Goal: Task Accomplishment & Management: Use online tool/utility

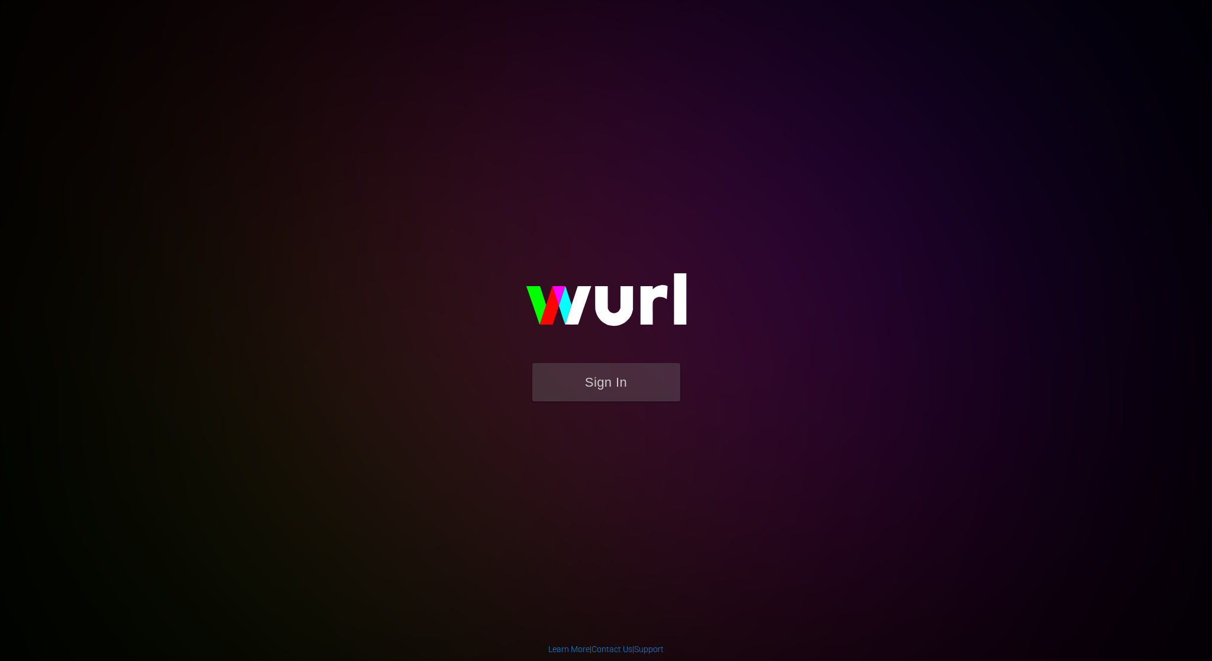
click at [638, 394] on button "Sign In" at bounding box center [606, 382] width 148 height 38
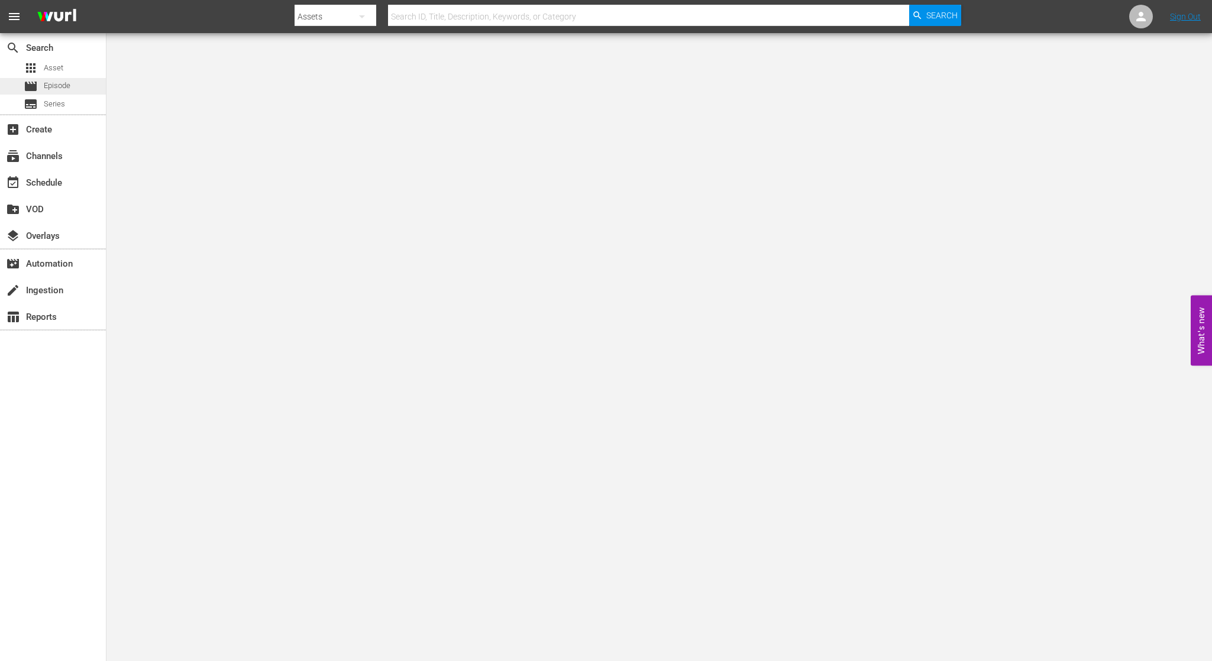
click at [49, 89] on span "Episode" at bounding box center [57, 86] width 27 height 12
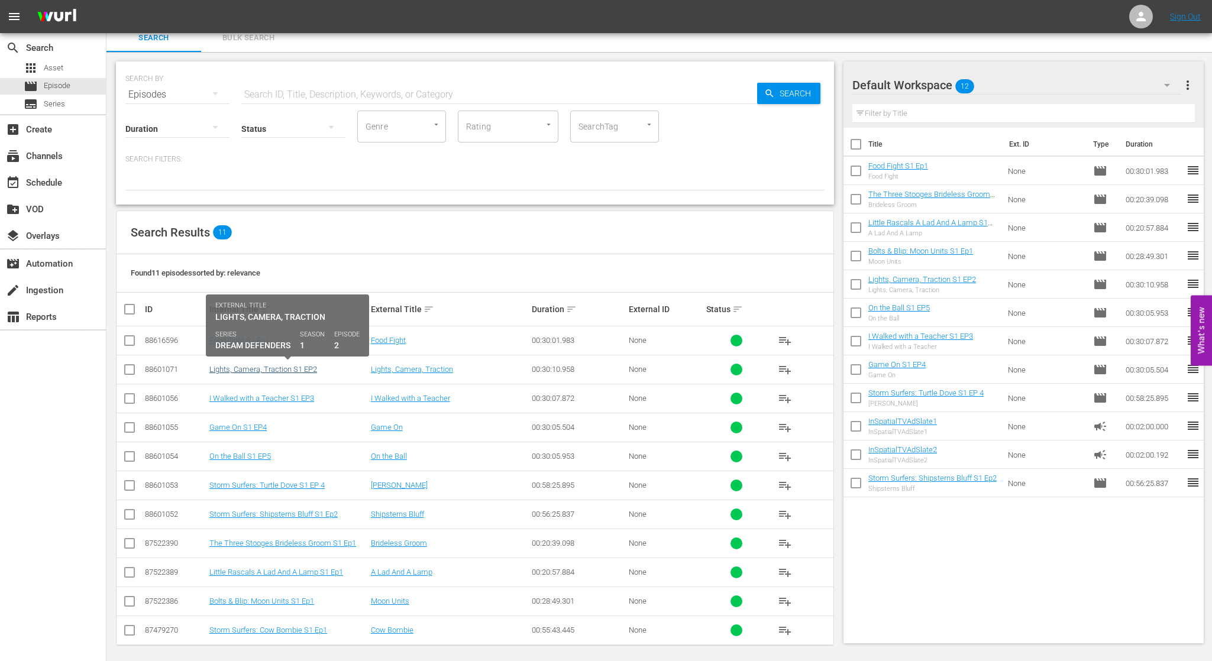
scroll to position [9, 0]
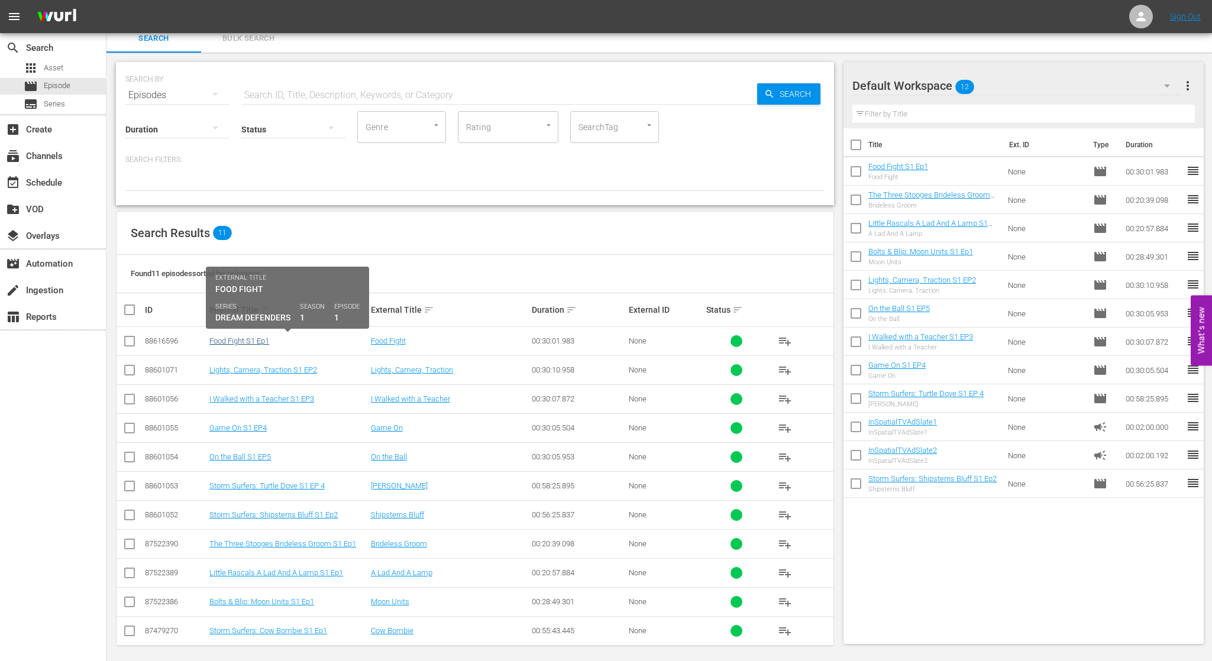
click at [239, 342] on link "Food Fight S1 Ep1" at bounding box center [239, 341] width 60 height 9
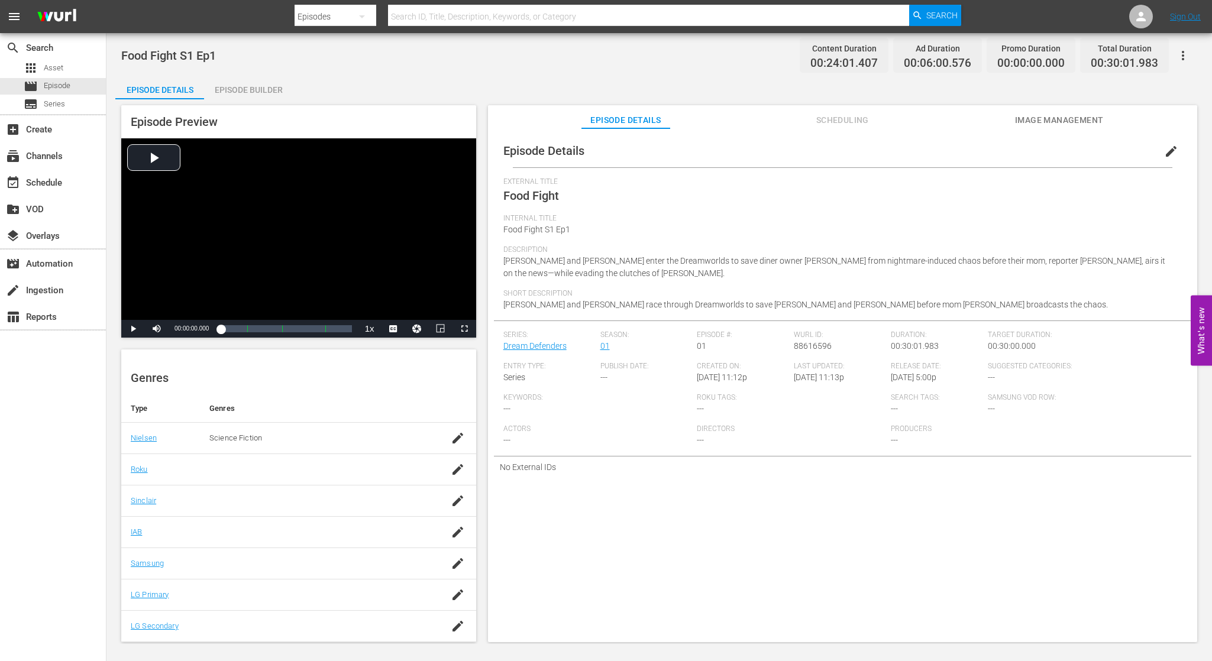
scroll to position [131, 0]
click at [263, 88] on div "Episode Builder" at bounding box center [248, 90] width 89 height 28
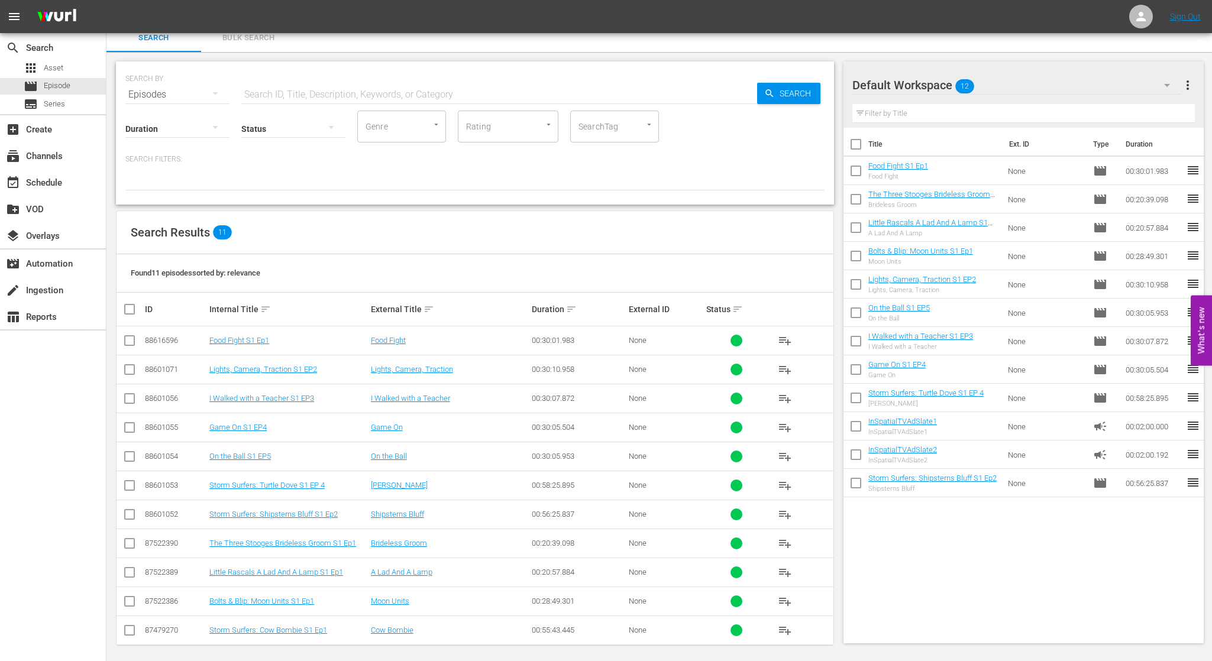
scroll to position [9, 0]
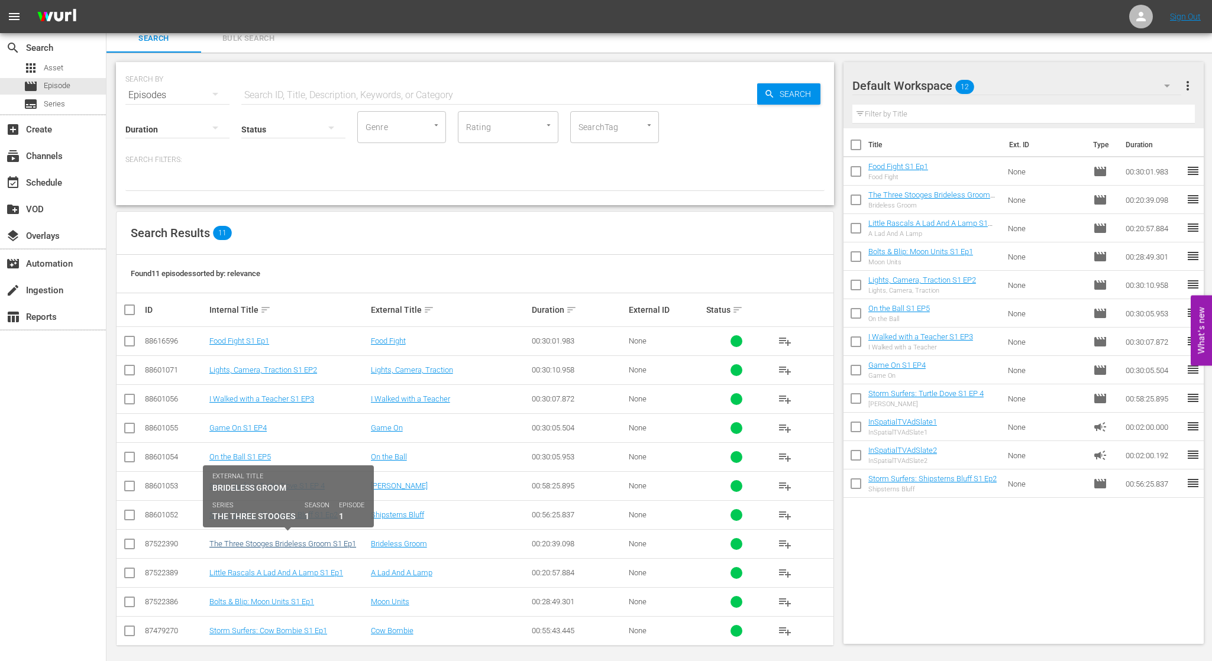
click at [264, 539] on link "The Three Stooges Brideless Groom S1 Ep1" at bounding box center [282, 543] width 147 height 9
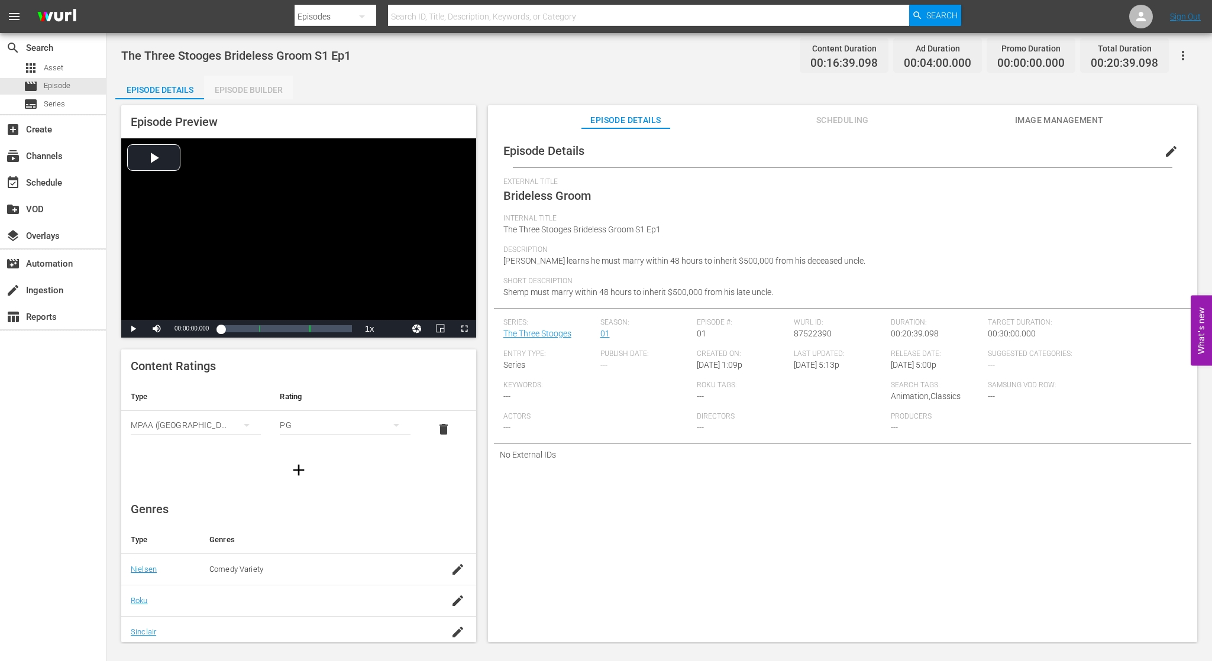
click at [242, 89] on div "Episode Builder" at bounding box center [248, 90] width 89 height 28
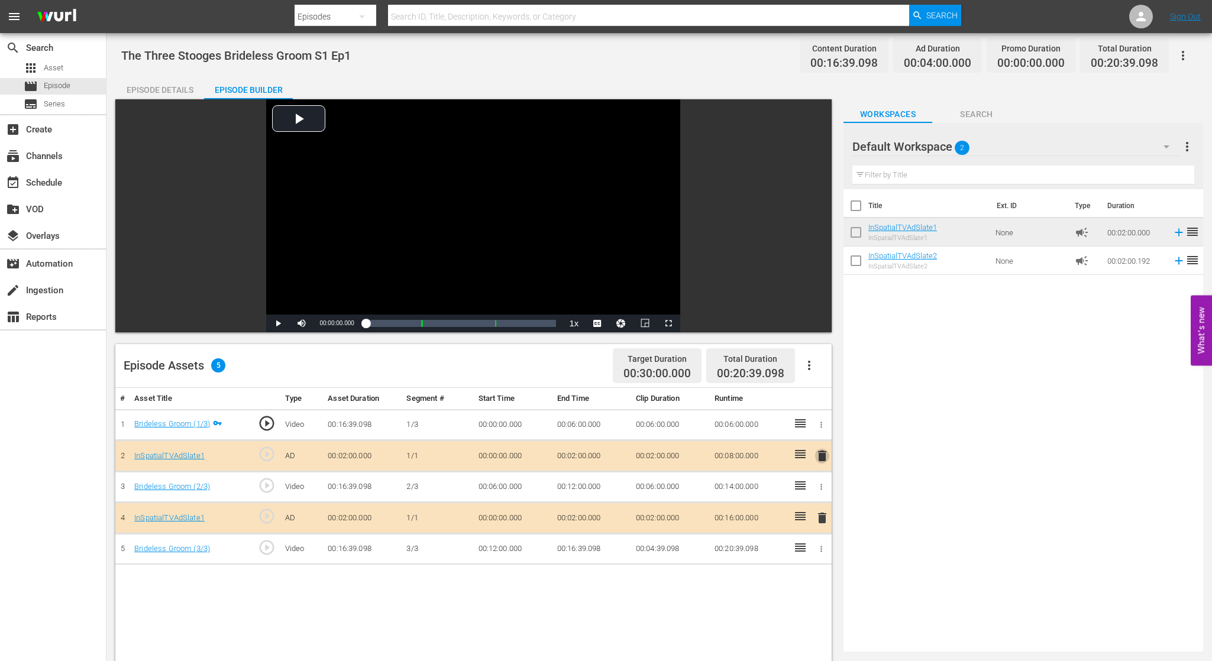
click at [824, 456] on span "delete" at bounding box center [822, 456] width 14 height 14
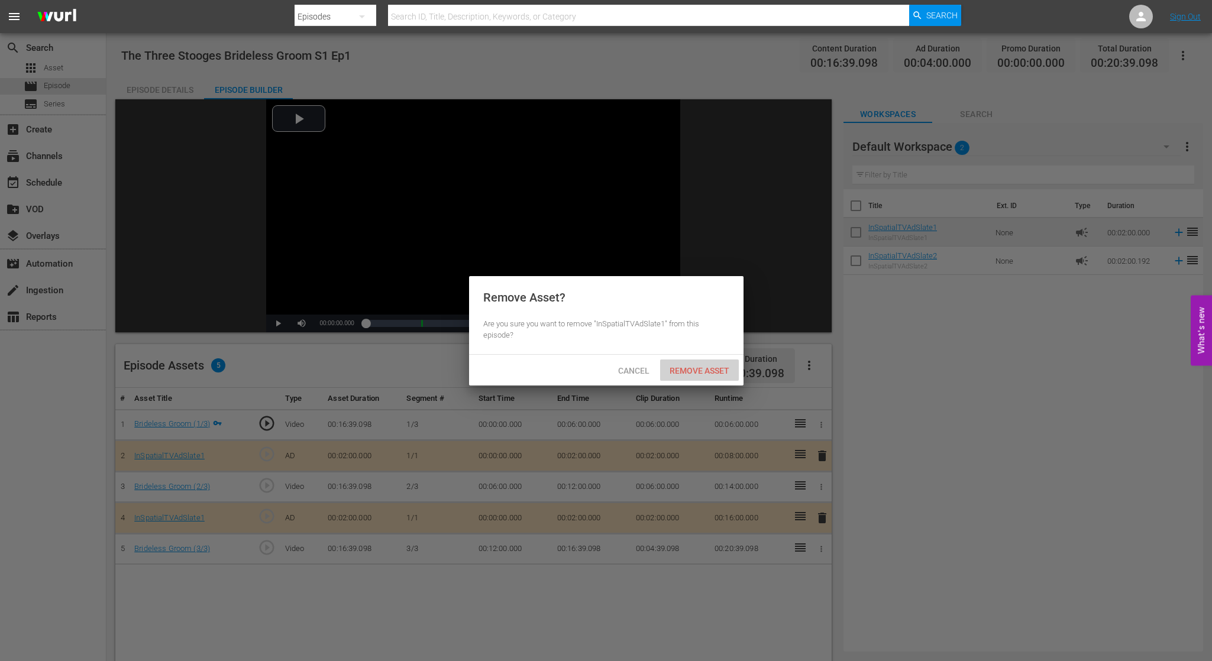
click at [692, 364] on div "Remove Asset" at bounding box center [699, 371] width 79 height 22
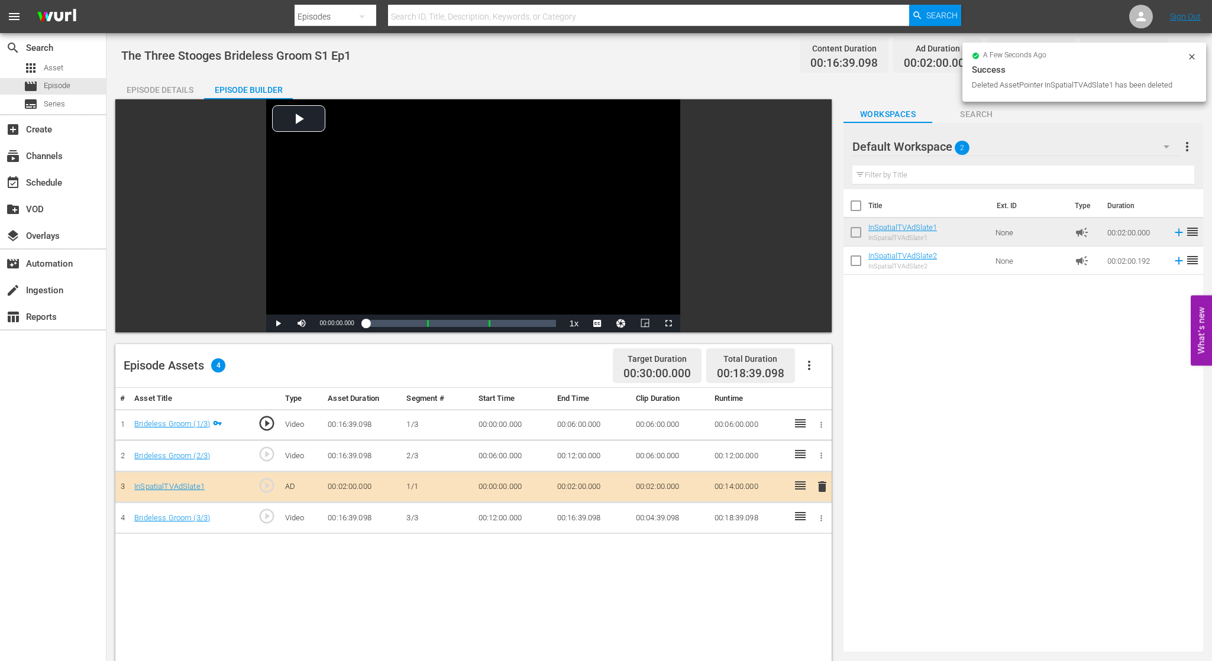
click at [818, 490] on span "delete" at bounding box center [822, 487] width 14 height 14
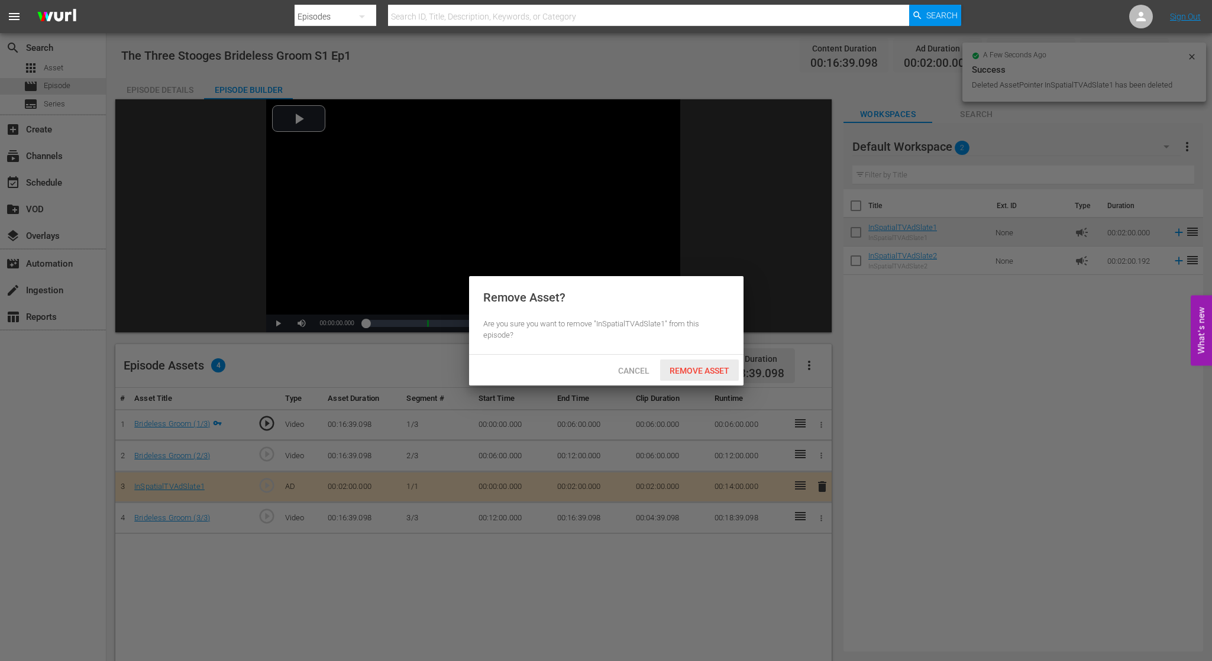
click at [678, 370] on span "Remove Asset" at bounding box center [699, 370] width 79 height 9
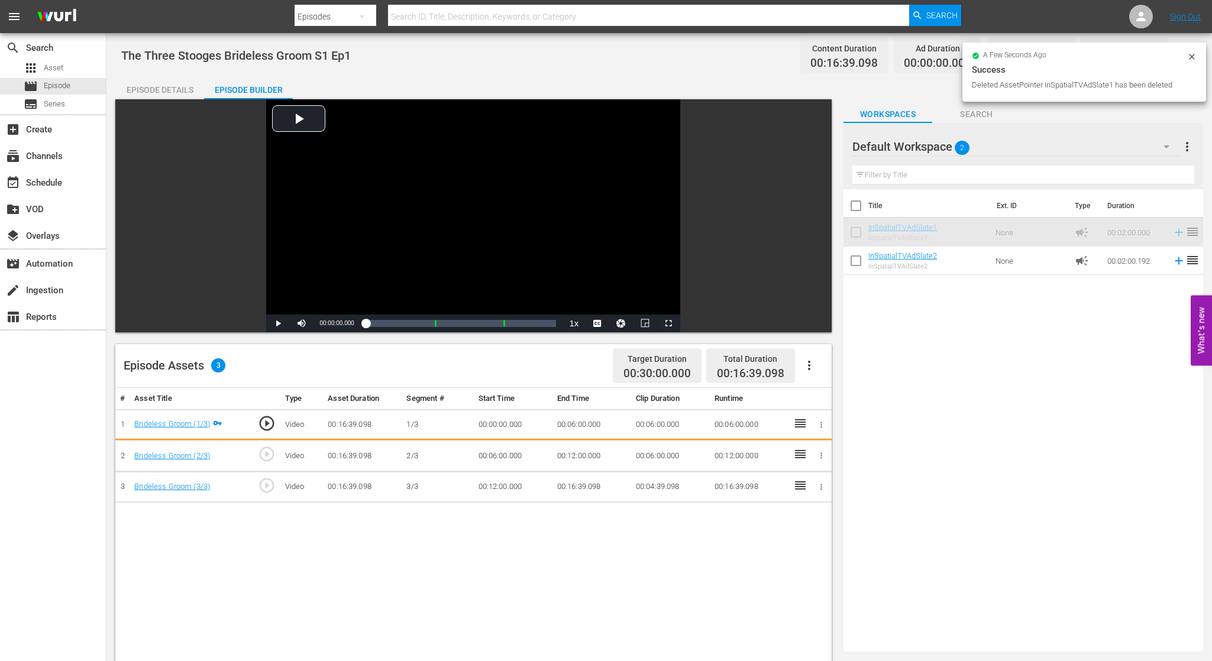
drag, startPoint x: 901, startPoint y: 227, endPoint x: 866, endPoint y: 244, distance: 38.9
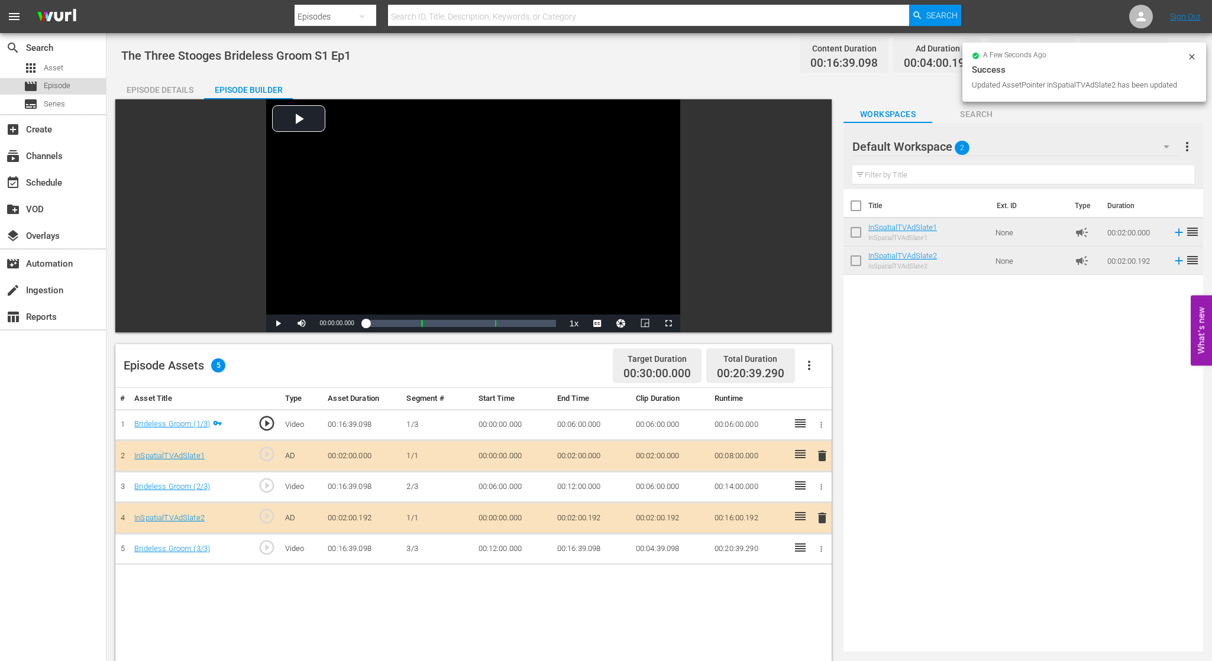
click at [72, 86] on div "movie Episode" at bounding box center [53, 86] width 106 height 17
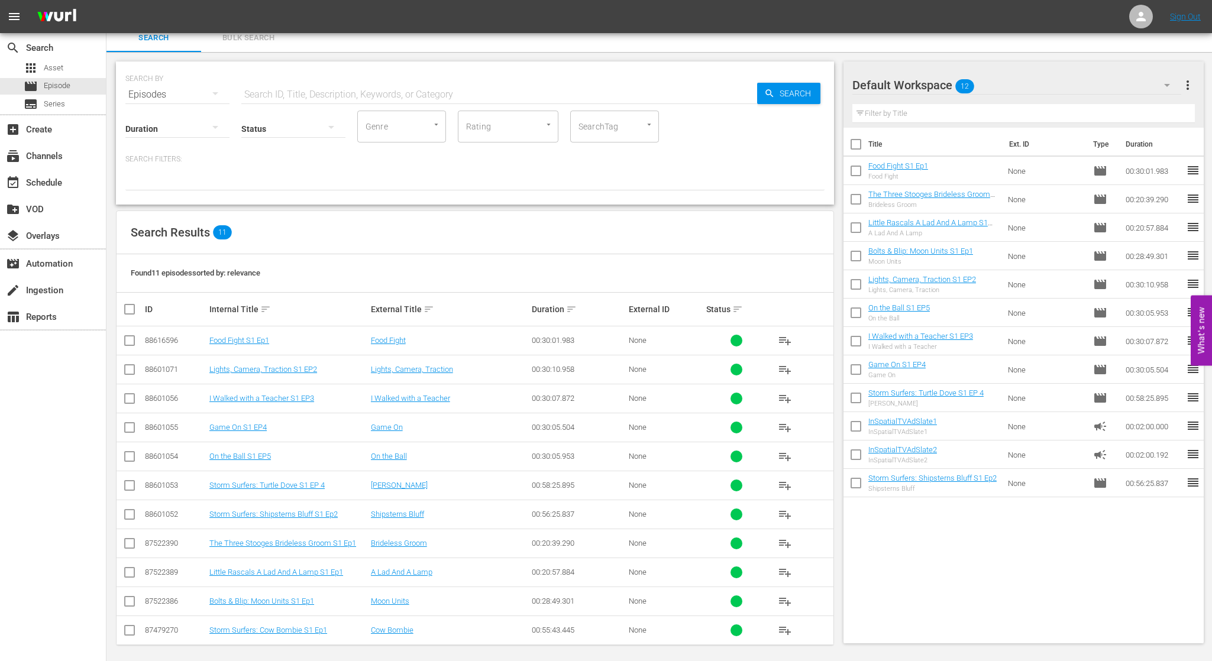
scroll to position [9, 0]
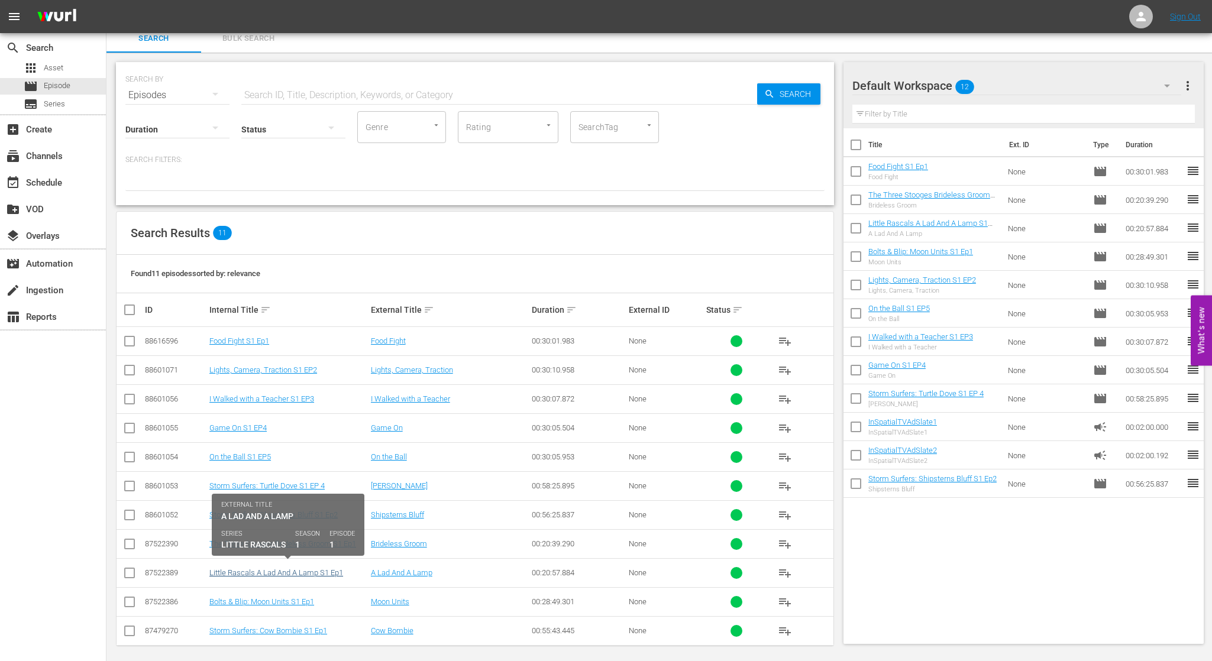
click at [278, 568] on link "Little Rascals A Lad And A Lamp S1 Ep1" at bounding box center [276, 572] width 134 height 9
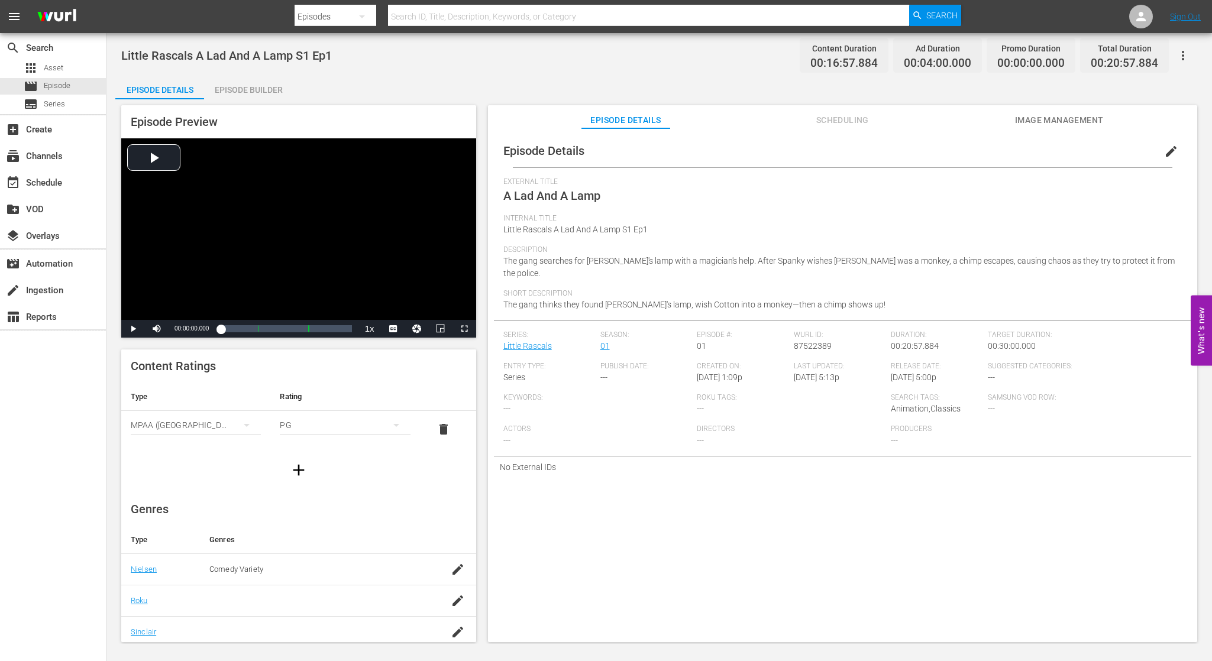
click at [268, 89] on div "Episode Builder" at bounding box center [248, 90] width 89 height 28
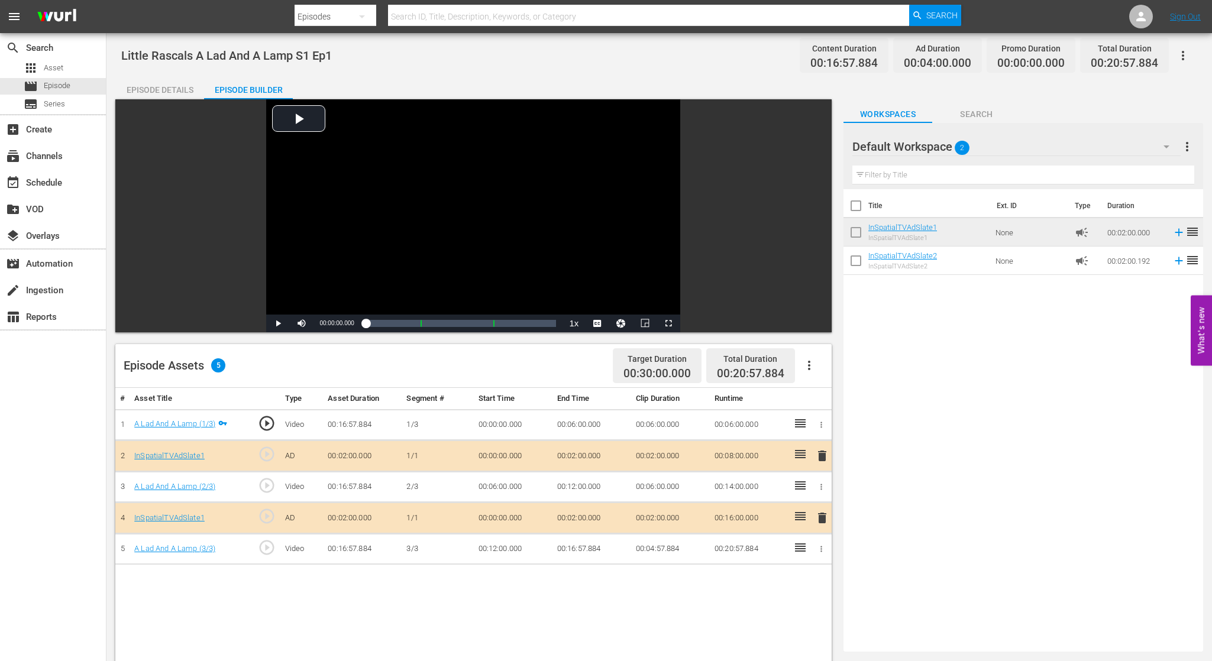
click at [820, 452] on span "delete" at bounding box center [822, 456] width 14 height 14
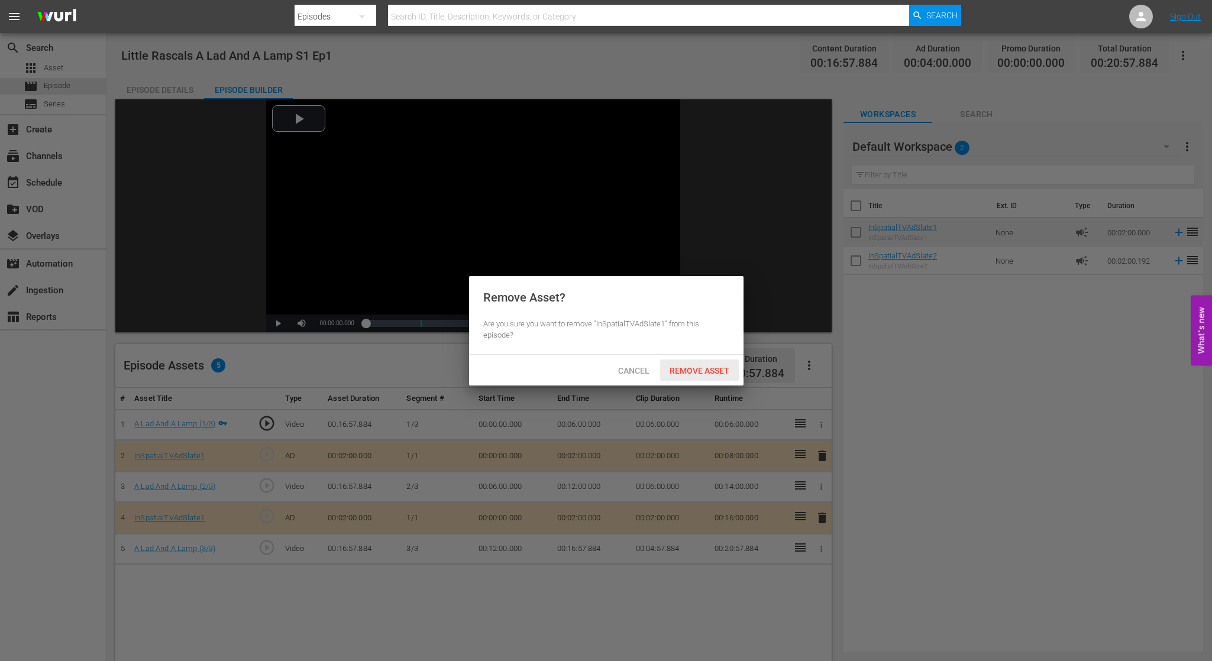
click at [692, 373] on span "Remove Asset" at bounding box center [699, 370] width 79 height 9
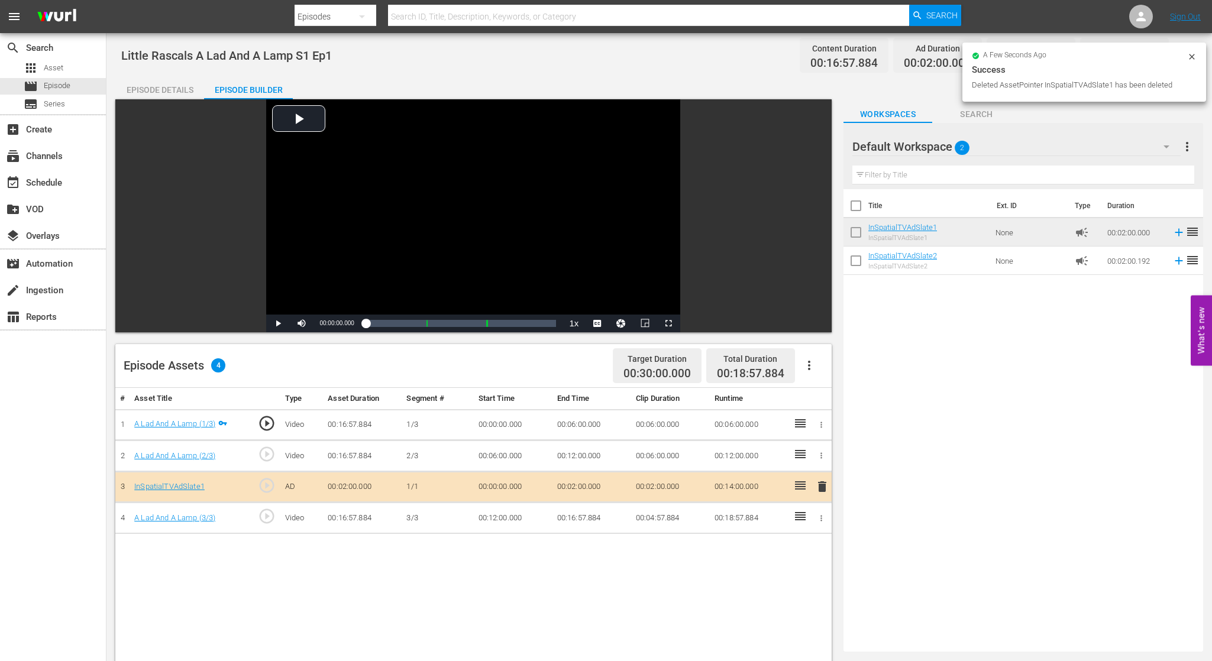
click at [824, 490] on span "delete" at bounding box center [822, 487] width 14 height 14
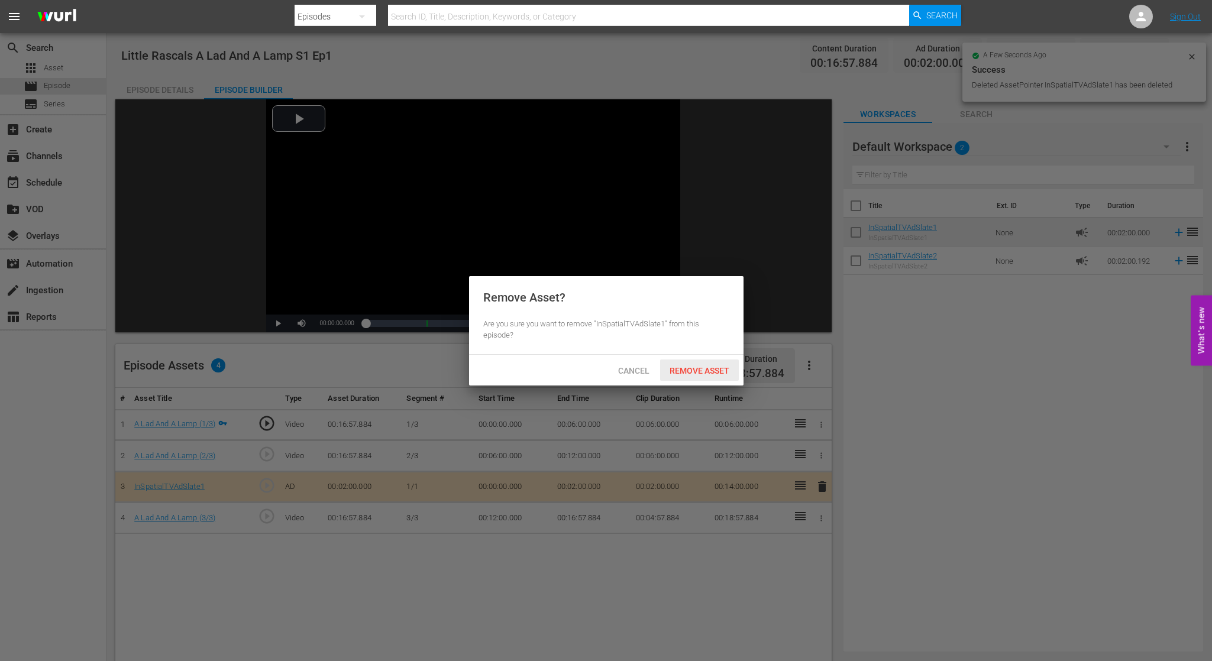
drag, startPoint x: 707, startPoint y: 373, endPoint x: 698, endPoint y: 373, distance: 8.9
click at [707, 373] on span "Remove Asset" at bounding box center [699, 370] width 79 height 9
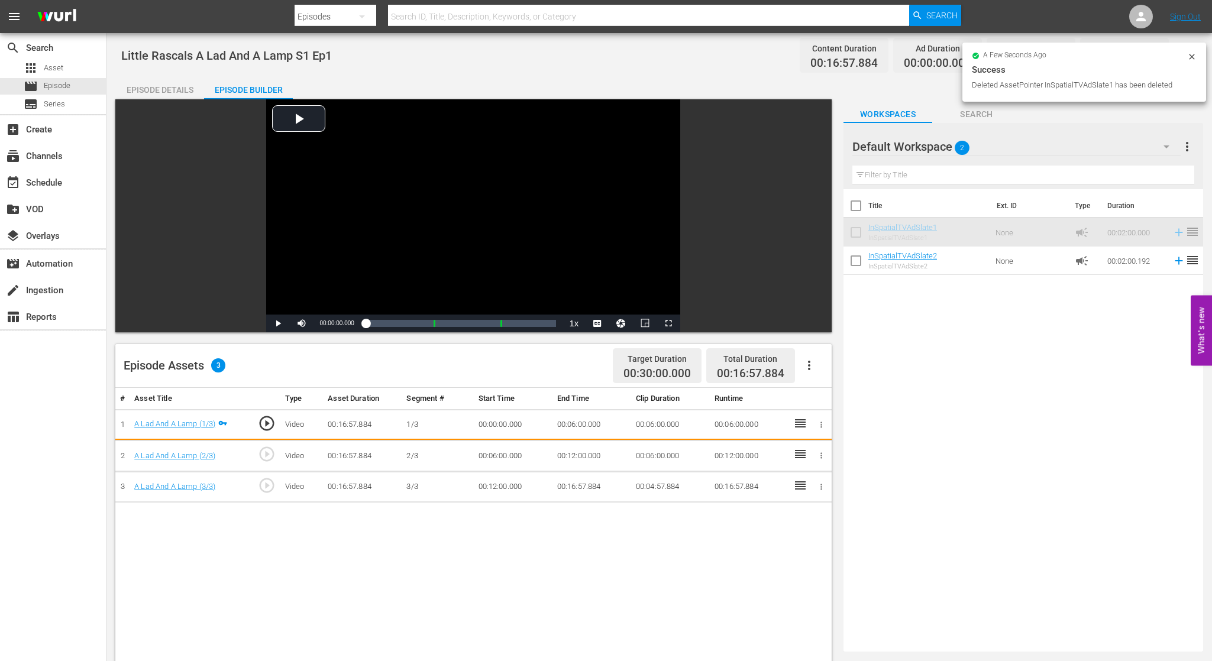
drag, startPoint x: 899, startPoint y: 228, endPoint x: 873, endPoint y: 247, distance: 31.7
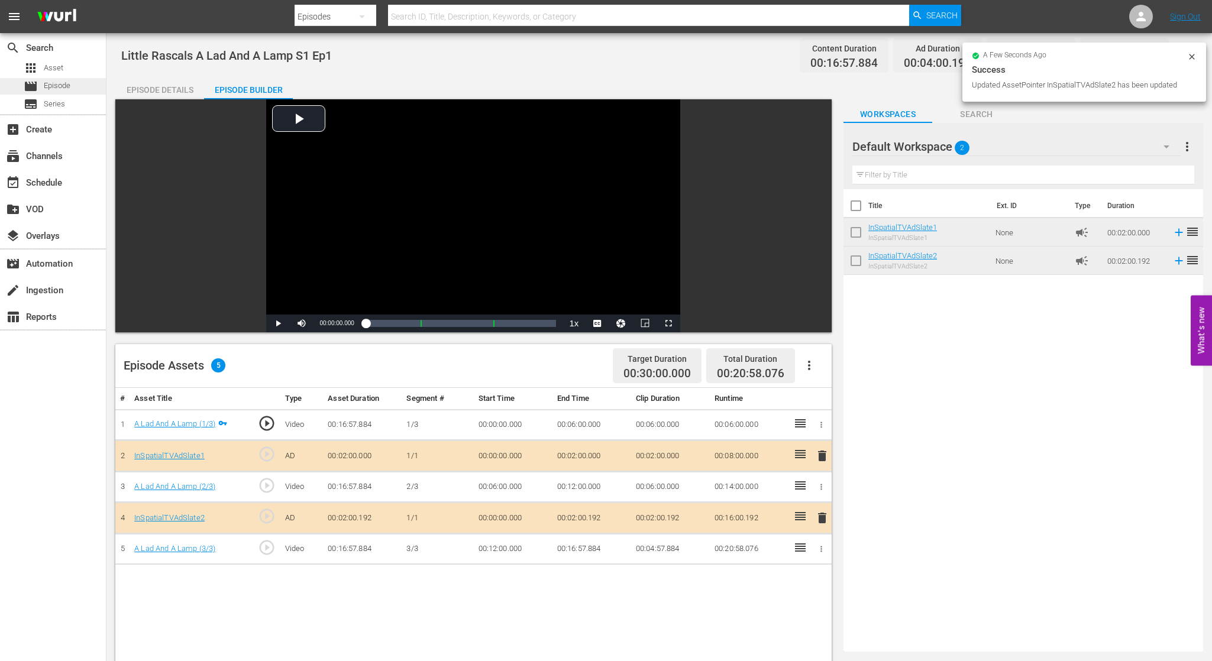
click at [41, 87] on div "movie Episode" at bounding box center [47, 86] width 47 height 17
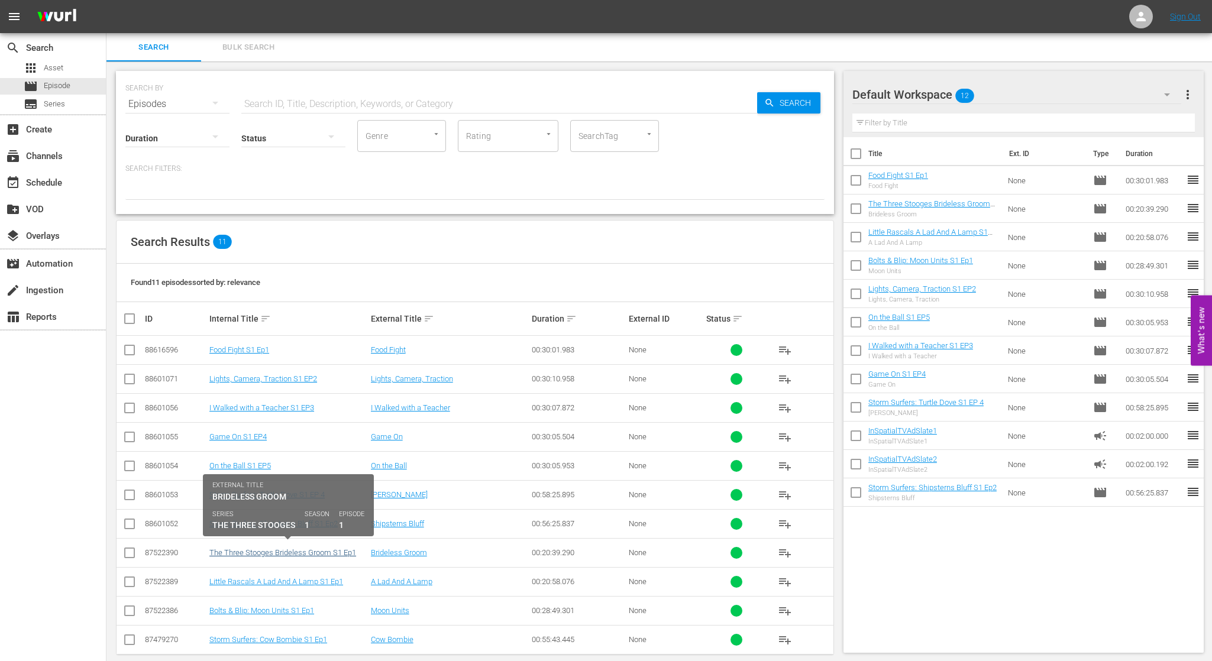
click at [310, 548] on link "The Three Stooges Brideless Groom S1 Ep1" at bounding box center [282, 552] width 147 height 9
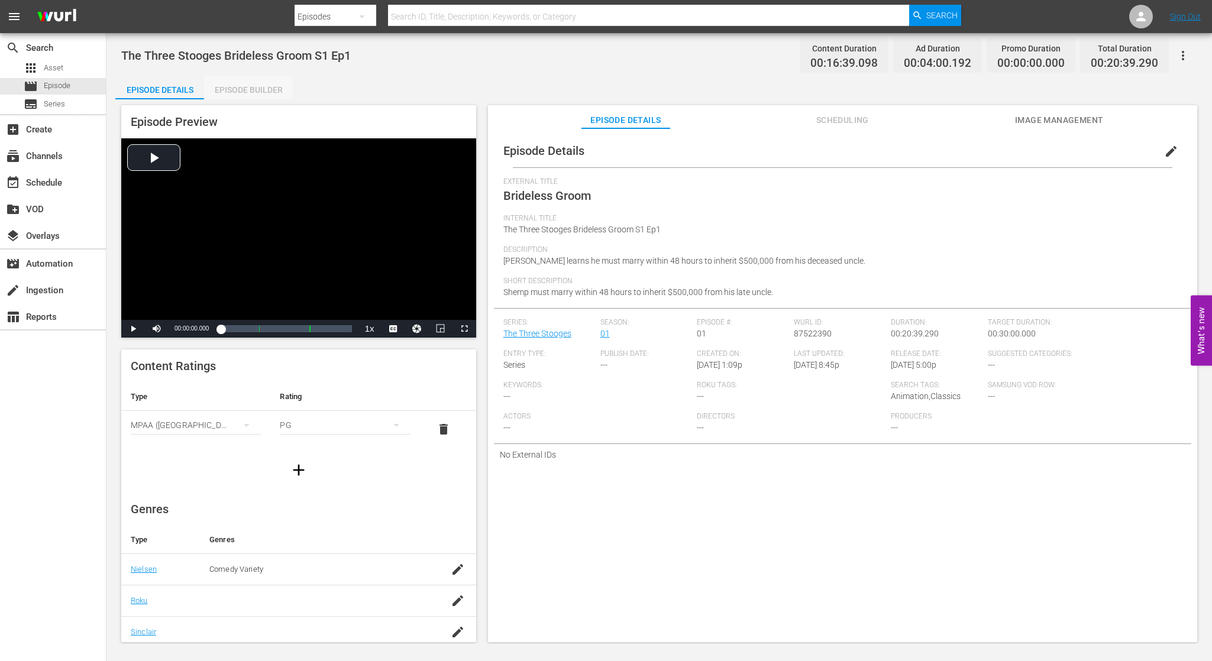
click at [260, 86] on div "Episode Builder" at bounding box center [248, 90] width 89 height 28
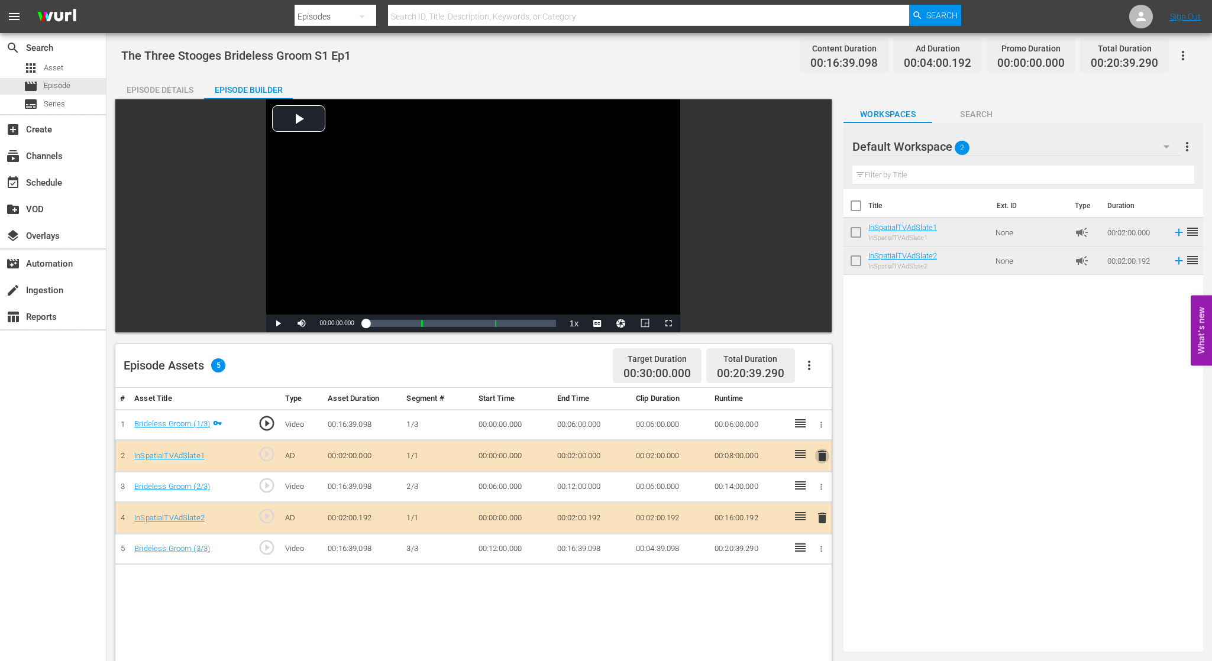
click at [823, 455] on span "delete" at bounding box center [822, 456] width 14 height 14
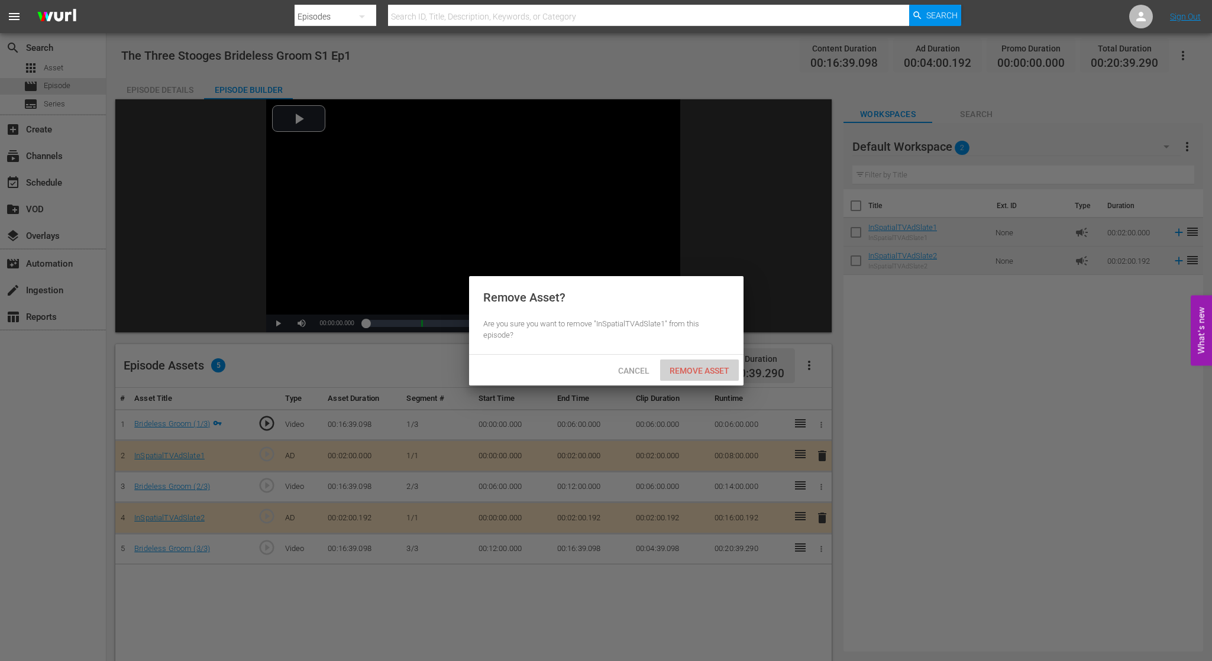
click at [701, 376] on div "Remove Asset" at bounding box center [699, 371] width 79 height 22
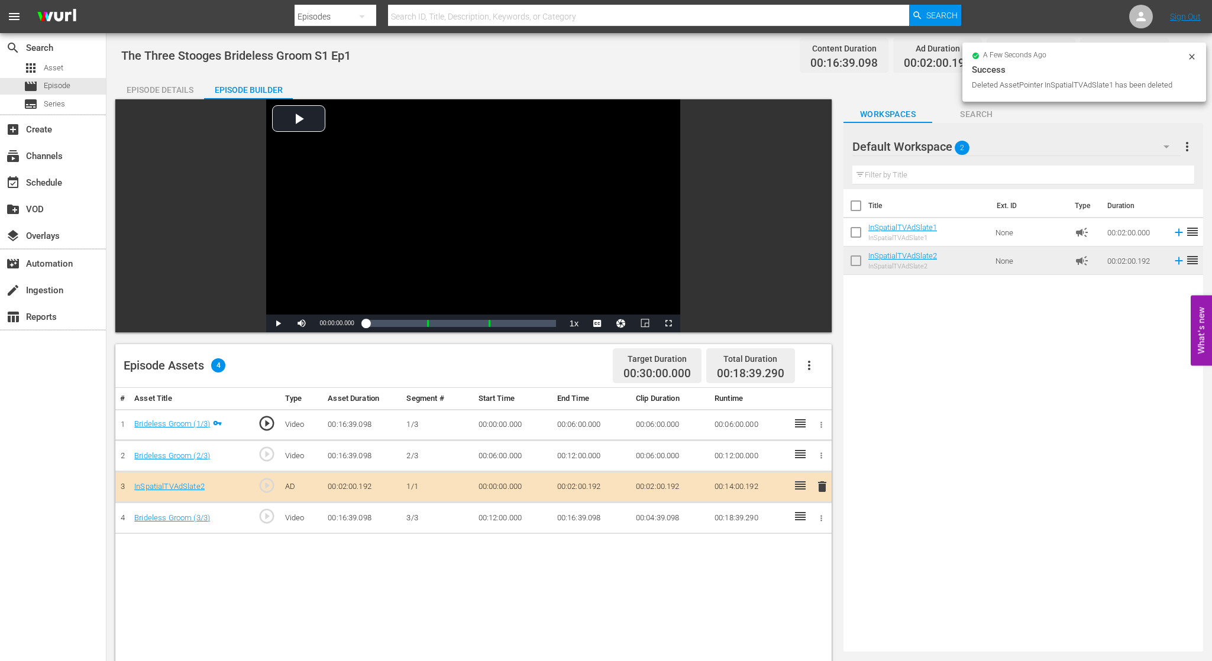
click at [825, 489] on span "delete" at bounding box center [822, 487] width 14 height 14
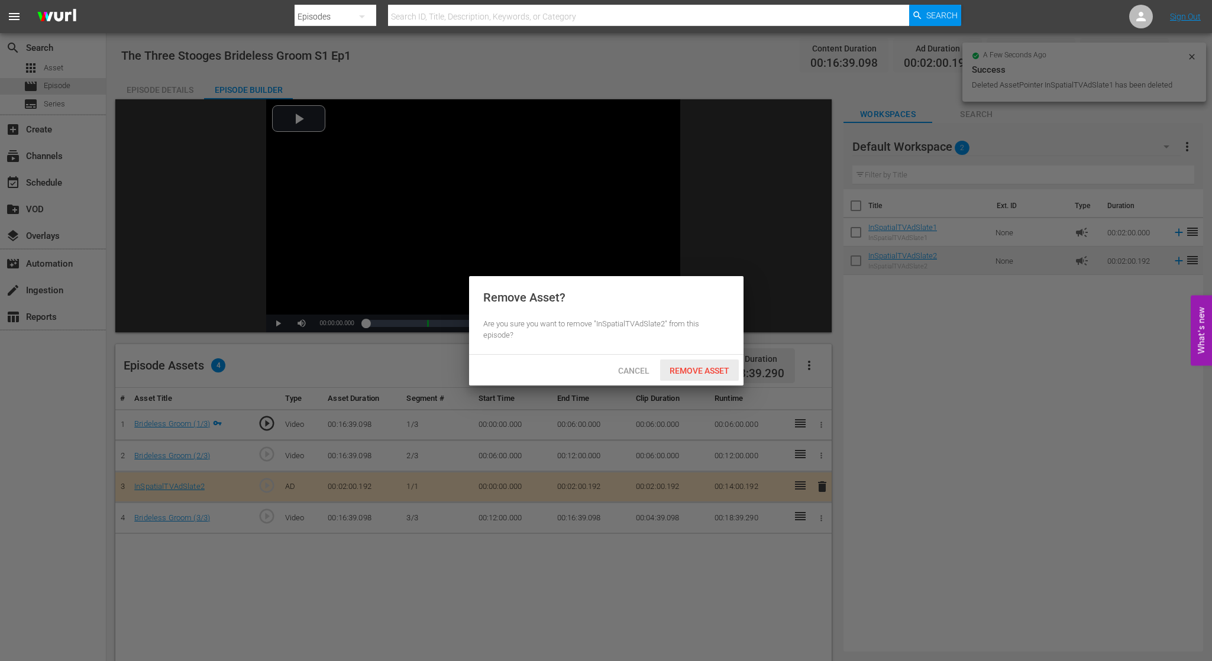
click at [719, 371] on span "Remove Asset" at bounding box center [699, 370] width 79 height 9
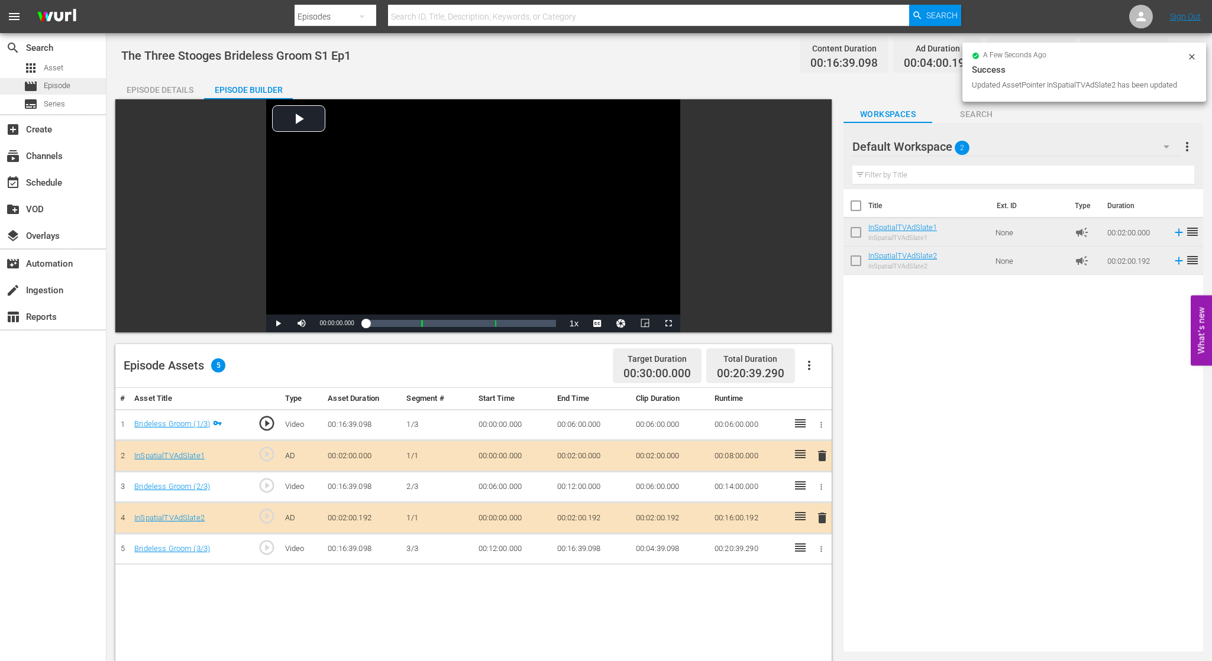
click at [55, 90] on span "Episode" at bounding box center [57, 86] width 27 height 12
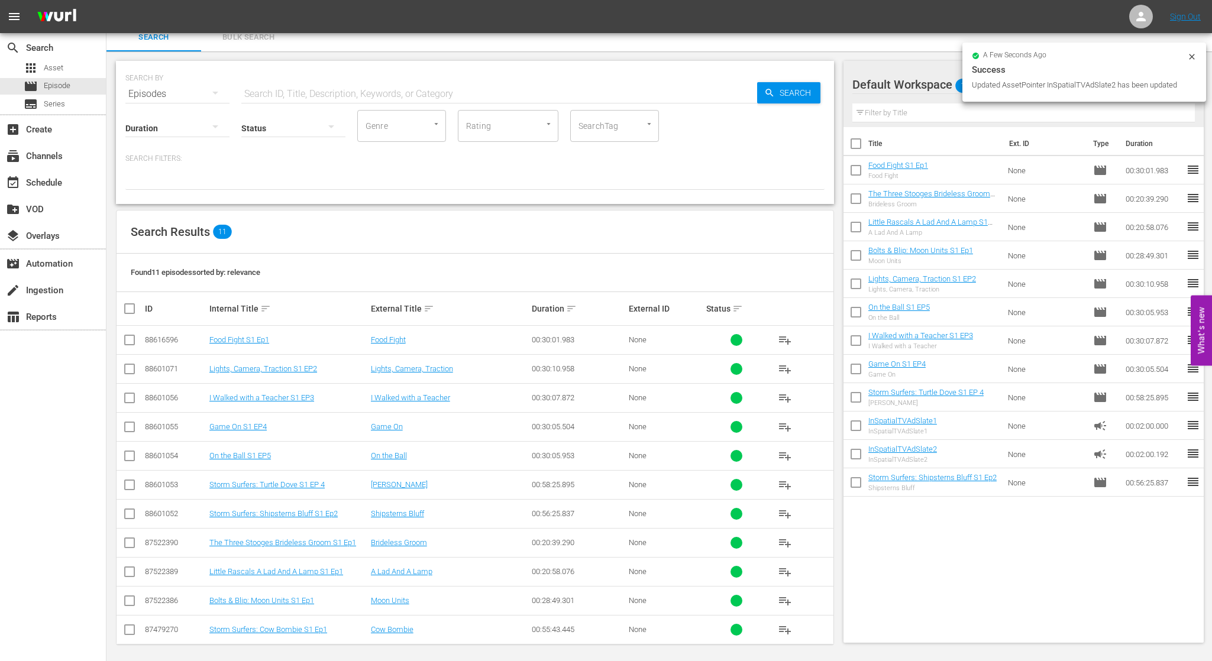
scroll to position [9, 0]
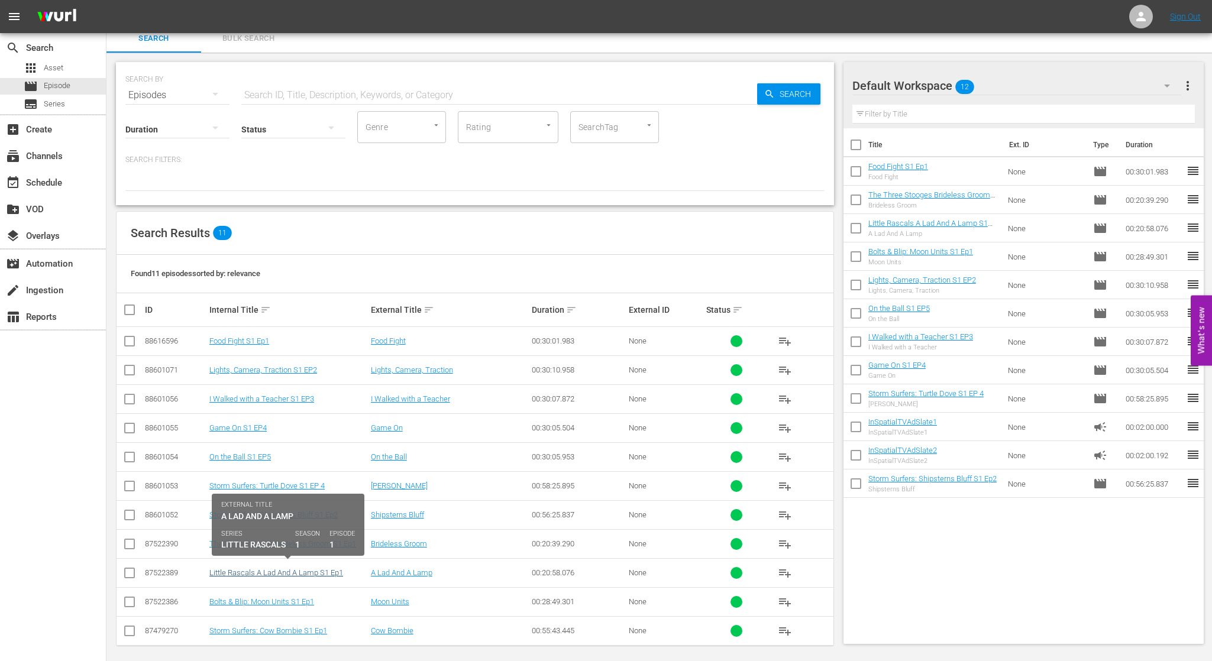
click at [305, 568] on link "Little Rascals A Lad And A Lamp S1 Ep1" at bounding box center [276, 572] width 134 height 9
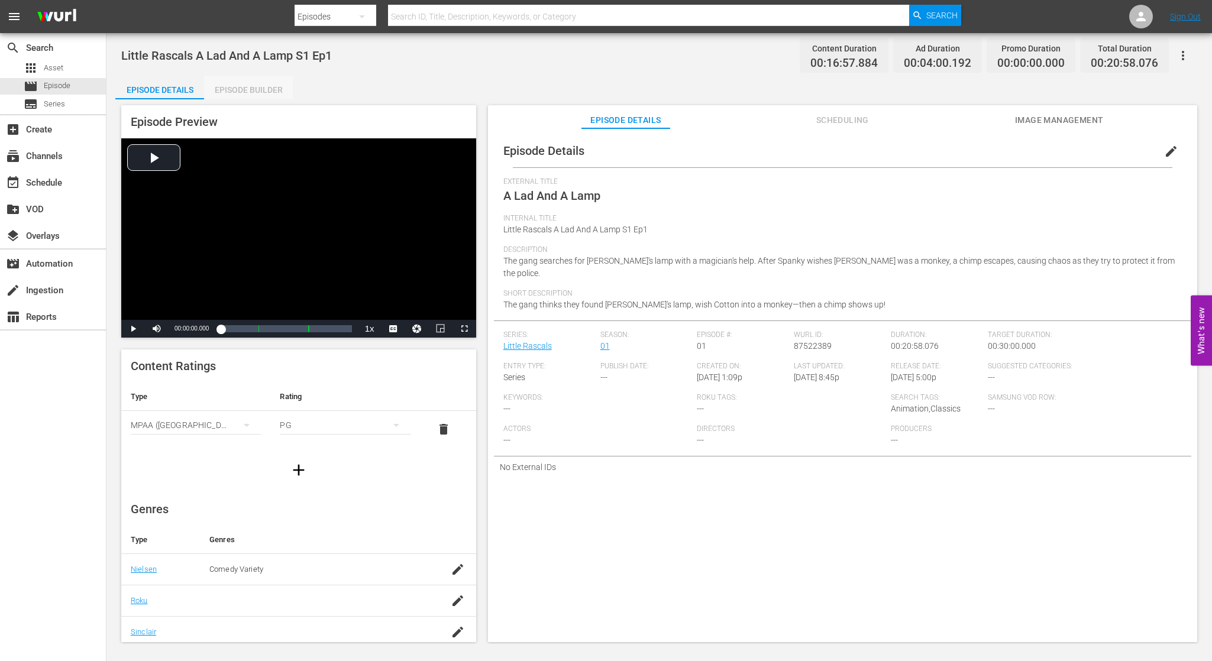
click at [263, 88] on div "Episode Builder" at bounding box center [248, 90] width 89 height 28
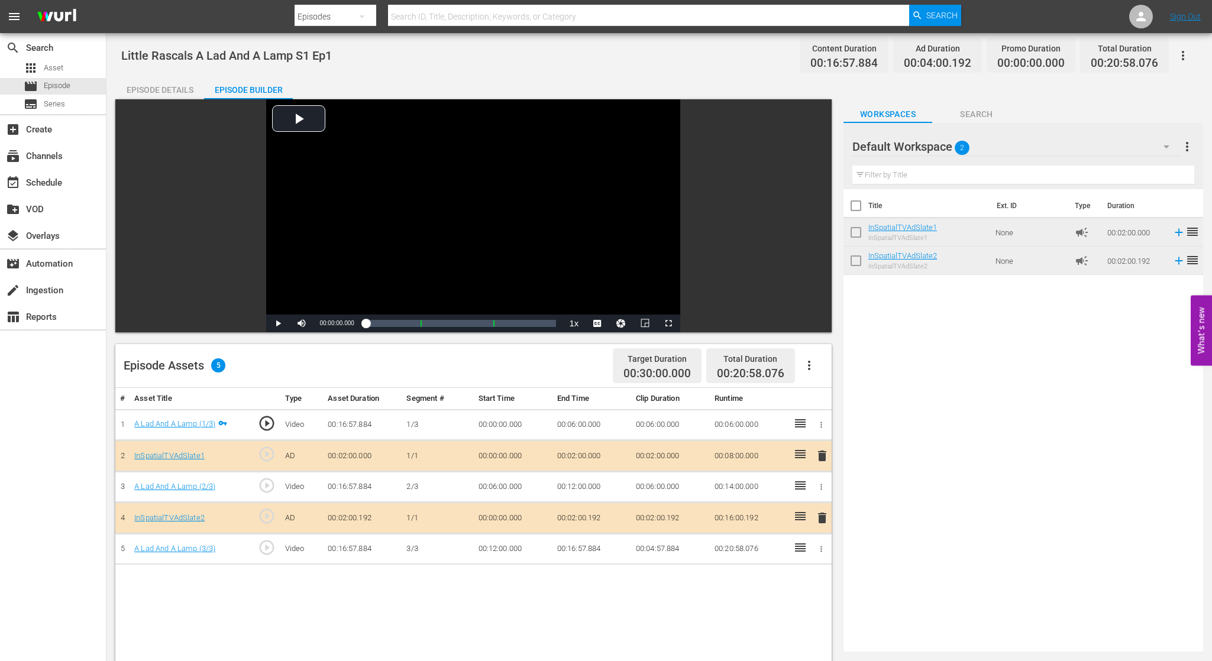
click at [821, 458] on span "delete" at bounding box center [822, 456] width 14 height 14
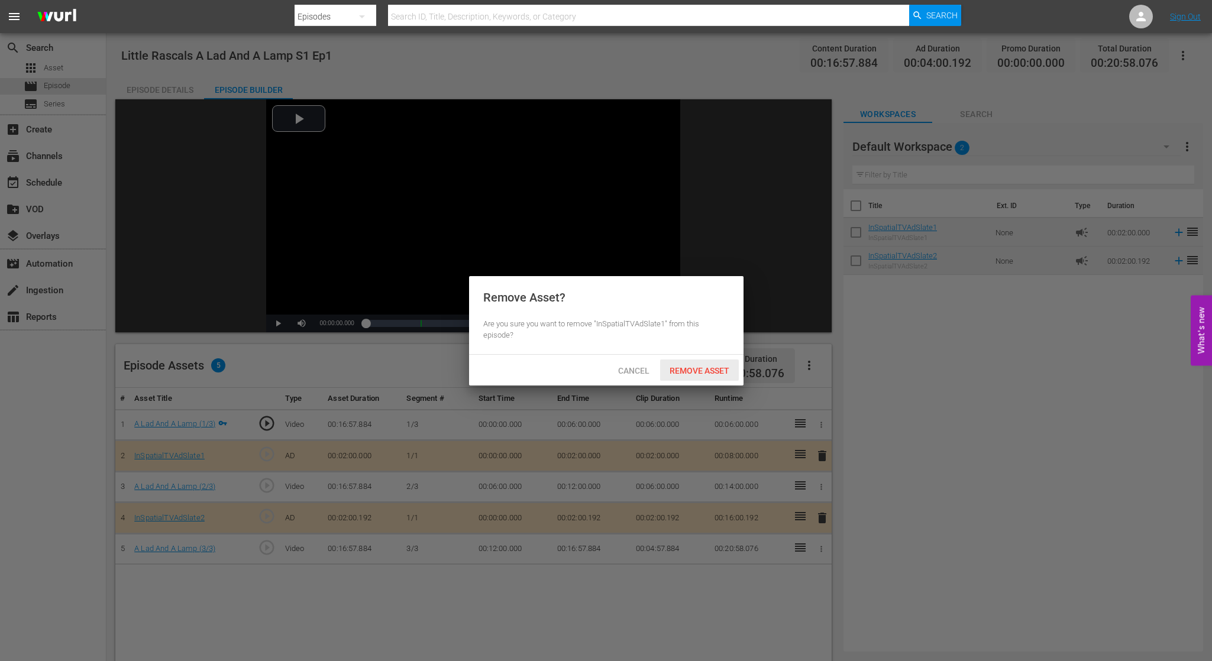
click at [690, 375] on div "Remove Asset" at bounding box center [699, 371] width 79 height 22
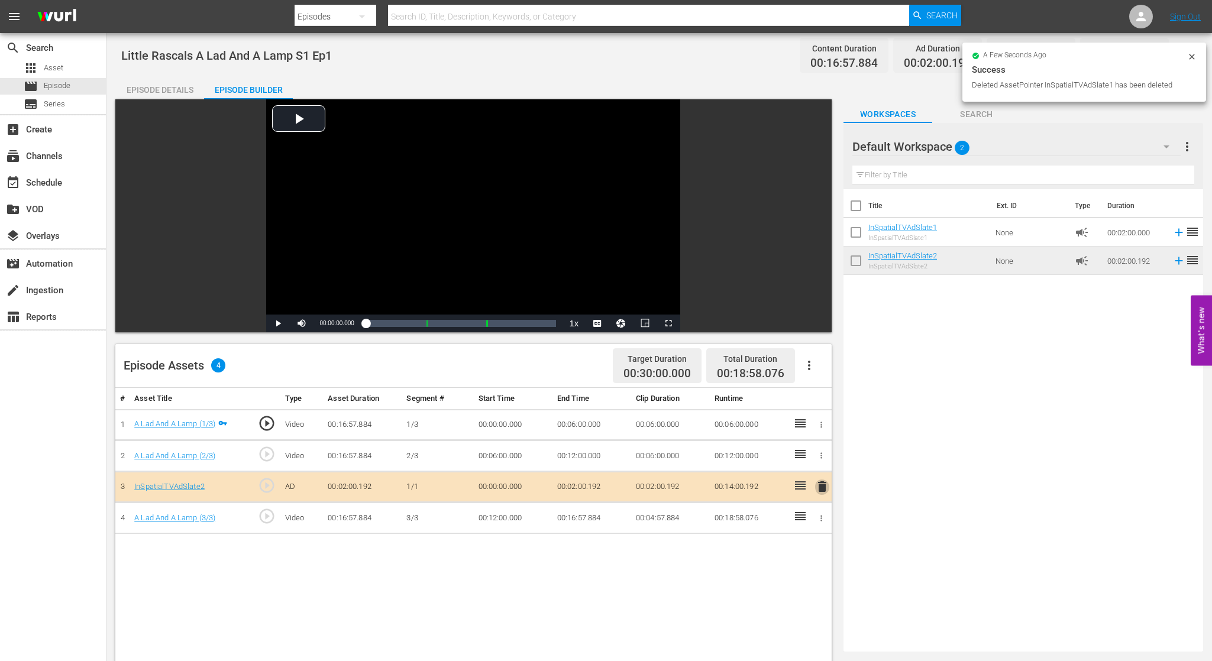
click at [818, 486] on span "delete" at bounding box center [822, 487] width 14 height 14
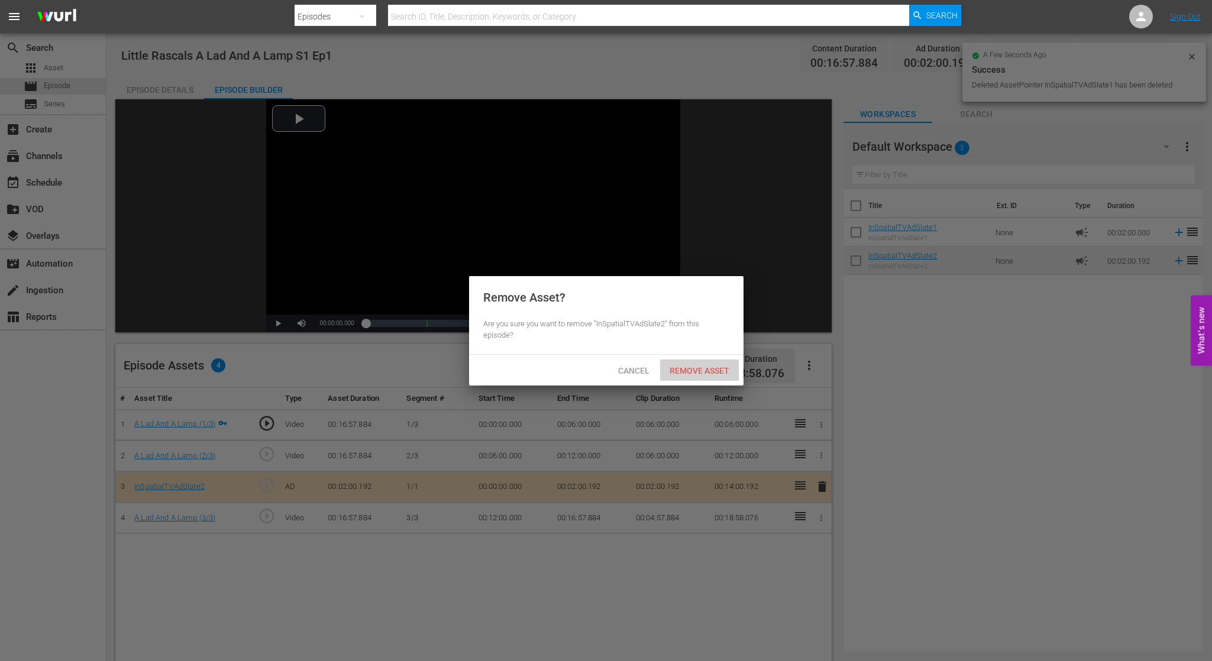
click at [710, 371] on span "Remove Asset" at bounding box center [699, 370] width 79 height 9
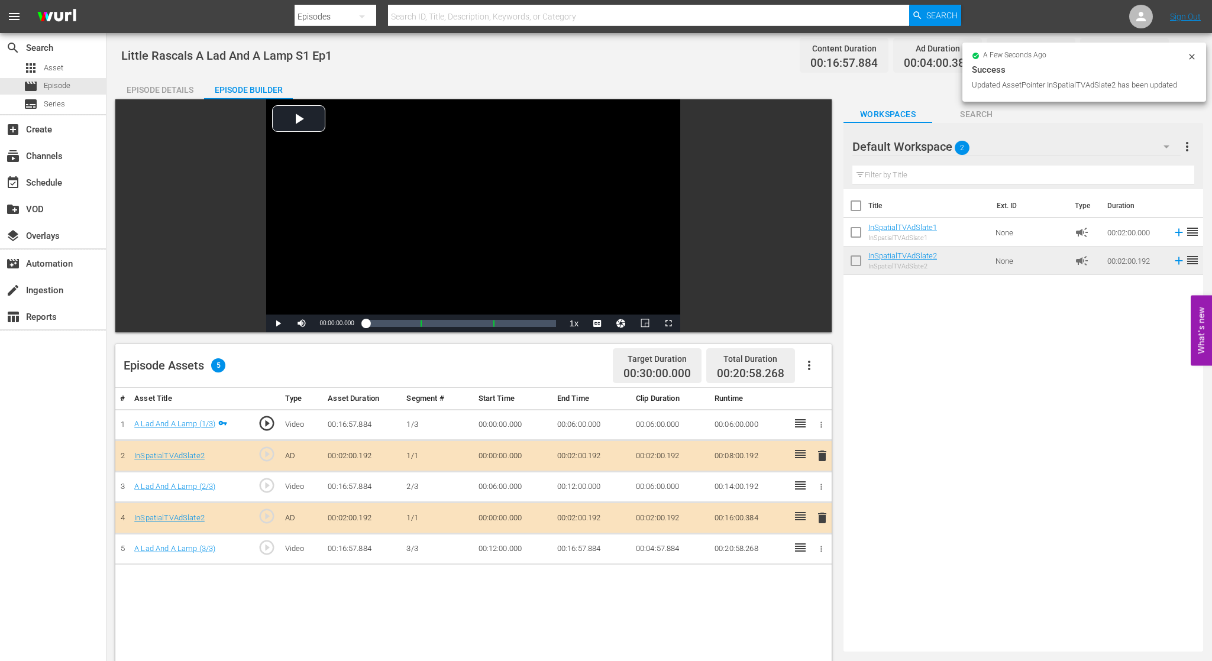
click at [186, 90] on div "Episode Details" at bounding box center [159, 90] width 89 height 28
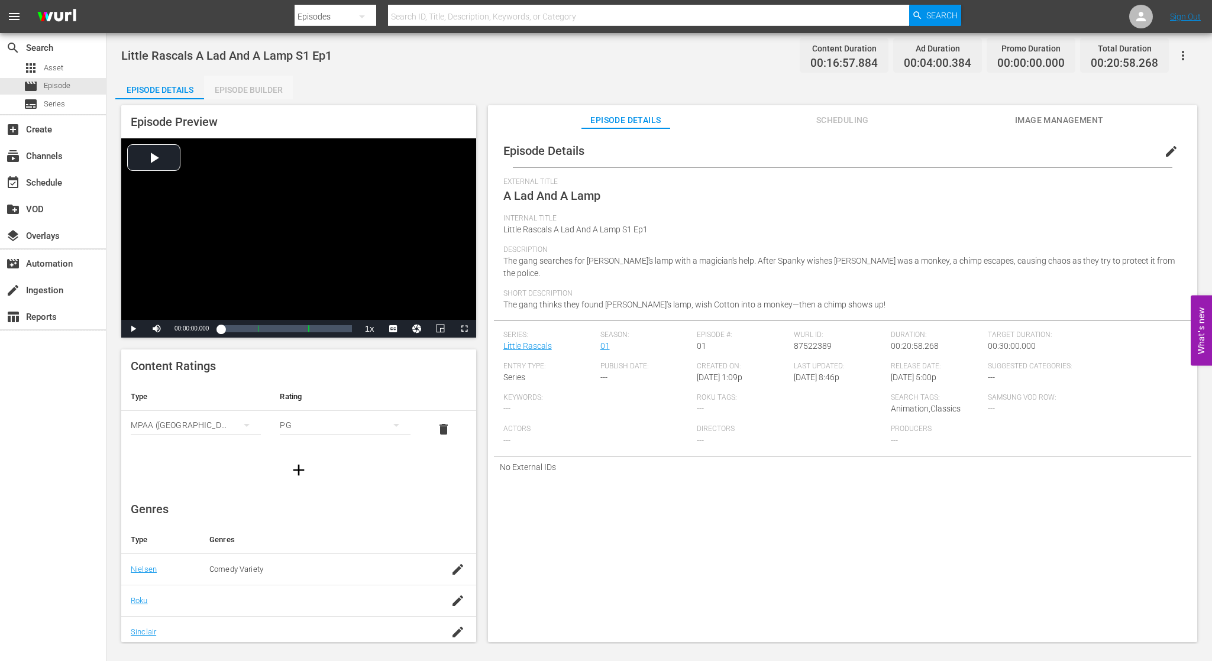
click at [261, 89] on div "Episode Builder" at bounding box center [248, 90] width 89 height 28
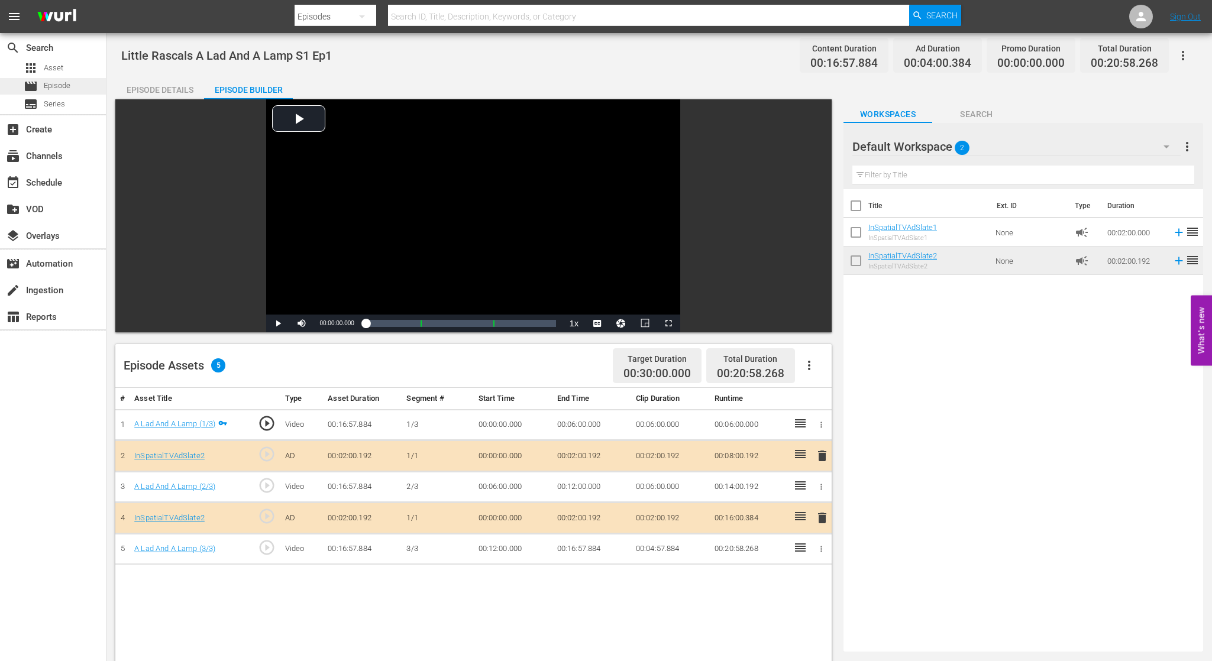
click at [47, 86] on span "Episode" at bounding box center [57, 86] width 27 height 12
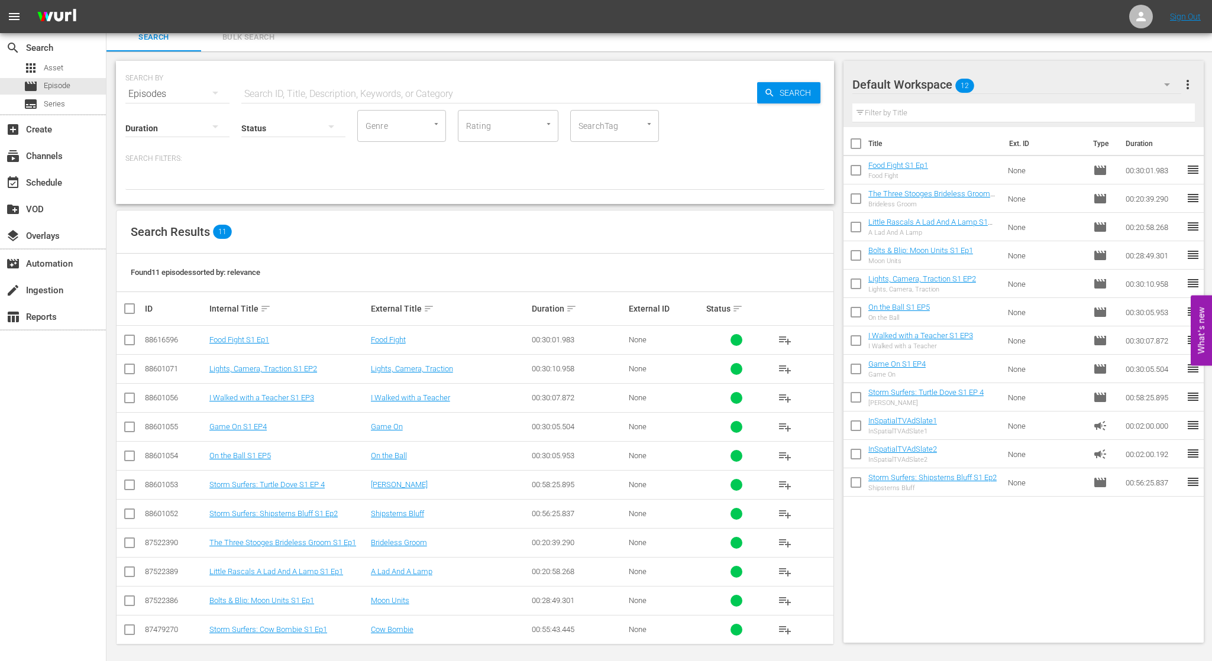
scroll to position [9, 0]
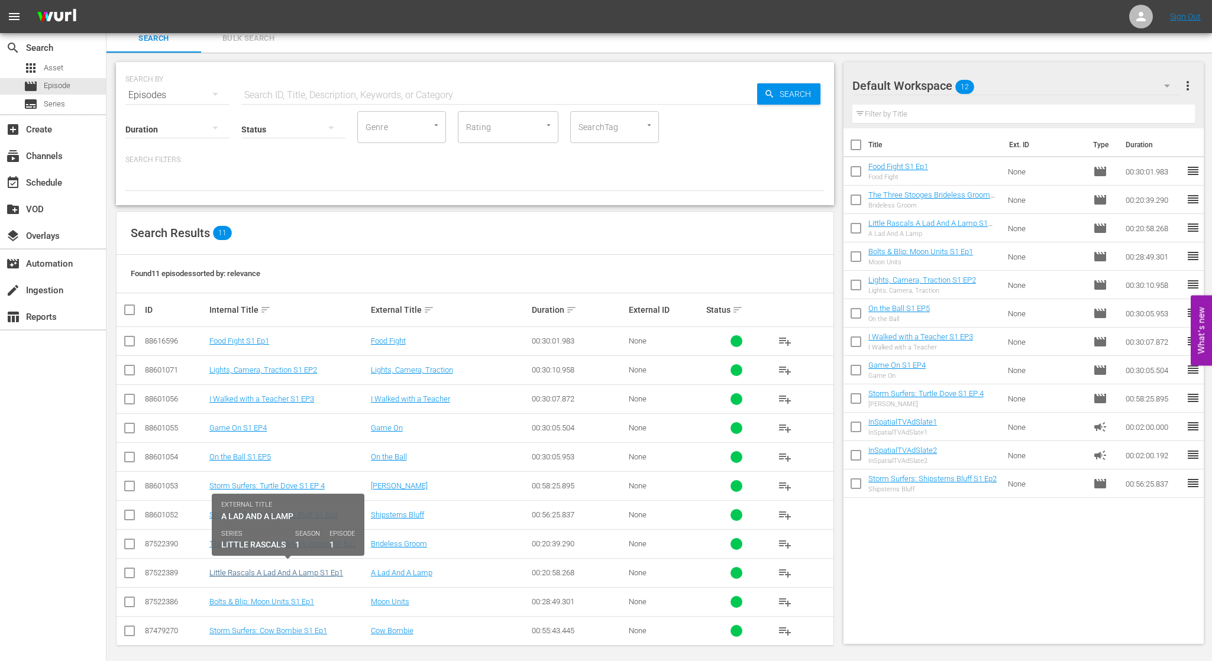
click at [286, 568] on link "Little Rascals A Lad And A Lamp S1 Ep1" at bounding box center [276, 572] width 134 height 9
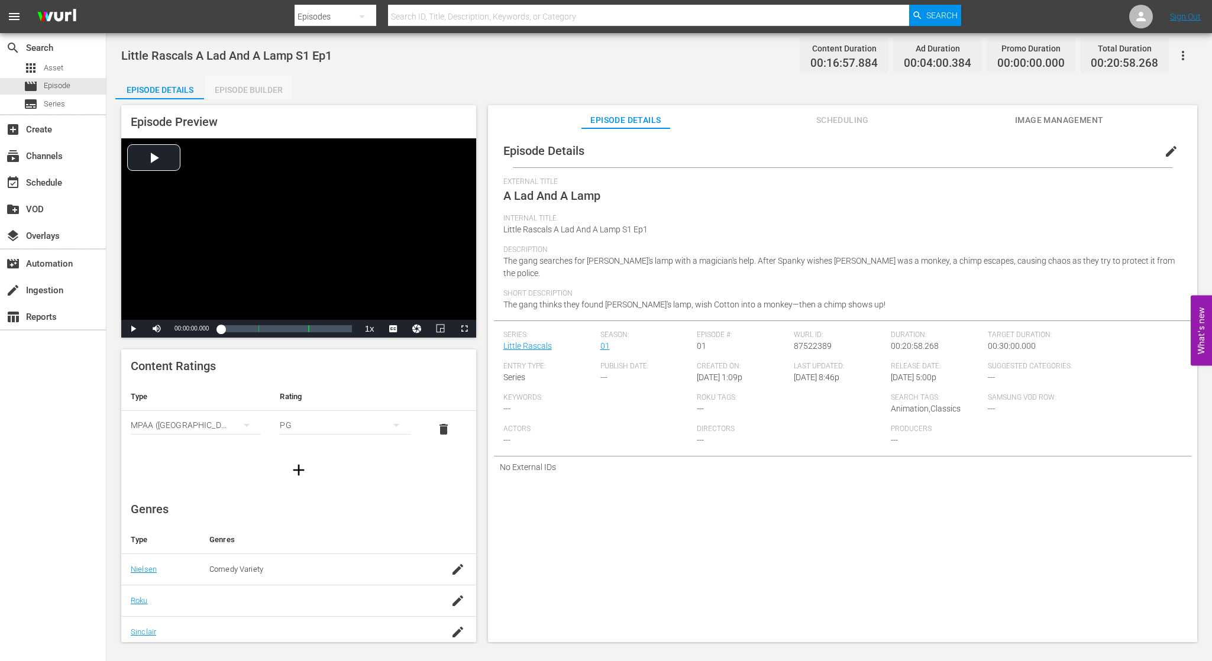
click at [266, 95] on div "Episode Builder" at bounding box center [248, 90] width 89 height 28
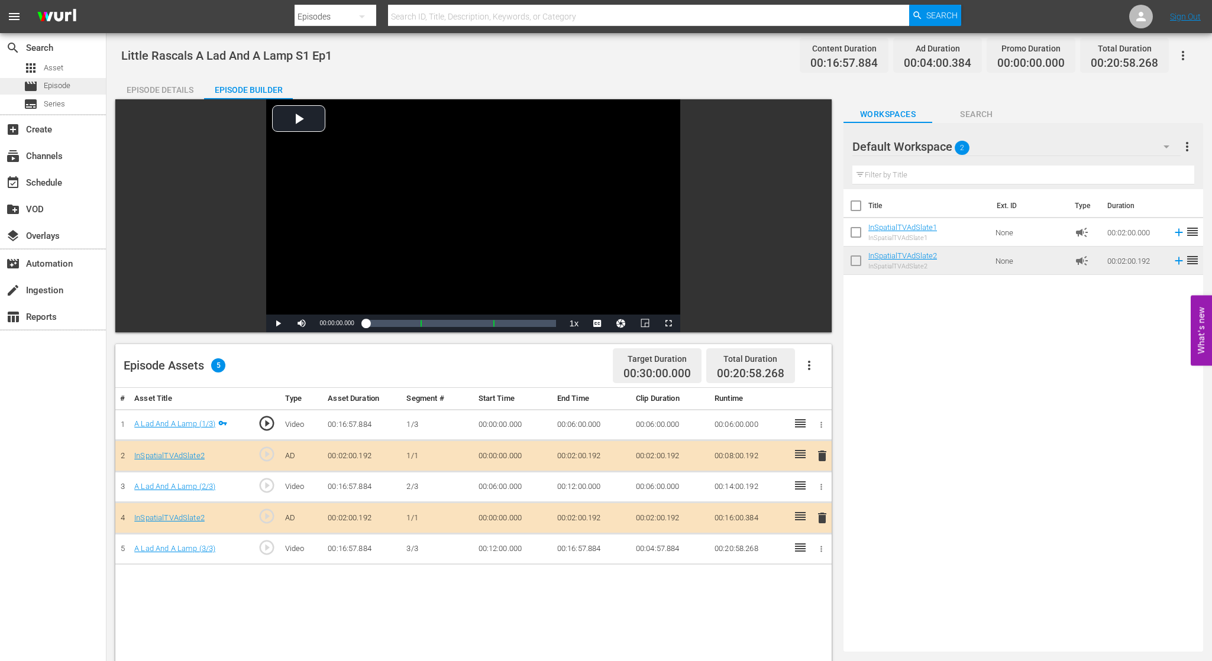
click at [78, 85] on div "movie Episode" at bounding box center [53, 86] width 106 height 17
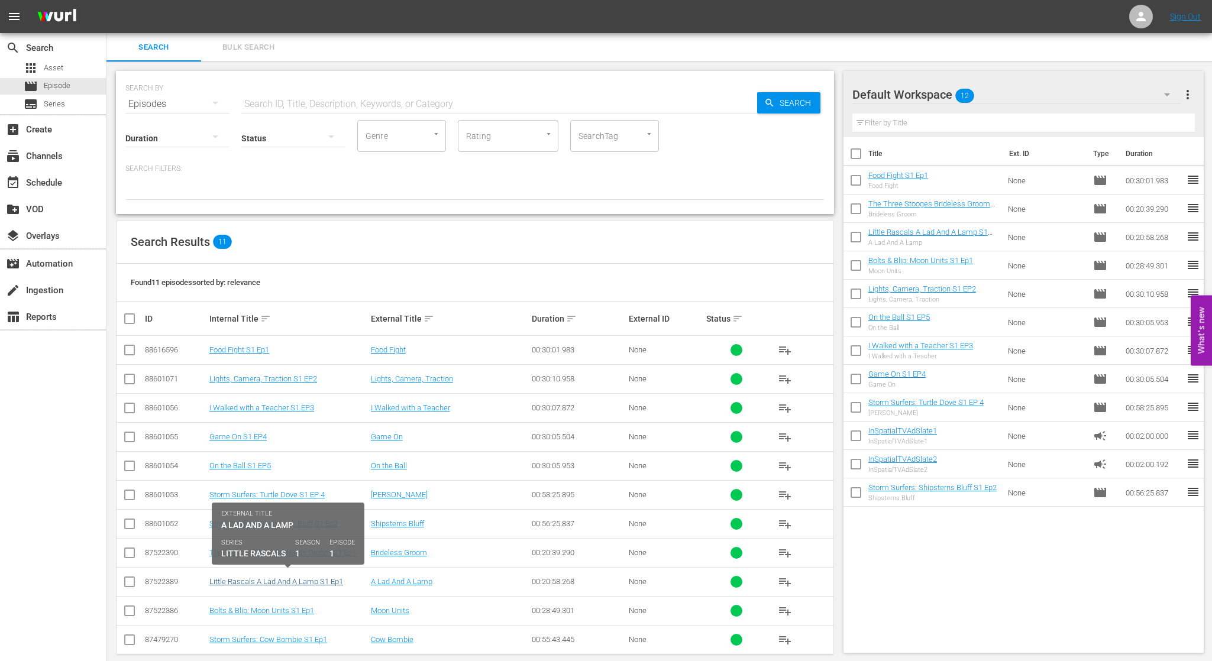
click at [303, 577] on link "Little Rascals A Lad And A Lamp S1 Ep1" at bounding box center [276, 581] width 134 height 9
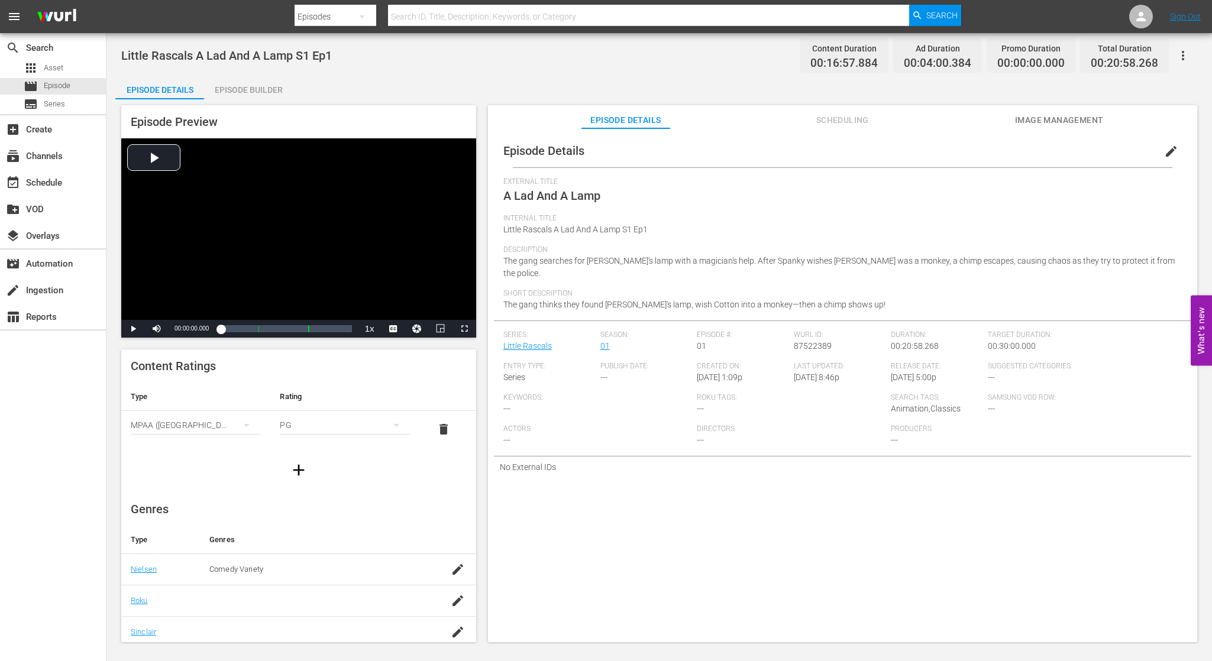
click at [254, 89] on div "Episode Builder" at bounding box center [248, 90] width 89 height 28
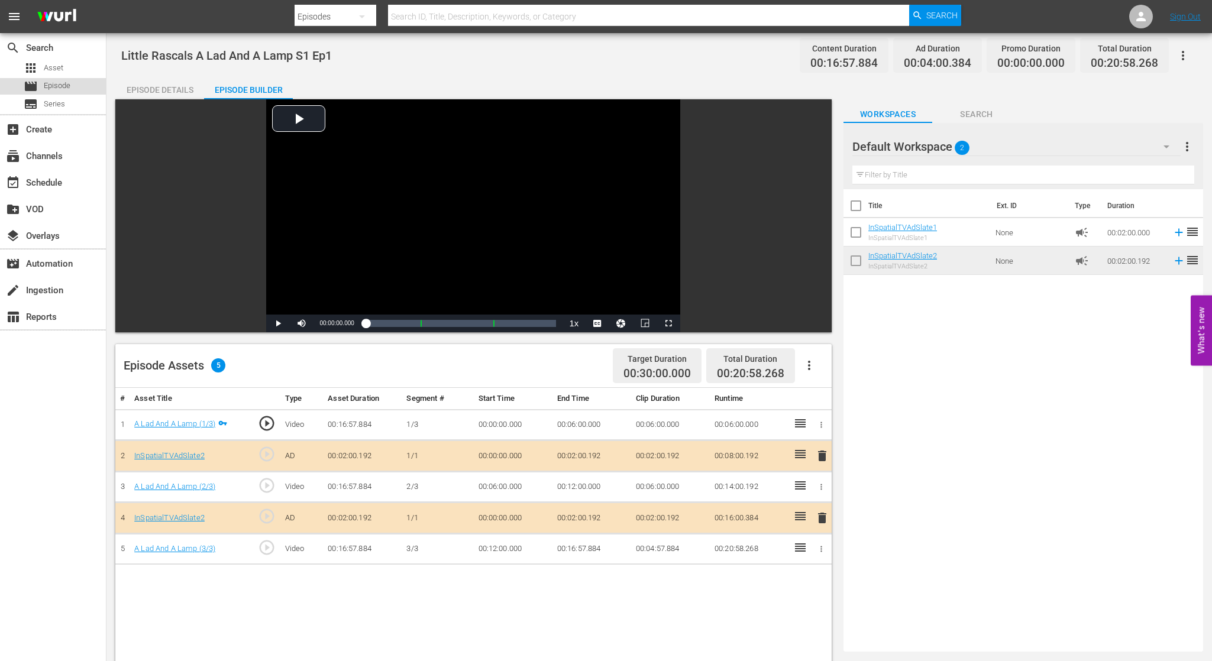
click at [67, 87] on span "Episode" at bounding box center [57, 86] width 27 height 12
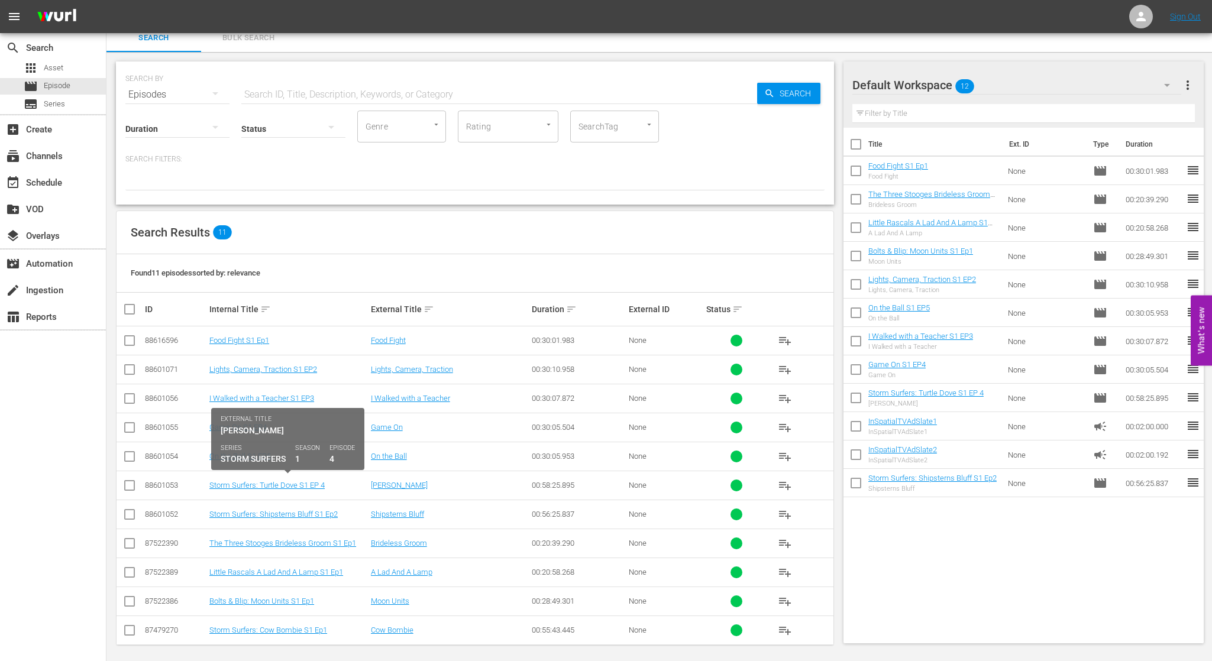
scroll to position [9, 0]
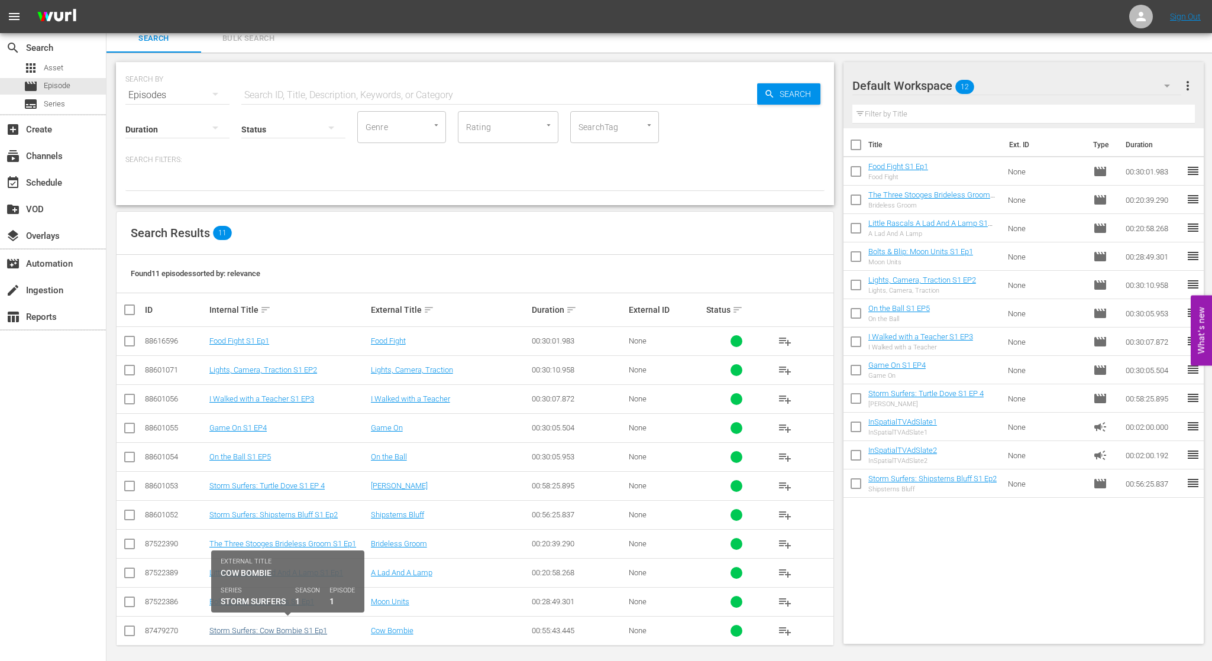
click at [305, 626] on link "Storm Surfers: Cow Bombie S1 Ep1" at bounding box center [268, 630] width 118 height 9
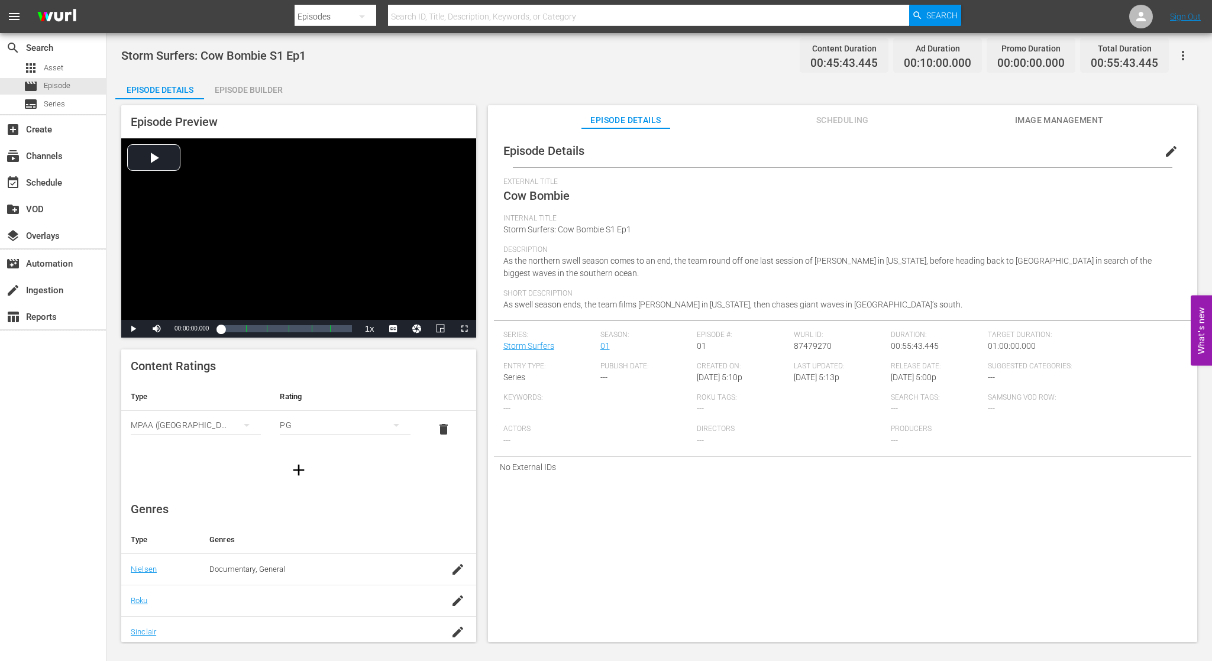
click at [254, 90] on div "Episode Builder" at bounding box center [248, 90] width 89 height 28
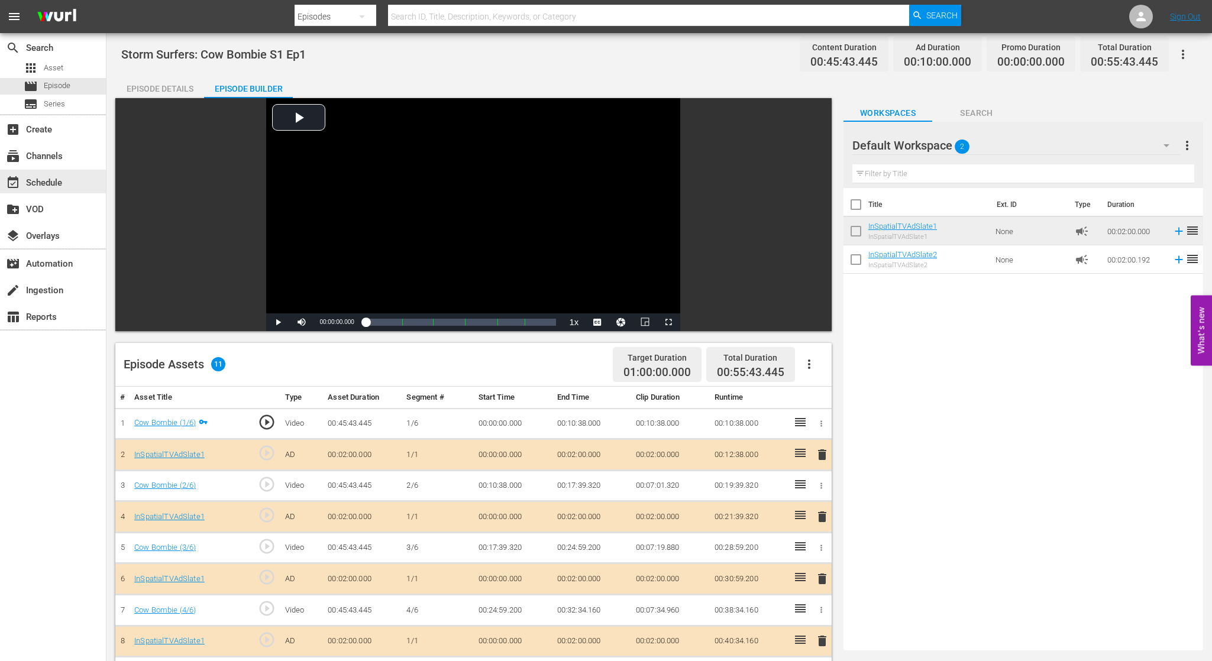
scroll to position [1, 0]
click at [821, 453] on span "delete" at bounding box center [822, 455] width 14 height 14
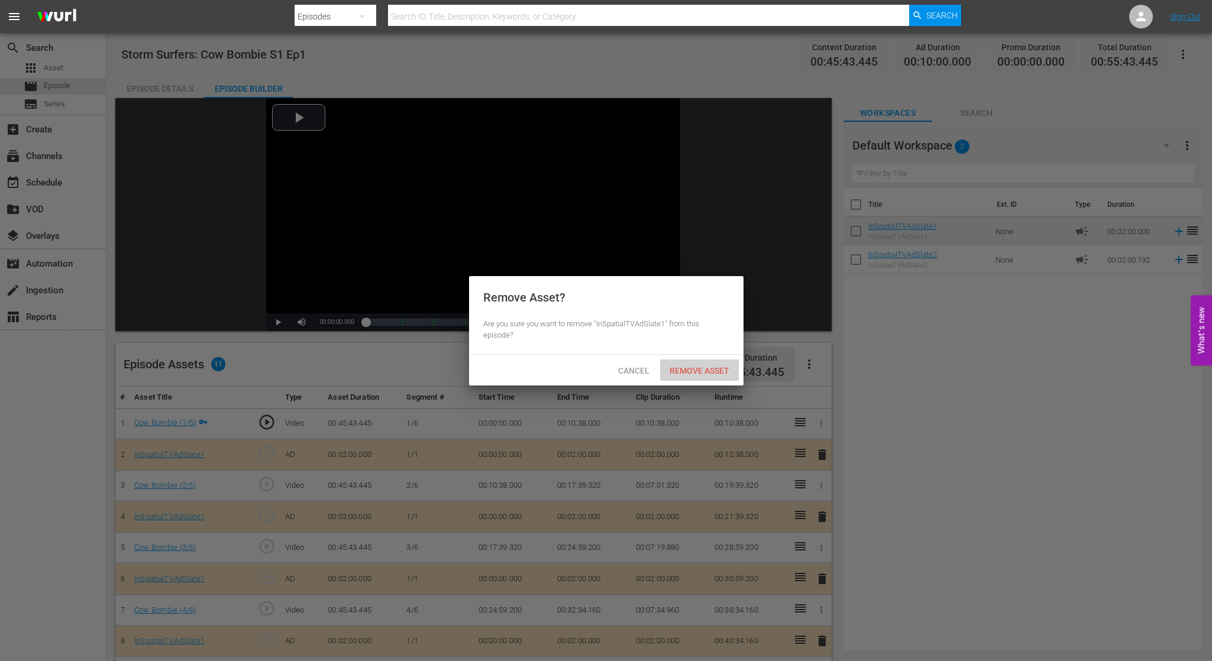
click at [696, 367] on span "Remove Asset" at bounding box center [699, 370] width 79 height 9
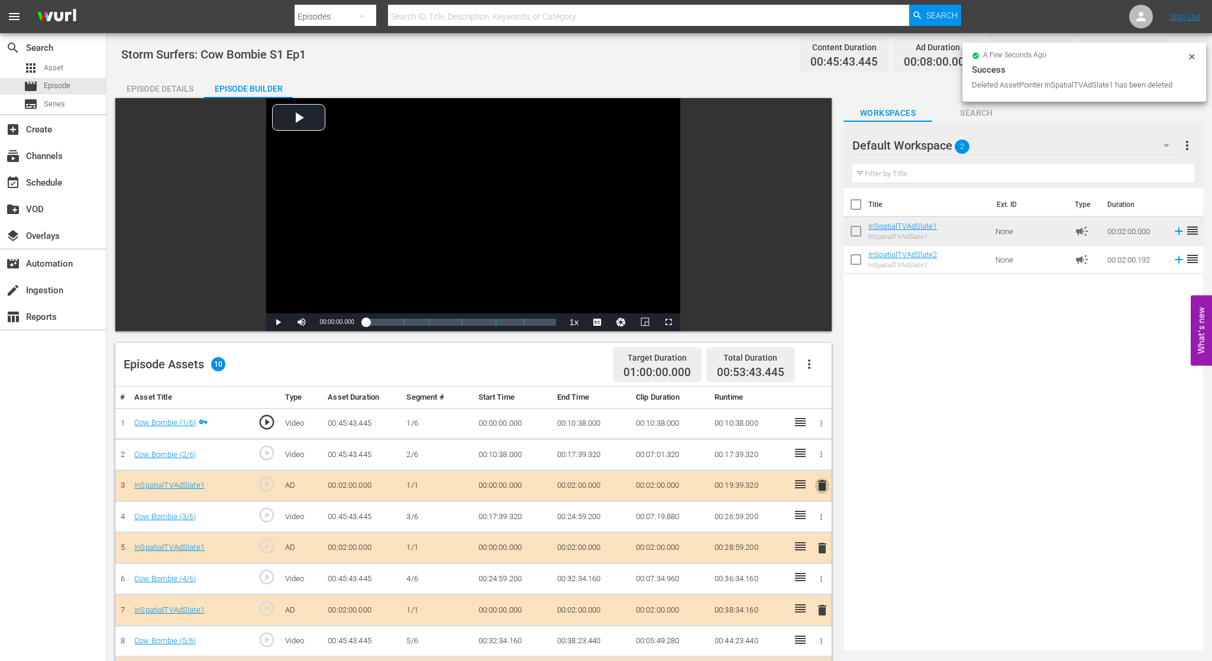
click at [826, 488] on span "delete" at bounding box center [822, 485] width 14 height 14
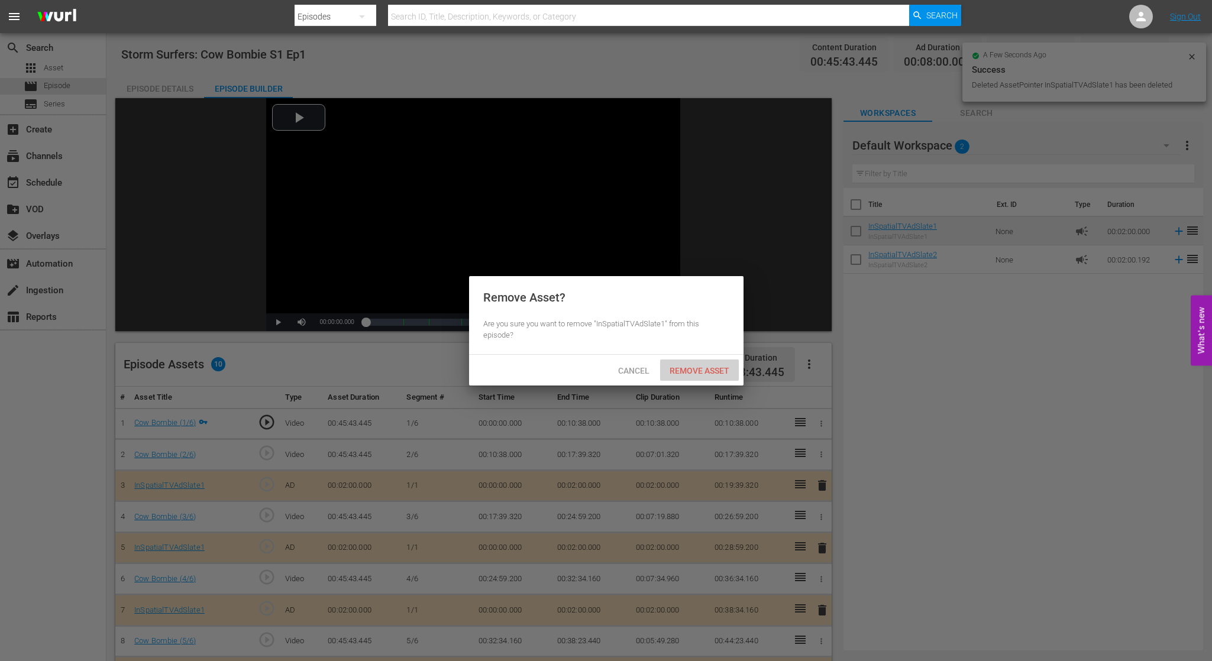
click at [692, 370] on span "Remove Asset" at bounding box center [699, 370] width 79 height 9
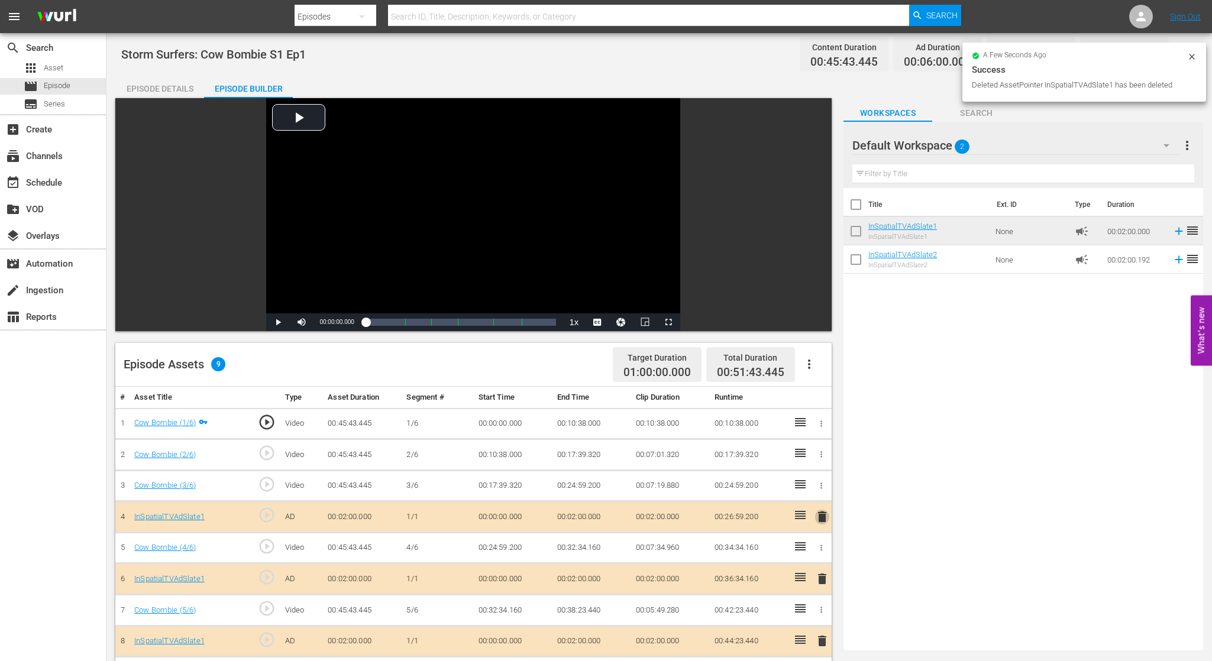
click at [822, 519] on span "delete" at bounding box center [822, 517] width 14 height 14
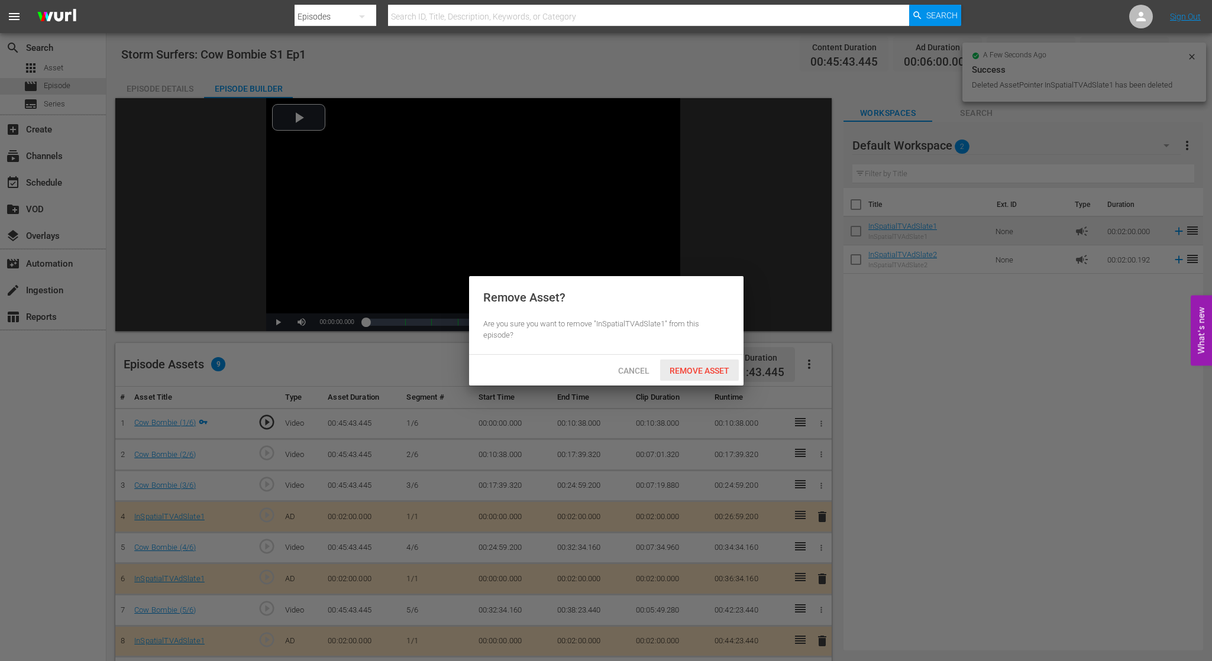
click at [704, 374] on span "Remove Asset" at bounding box center [699, 370] width 79 height 9
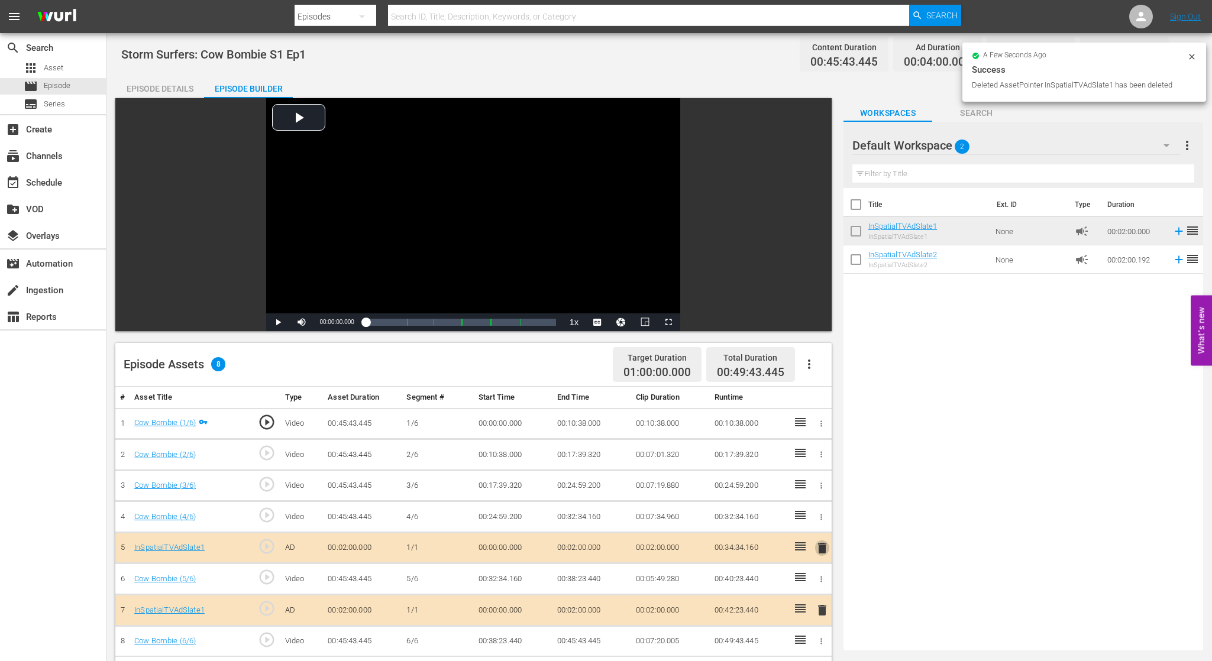
click at [818, 546] on span "delete" at bounding box center [822, 548] width 14 height 14
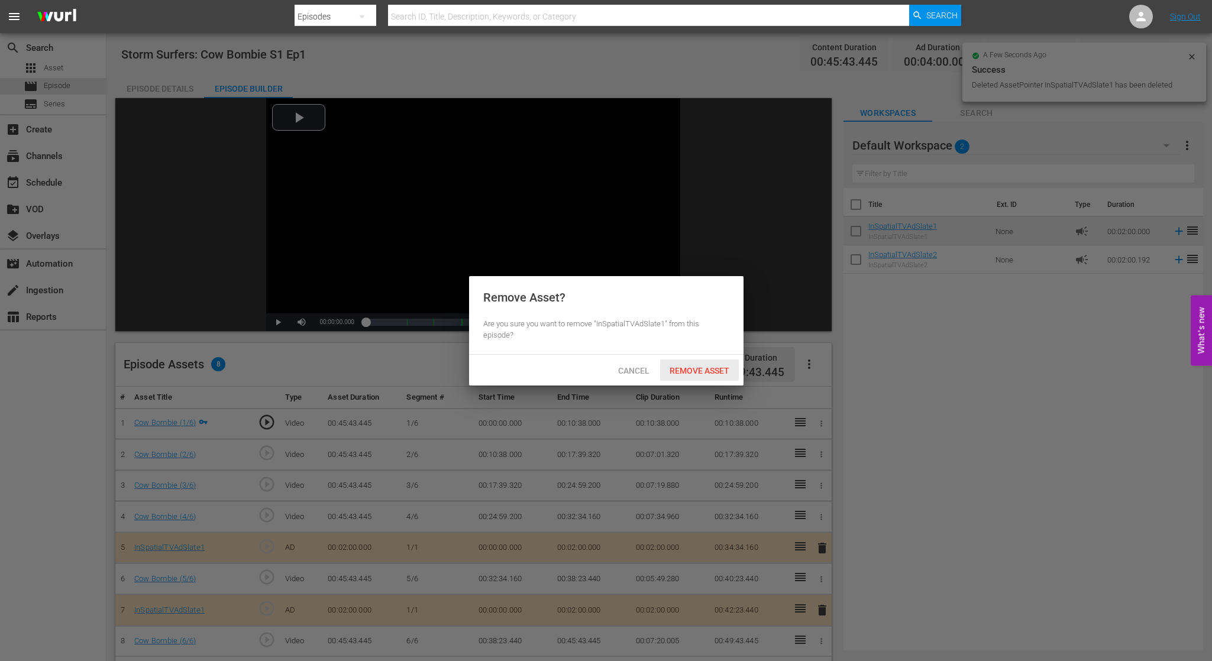
click at [708, 368] on span "Remove Asset" at bounding box center [699, 370] width 79 height 9
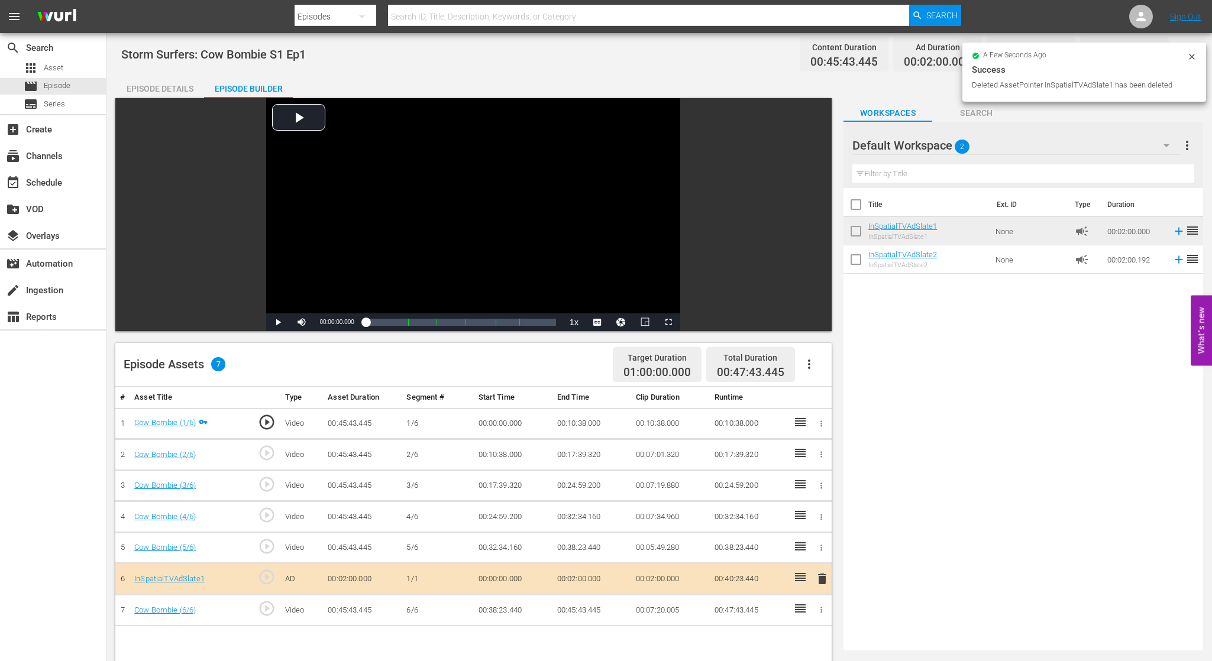
click at [818, 580] on span "delete" at bounding box center [822, 579] width 14 height 14
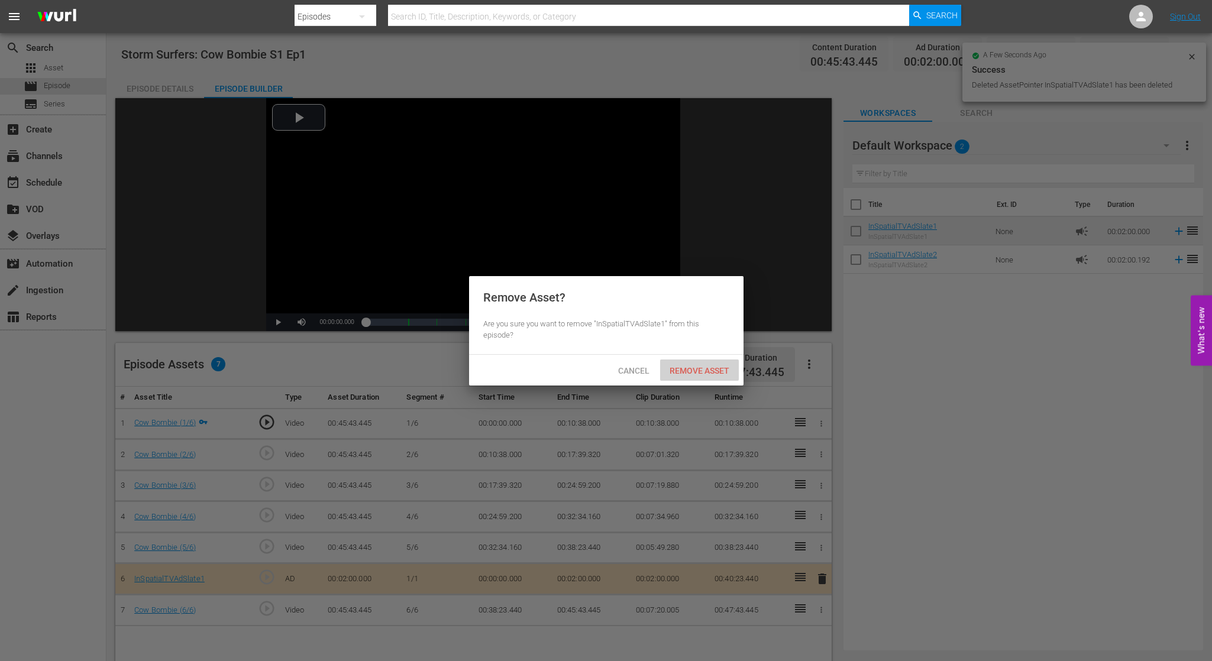
click at [686, 370] on span "Remove Asset" at bounding box center [699, 370] width 79 height 9
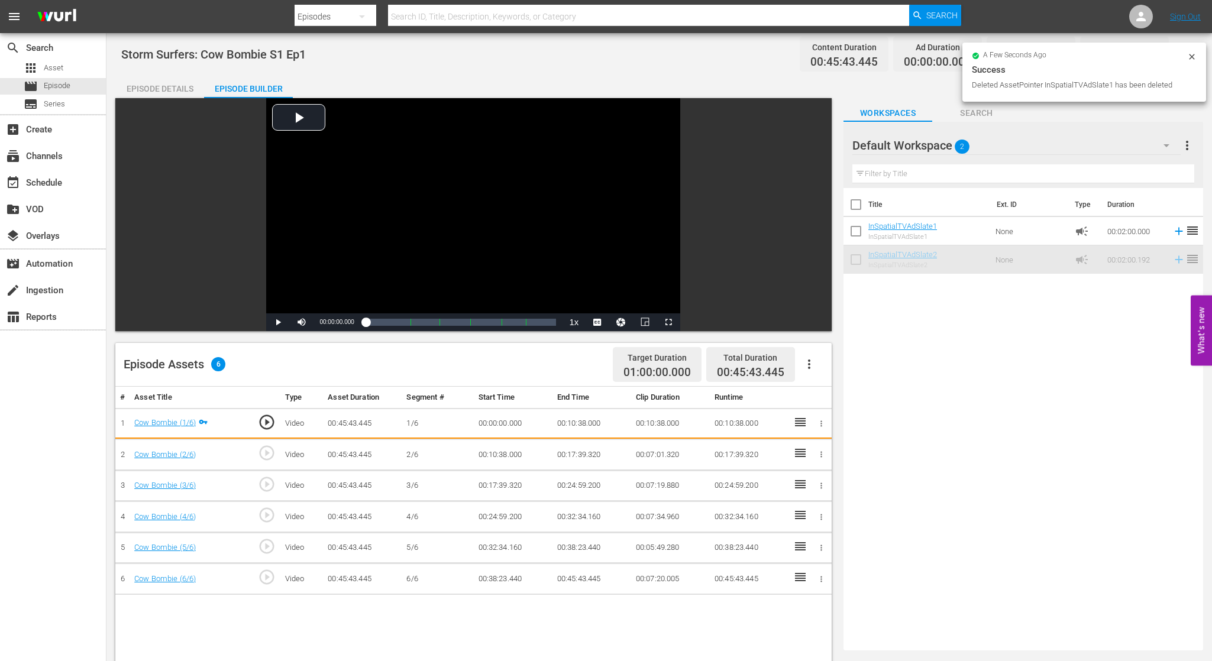
drag, startPoint x: 912, startPoint y: 254, endPoint x: 884, endPoint y: 275, distance: 35.5
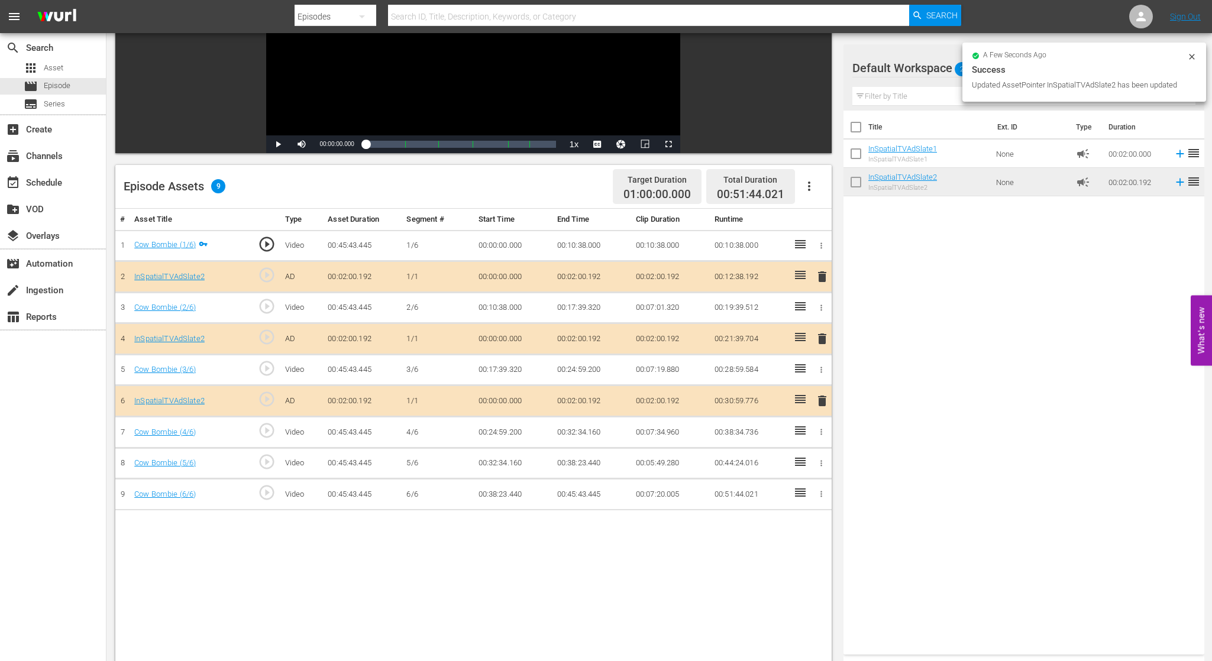
scroll to position [180, 0]
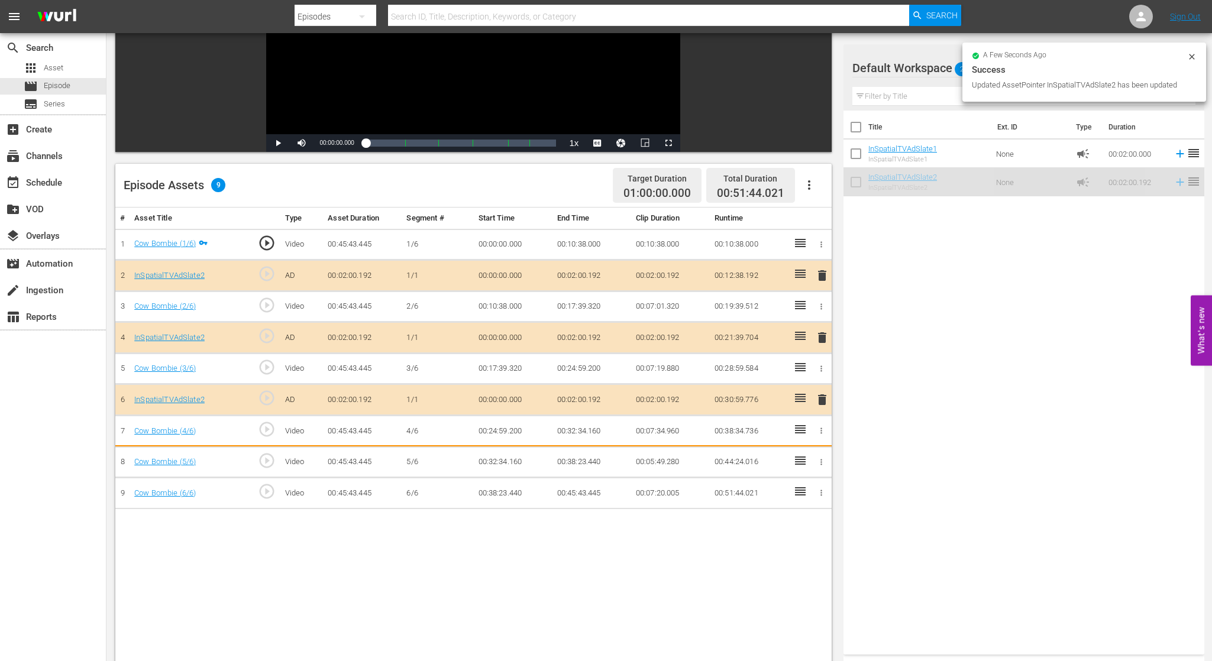
drag, startPoint x: 924, startPoint y: 178, endPoint x: 898, endPoint y: 210, distance: 40.8
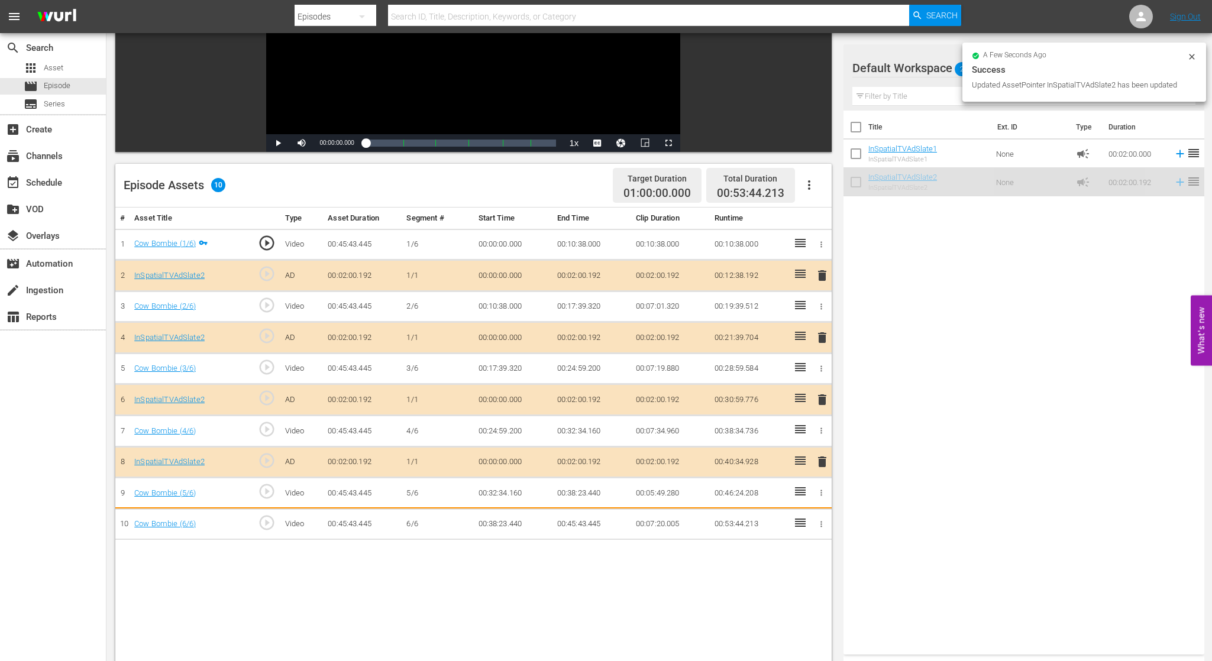
drag, startPoint x: 915, startPoint y: 176, endPoint x: 886, endPoint y: 208, distance: 43.5
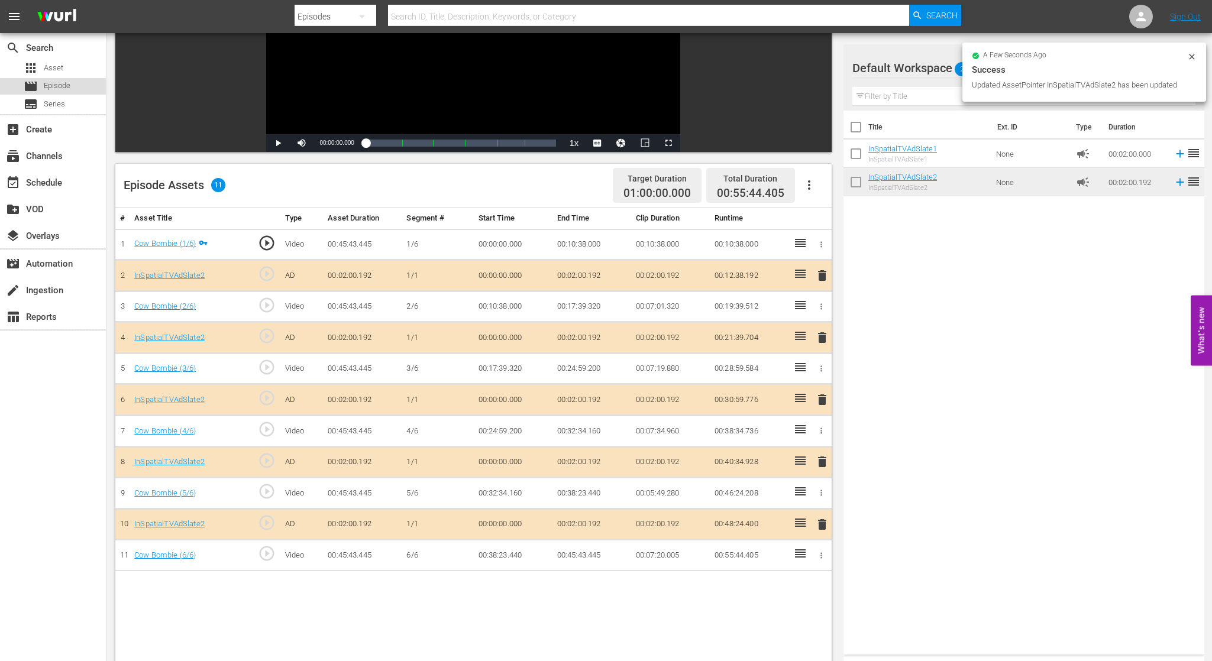
click at [63, 82] on span "Episode" at bounding box center [57, 86] width 27 height 12
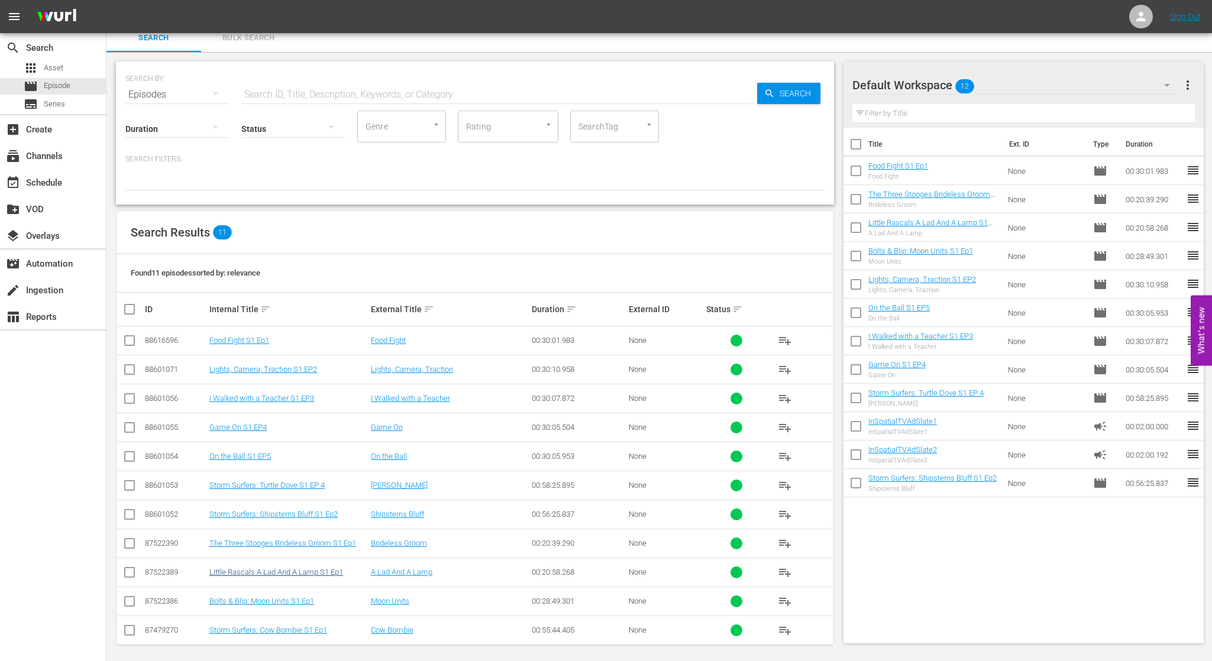
scroll to position [9, 0]
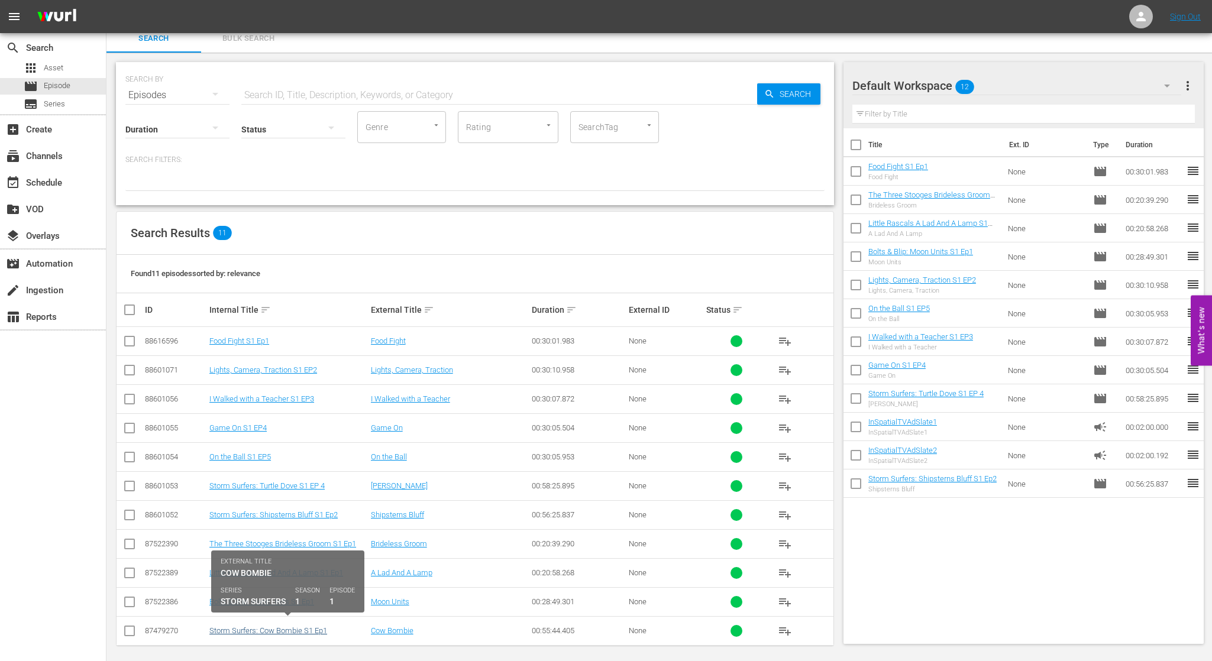
click at [306, 627] on link "Storm Surfers: Cow Bombie S1 Ep1" at bounding box center [268, 630] width 118 height 9
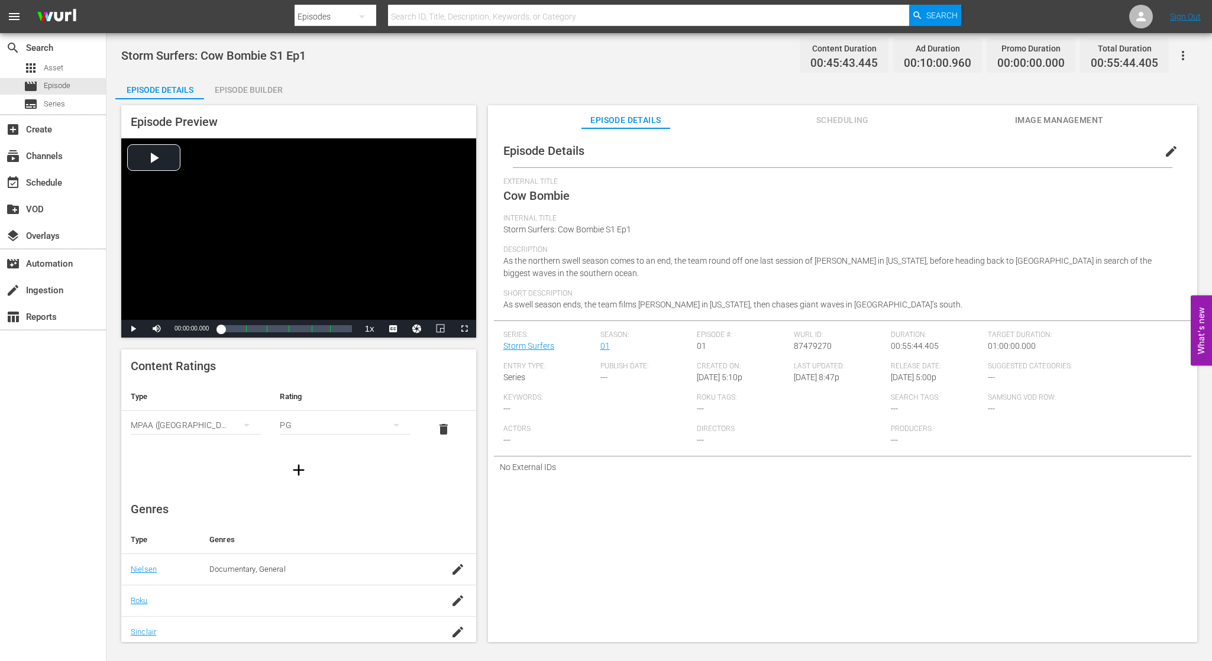
click at [265, 88] on div "Episode Builder" at bounding box center [248, 90] width 89 height 28
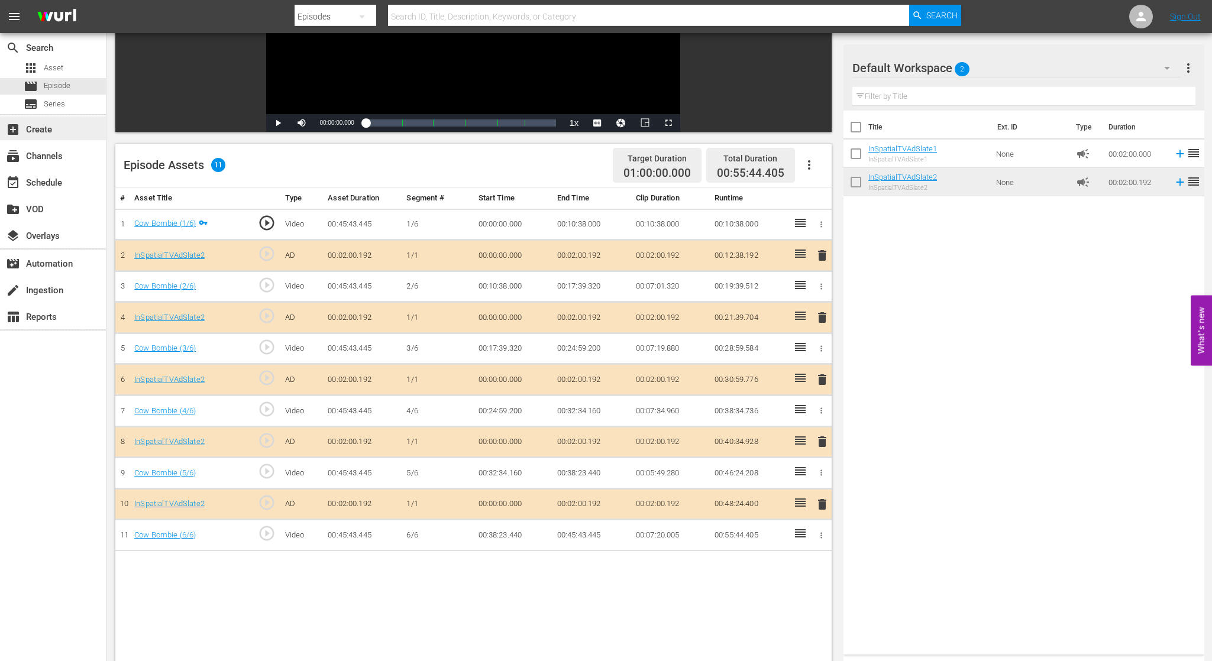
scroll to position [202, 0]
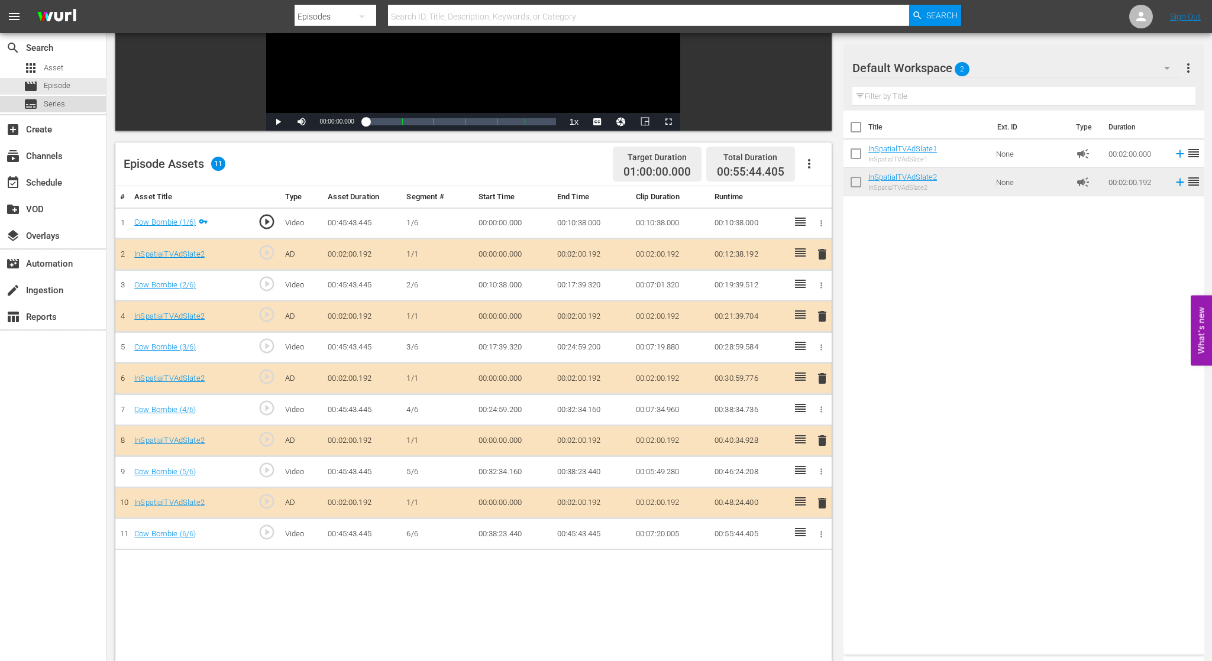
click at [56, 103] on span "Series" at bounding box center [54, 104] width 21 height 12
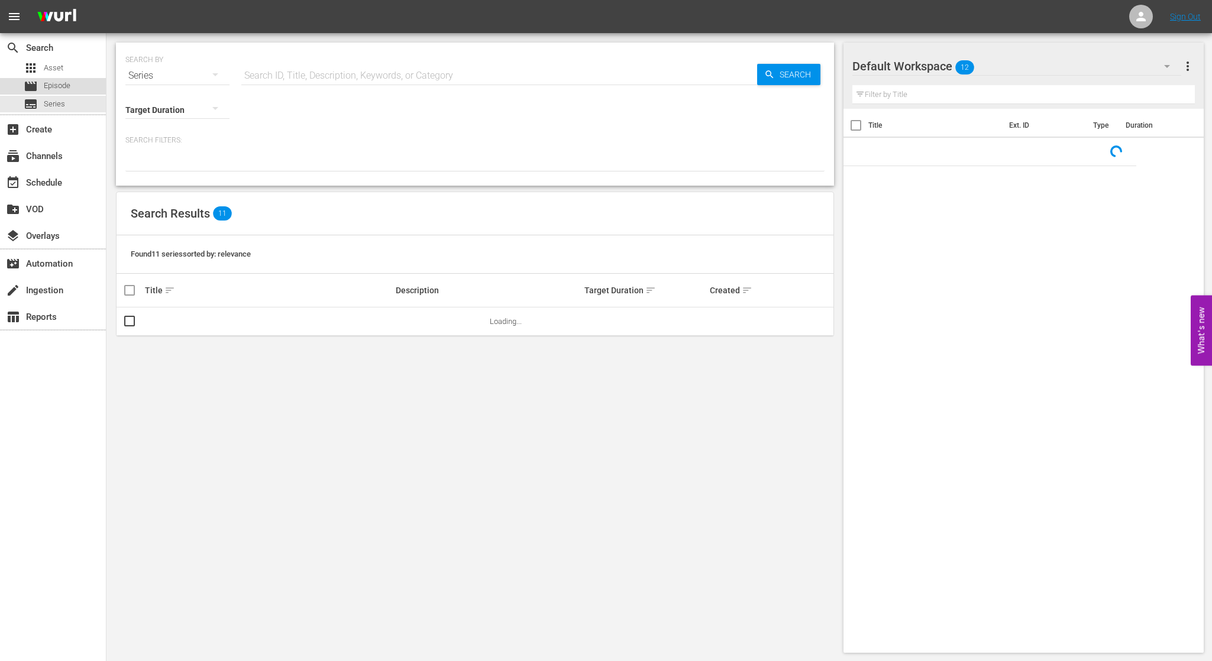
click at [61, 82] on span "Episode" at bounding box center [57, 86] width 27 height 12
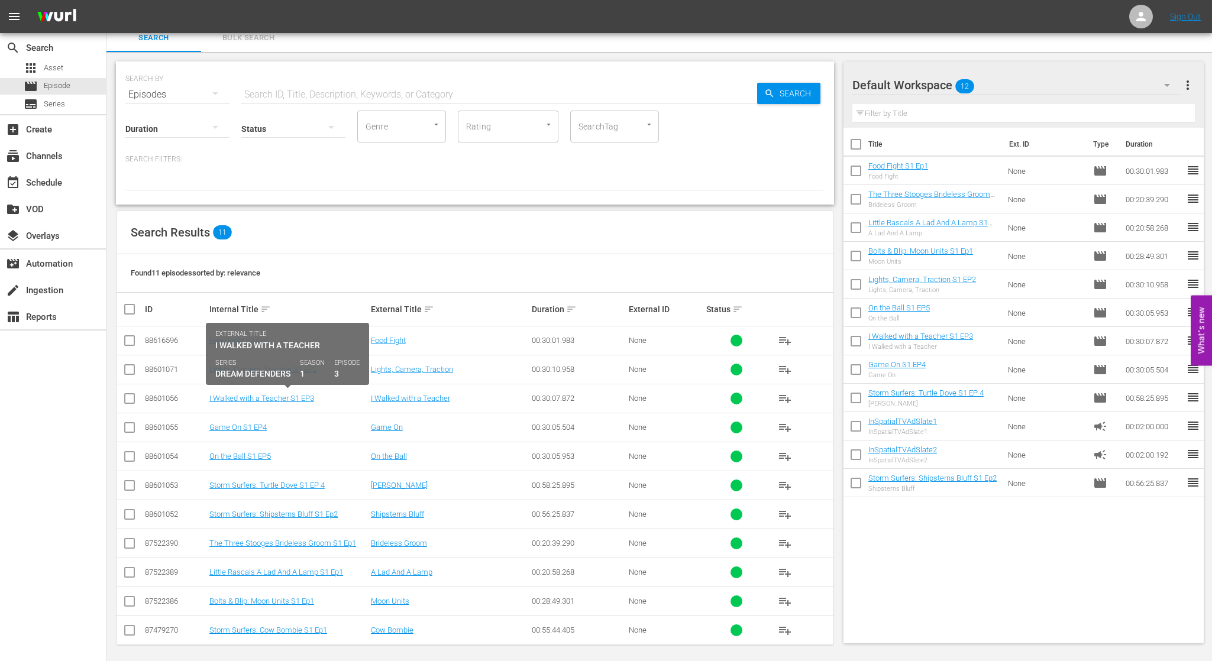
scroll to position [9, 0]
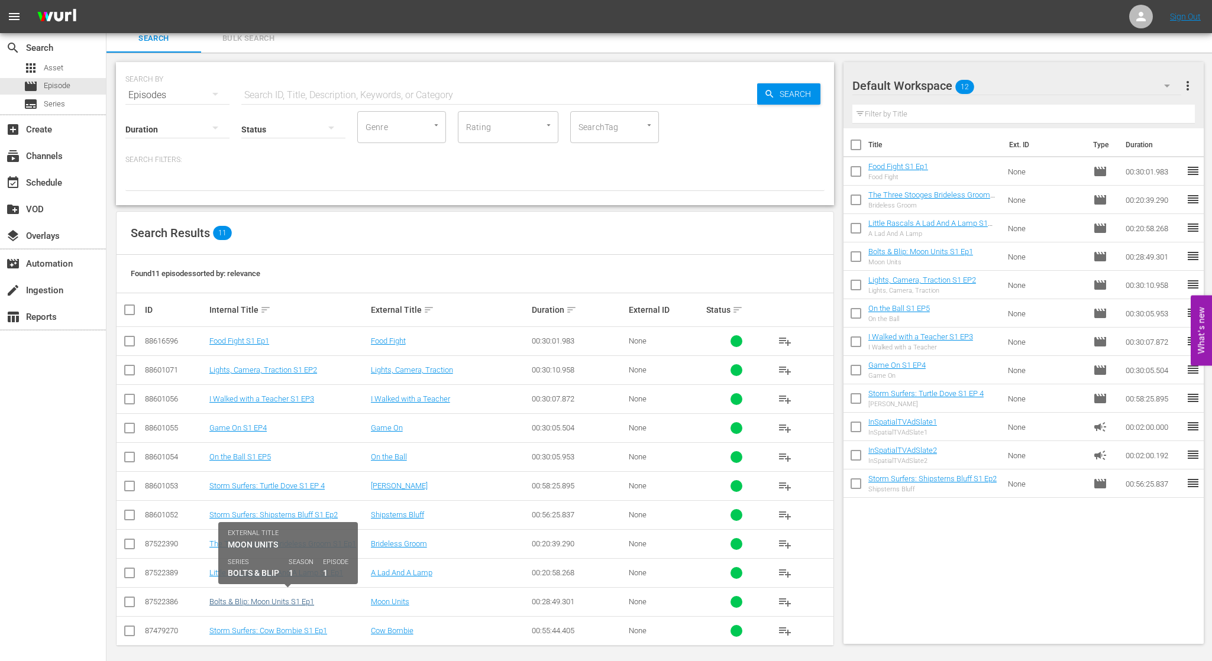
click at [278, 597] on link "Bolts & Blip: Moon Units S1 Ep1" at bounding box center [261, 601] width 105 height 9
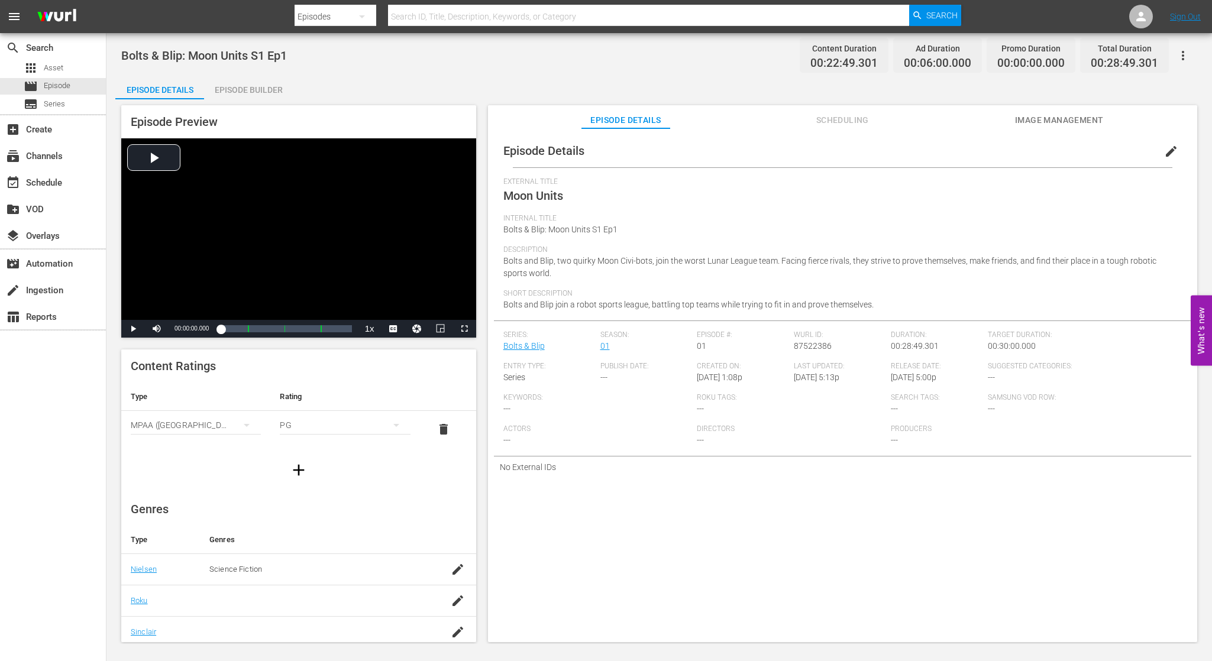
click at [260, 87] on div "Episode Builder" at bounding box center [248, 90] width 89 height 28
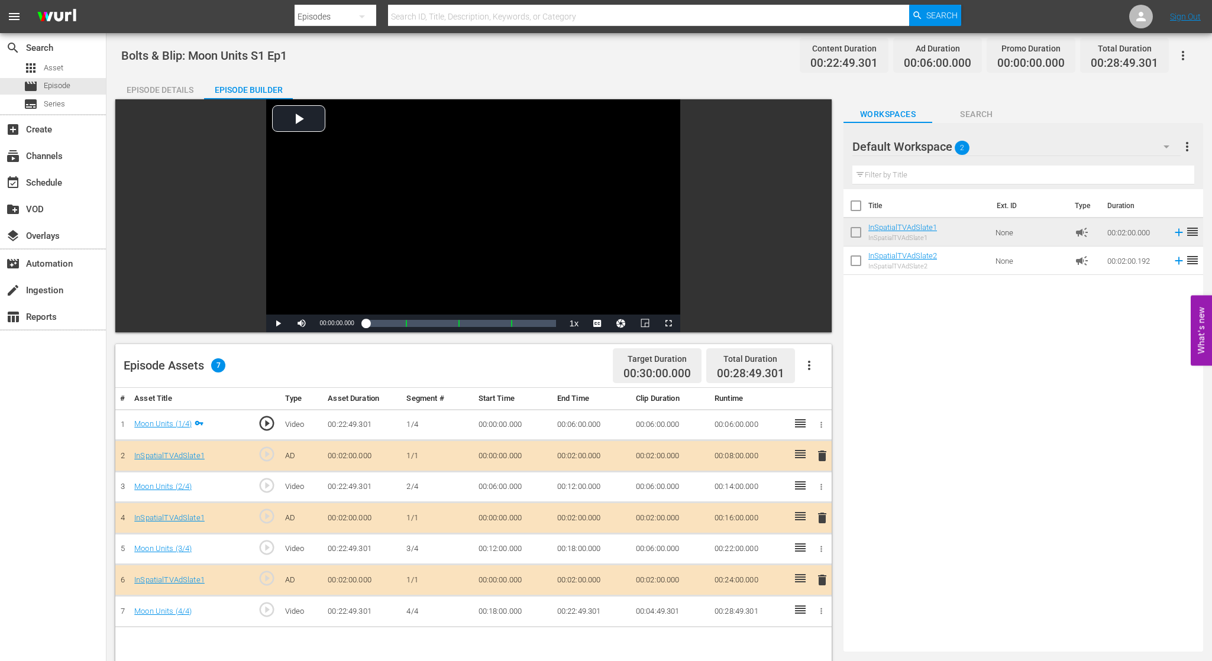
click at [822, 455] on span "delete" at bounding box center [822, 456] width 14 height 14
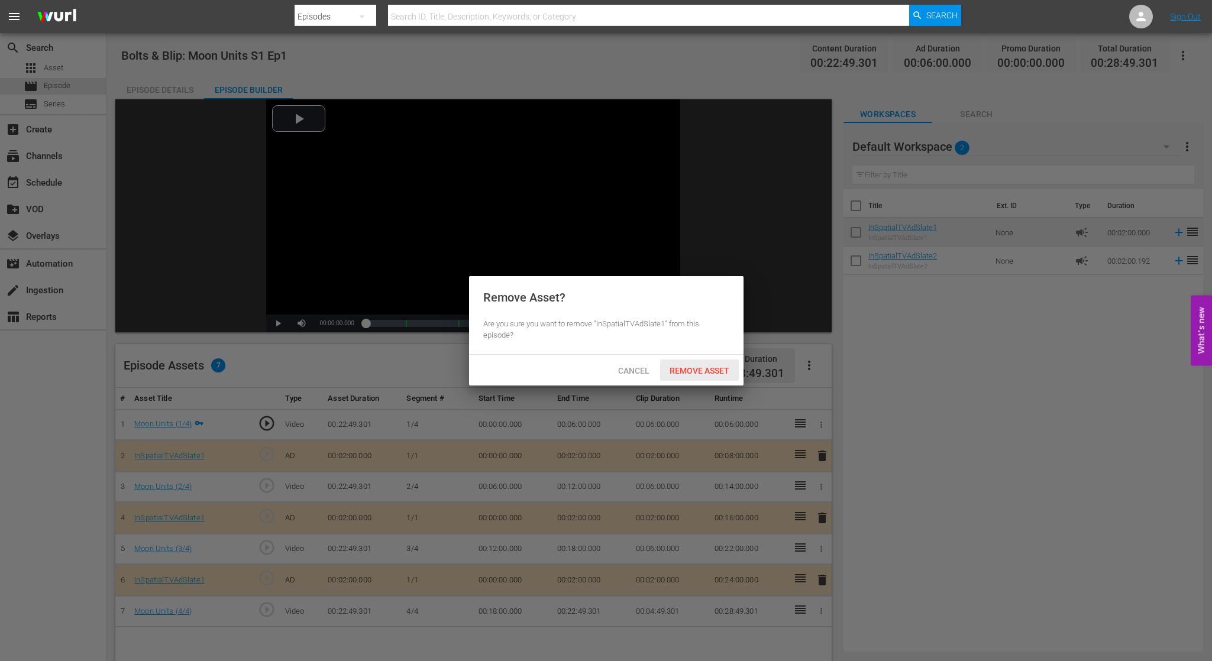
click at [688, 372] on span "Remove Asset" at bounding box center [699, 370] width 79 height 9
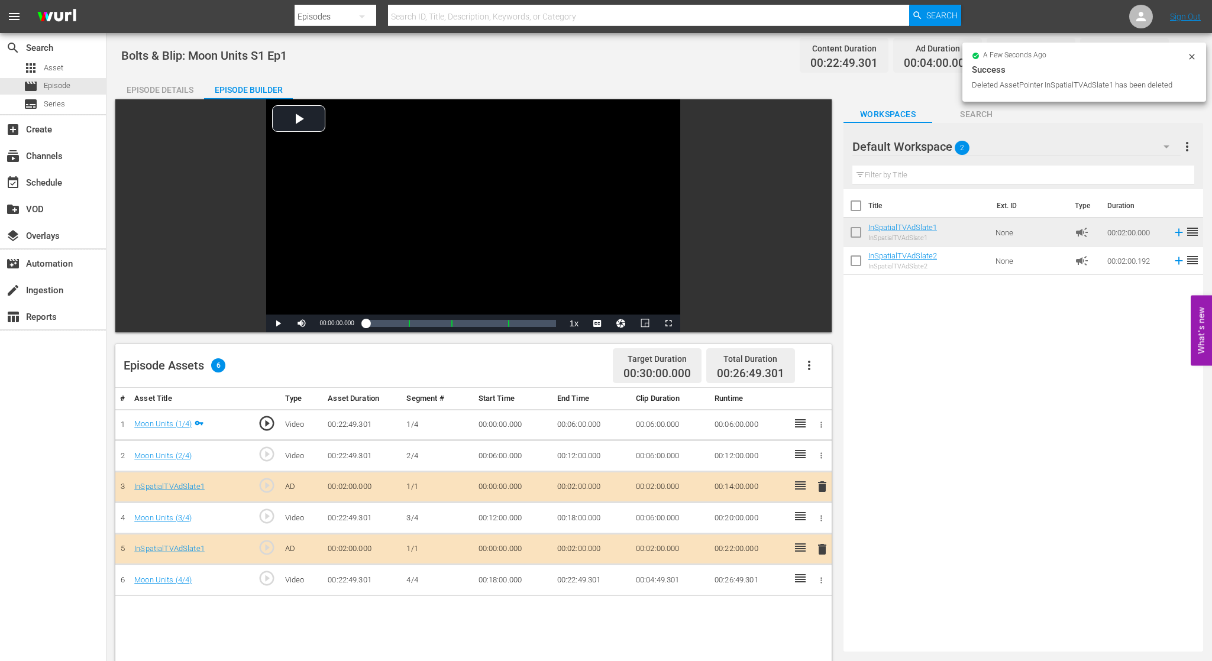
click at [823, 488] on span "delete" at bounding box center [822, 487] width 14 height 14
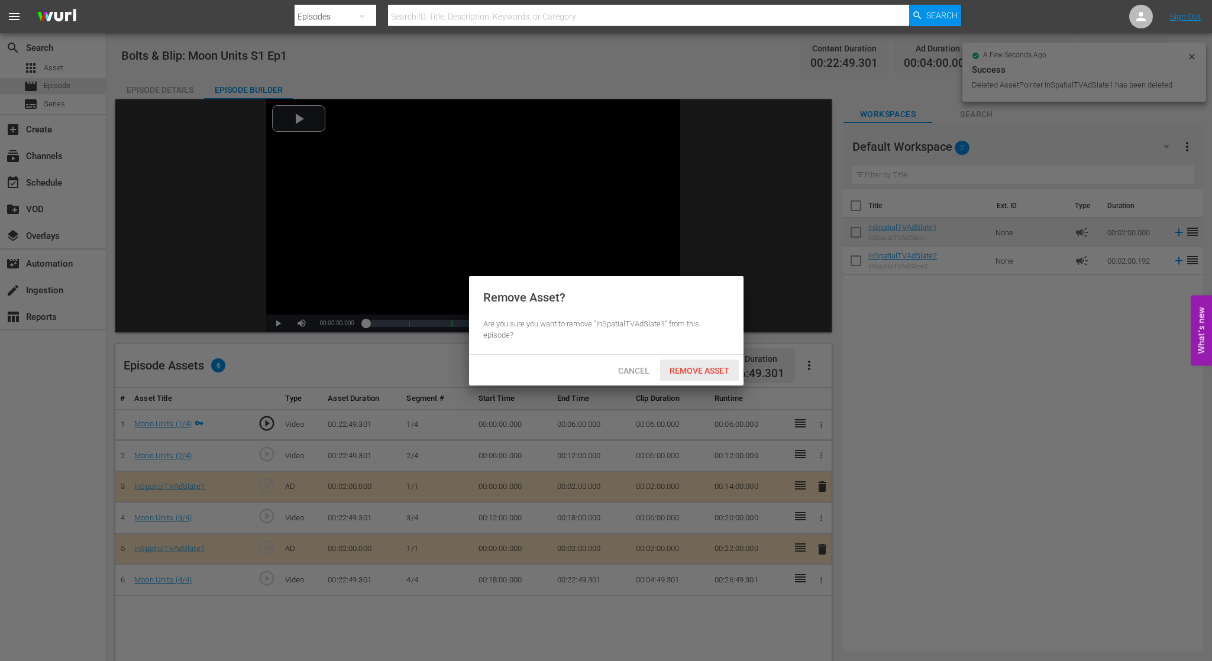
click at [711, 373] on span "Remove Asset" at bounding box center [699, 370] width 79 height 9
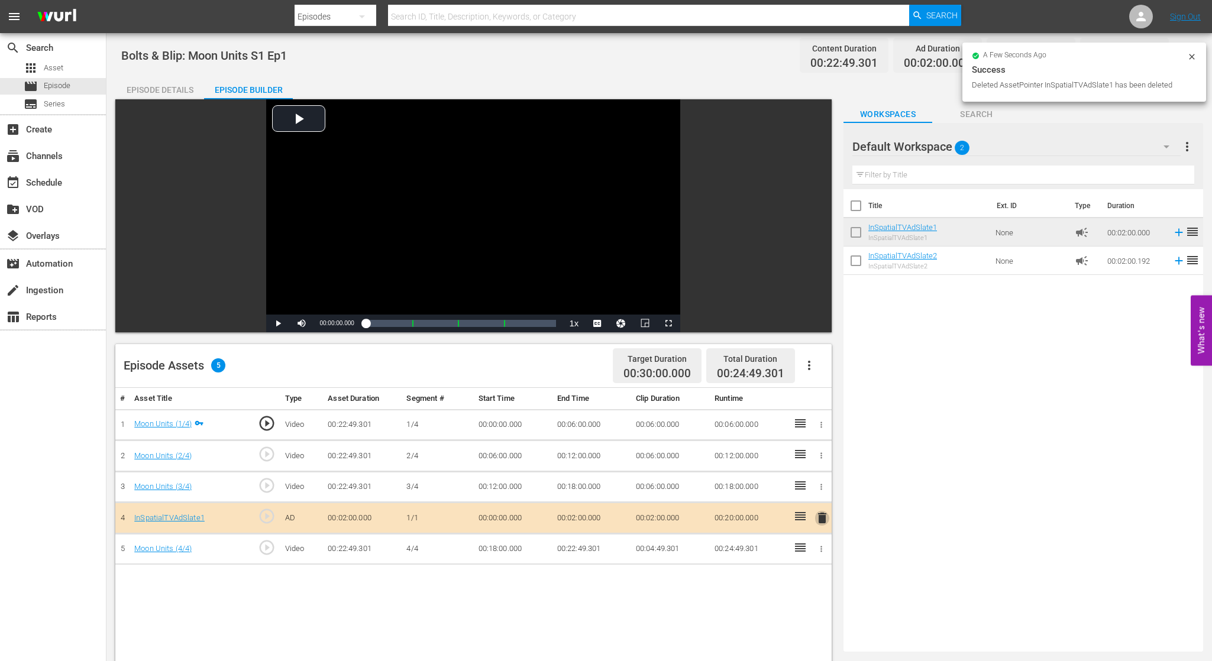
click at [824, 517] on span "delete" at bounding box center [822, 518] width 14 height 14
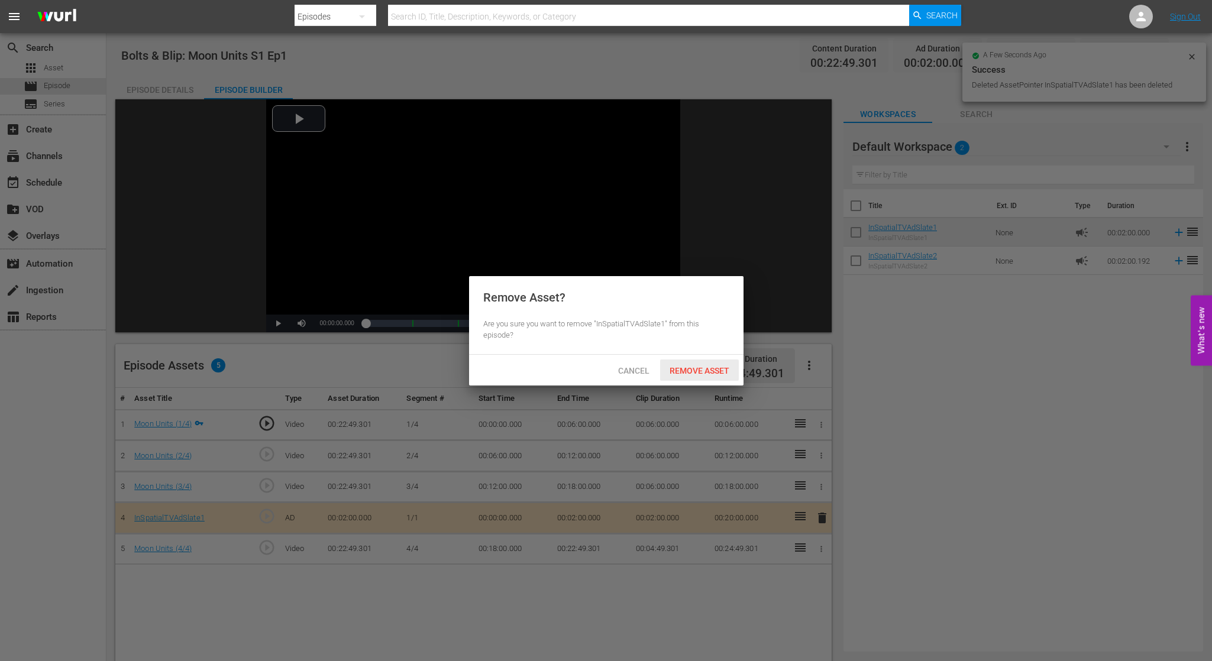
click at [688, 373] on span "Remove Asset" at bounding box center [699, 370] width 79 height 9
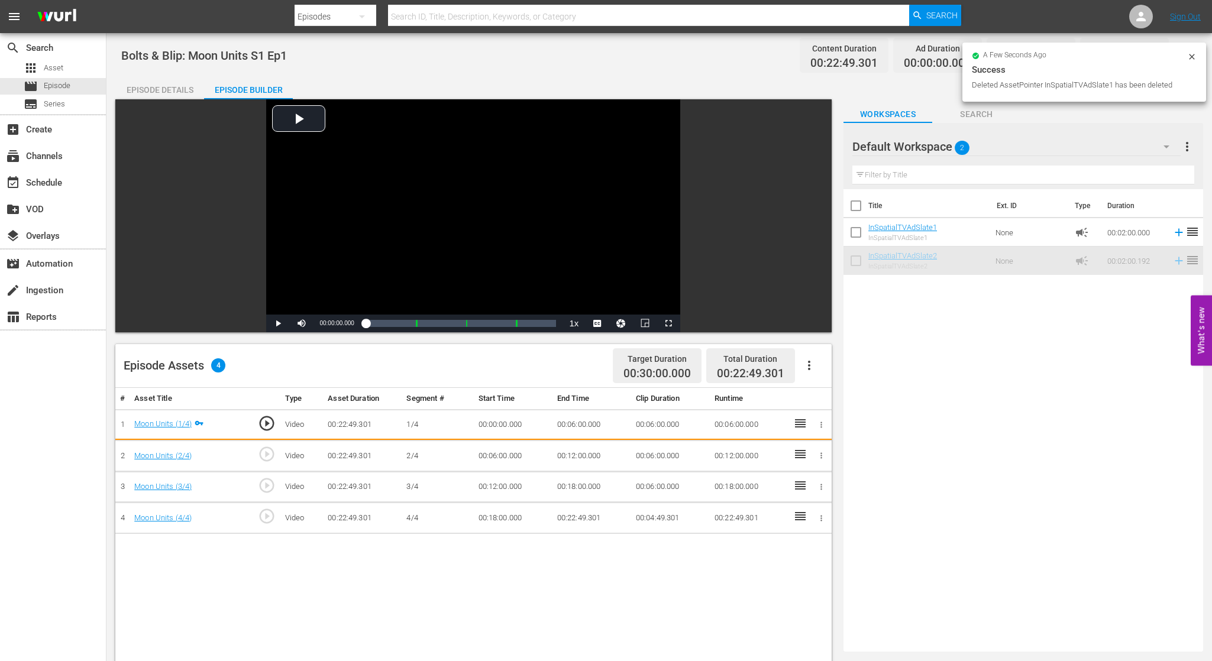
drag, startPoint x: 892, startPoint y: 257, endPoint x: 862, endPoint y: 274, distance: 34.4
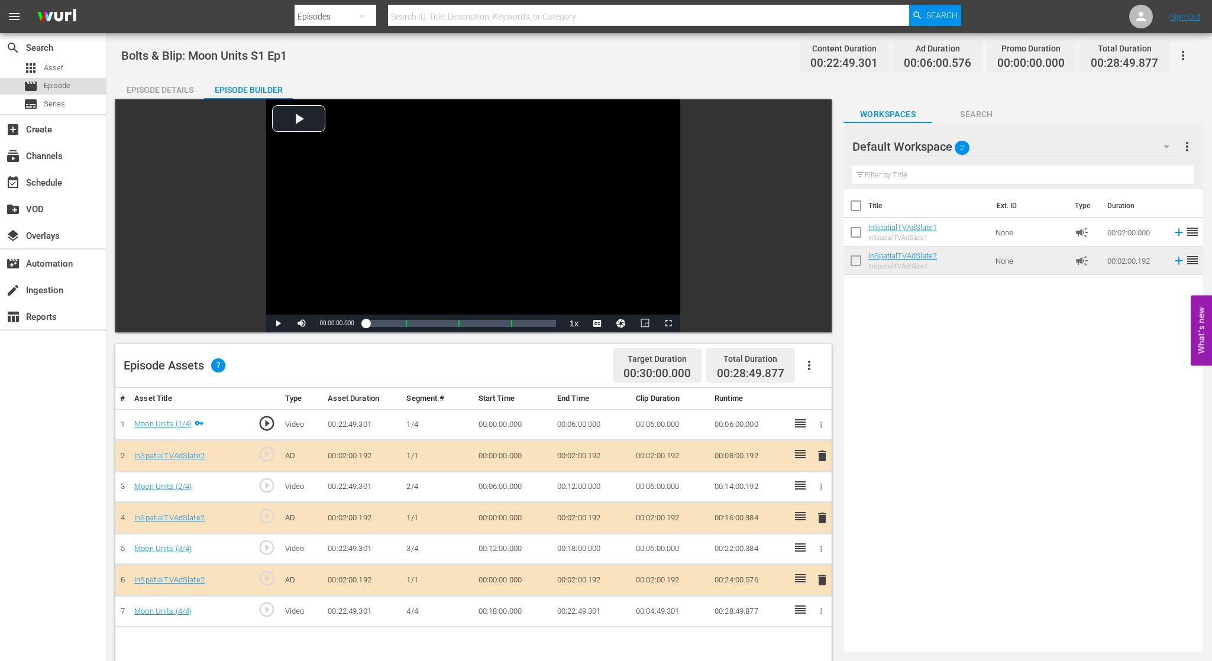
click at [63, 88] on span "Episode" at bounding box center [57, 86] width 27 height 12
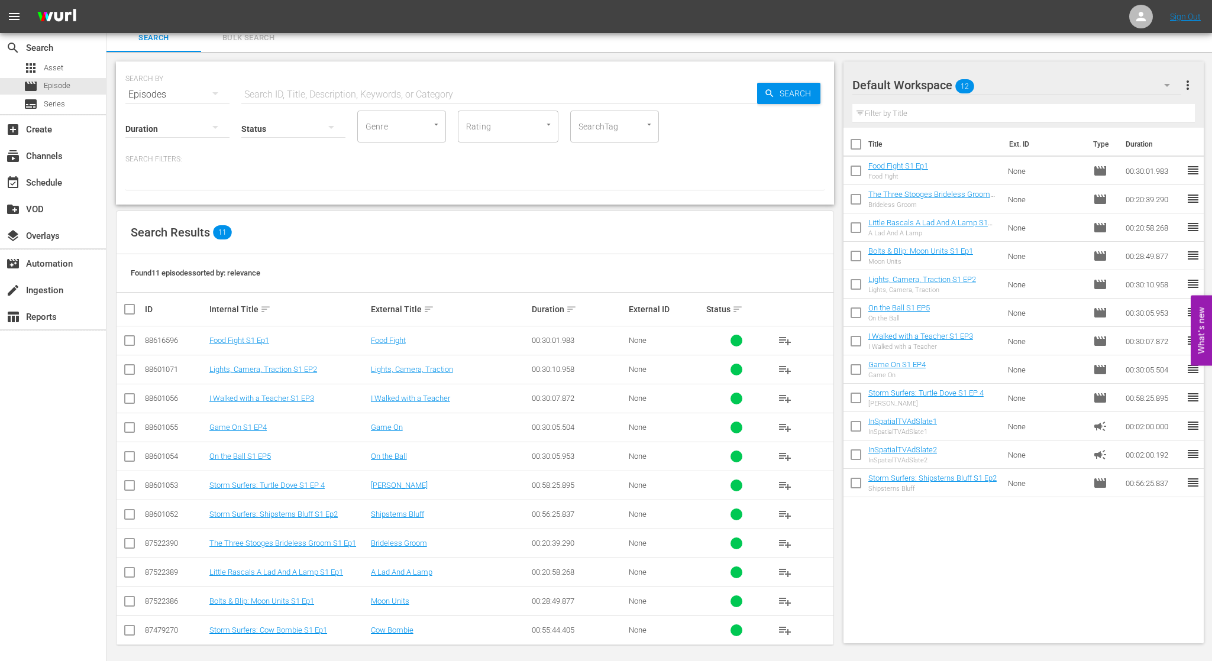
scroll to position [9, 0]
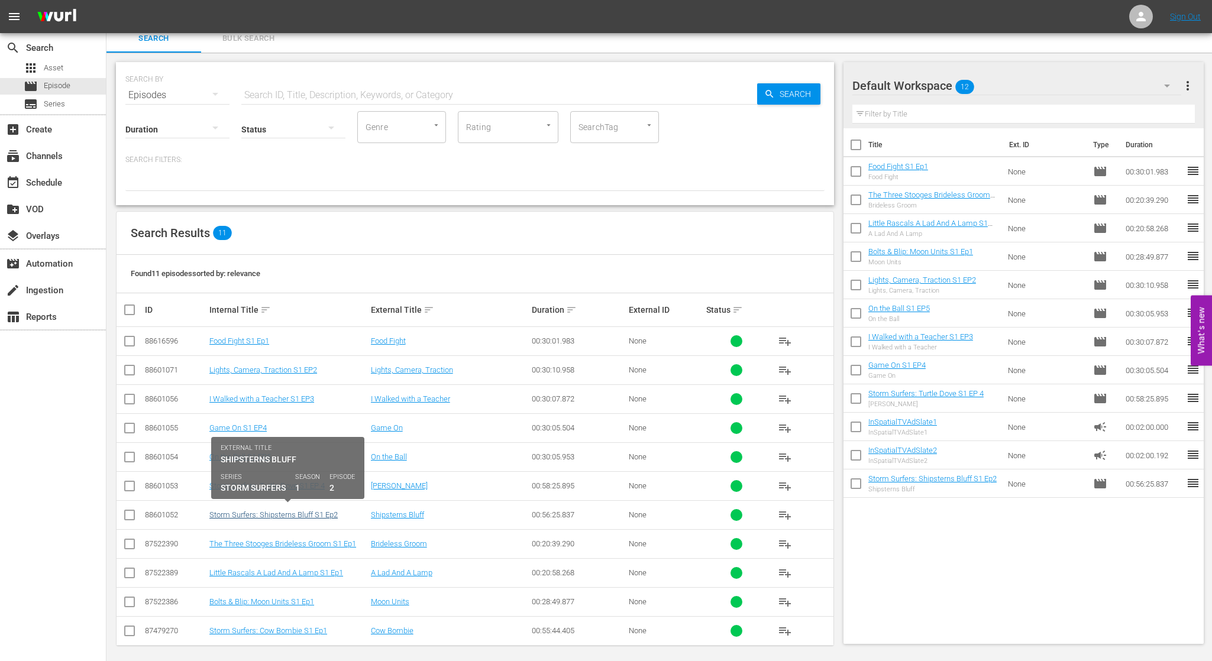
click at [287, 513] on link "Storm Surfers: Shipsterns Bluff S1 Ep2" at bounding box center [273, 514] width 128 height 9
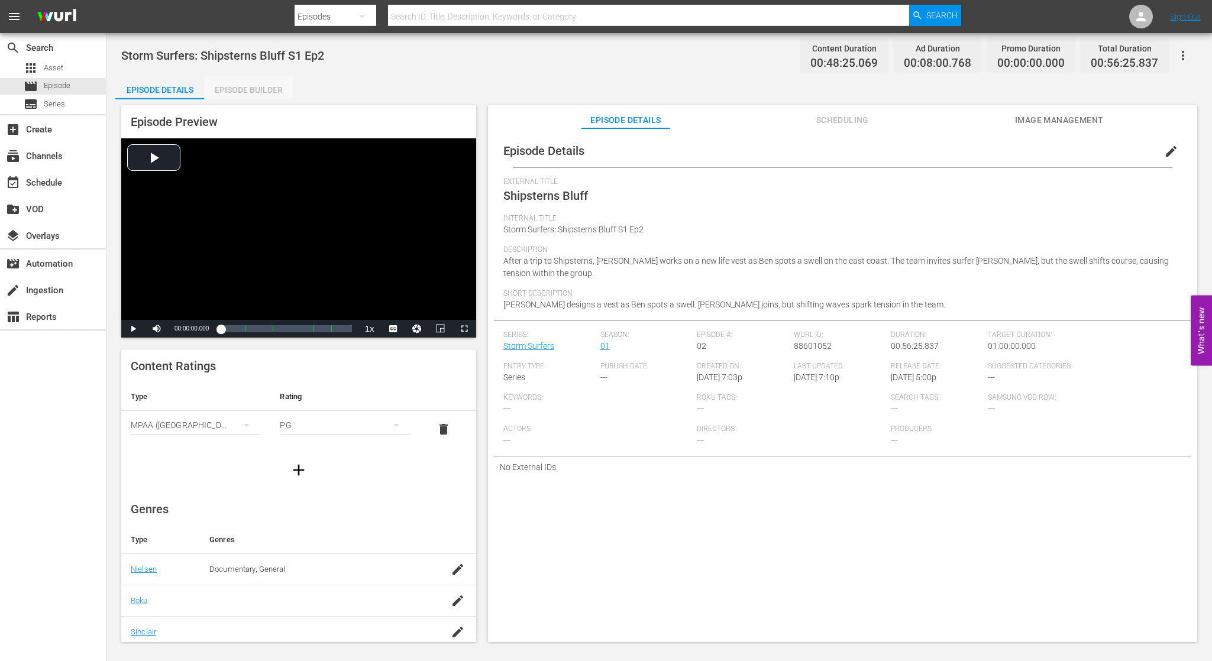
click at [248, 88] on div "Episode Builder" at bounding box center [248, 90] width 89 height 28
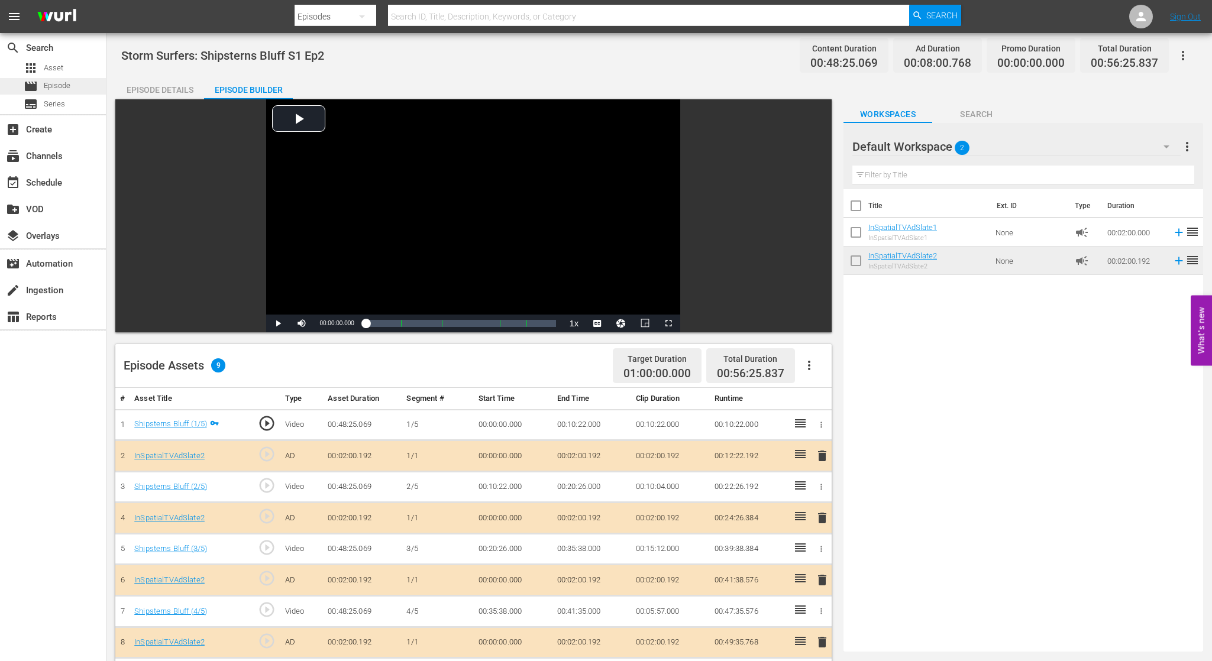
click at [61, 86] on span "Episode" at bounding box center [57, 86] width 27 height 12
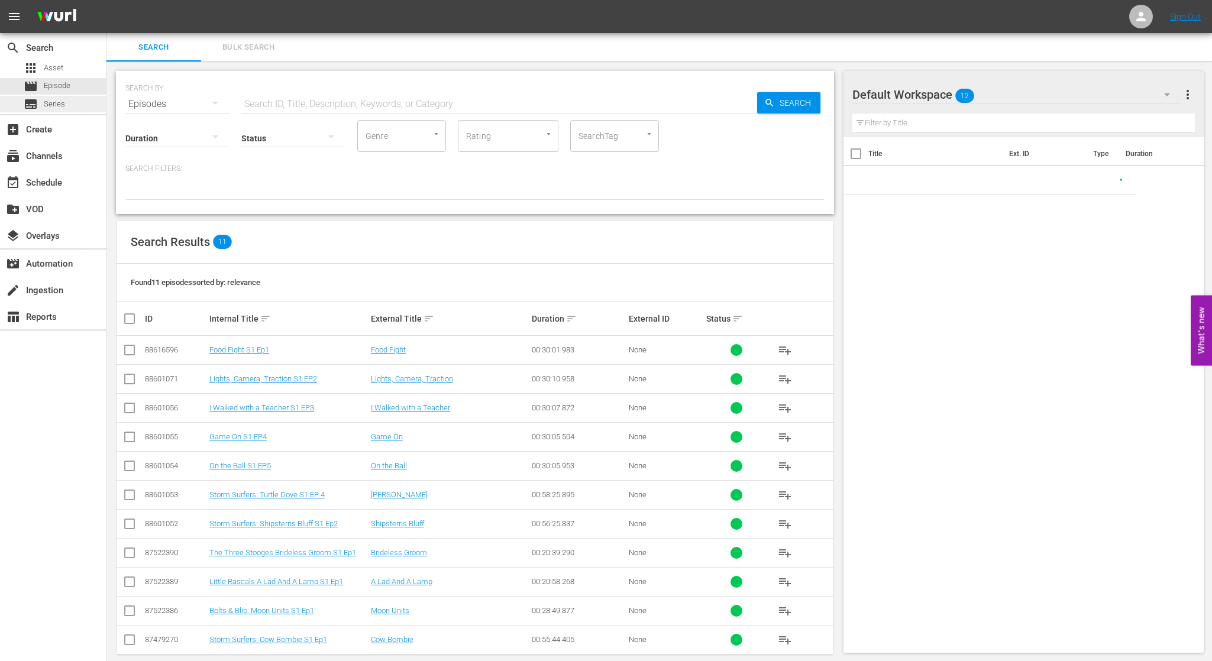
scroll to position [1, 0]
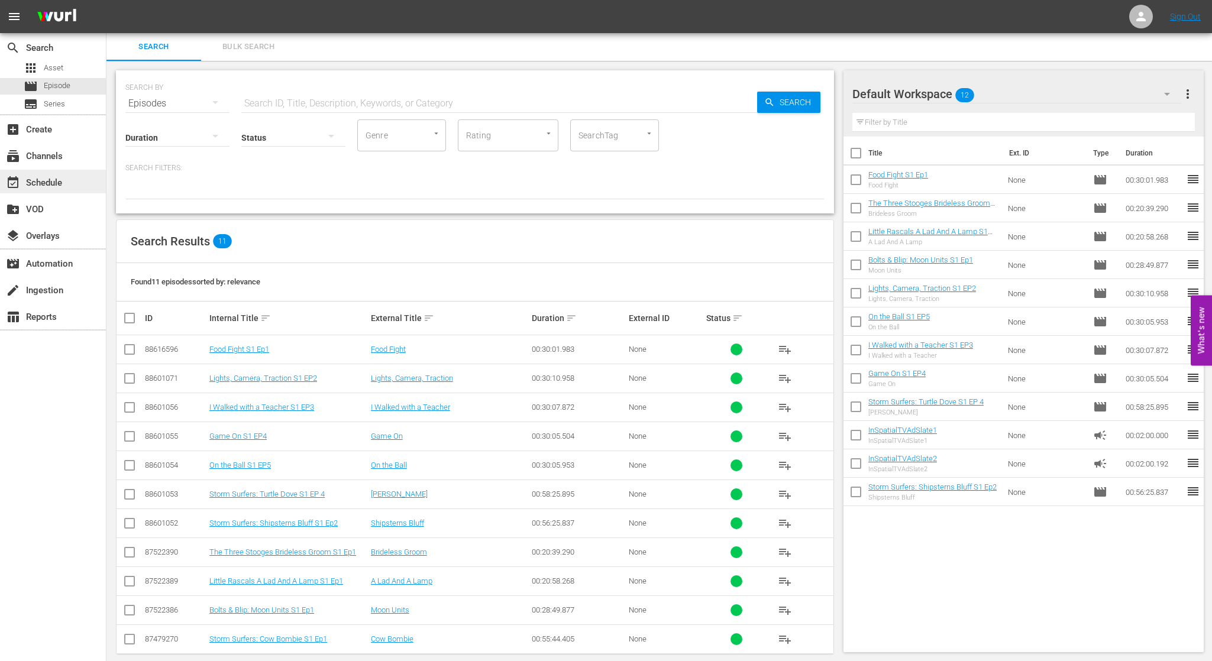
click at [29, 177] on div "event_available Schedule" at bounding box center [33, 181] width 66 height 11
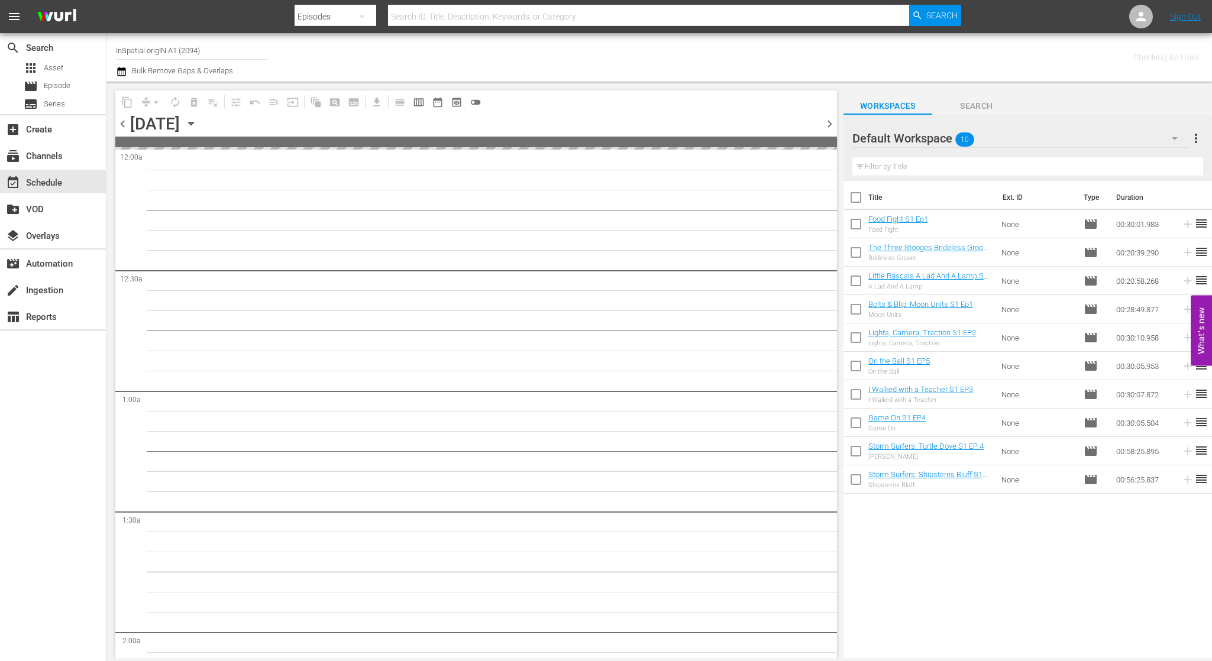
type input "InSpatial origIN A1 (2094)"
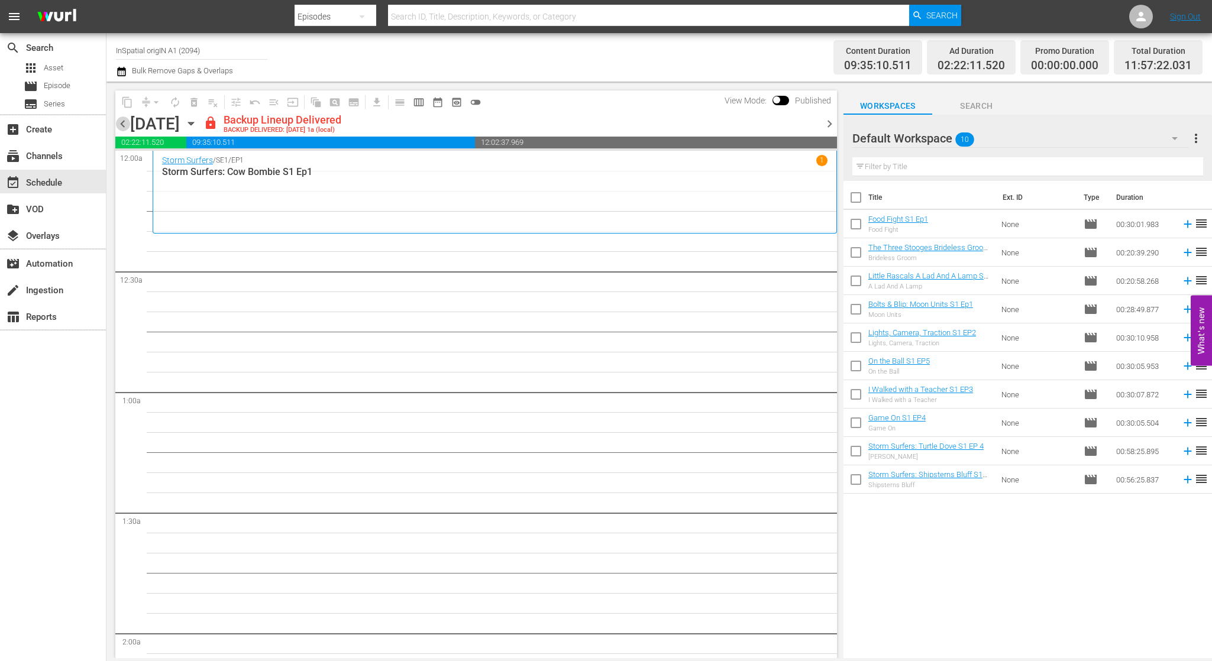
click at [123, 120] on span "chevron_left" at bounding box center [122, 124] width 15 height 15
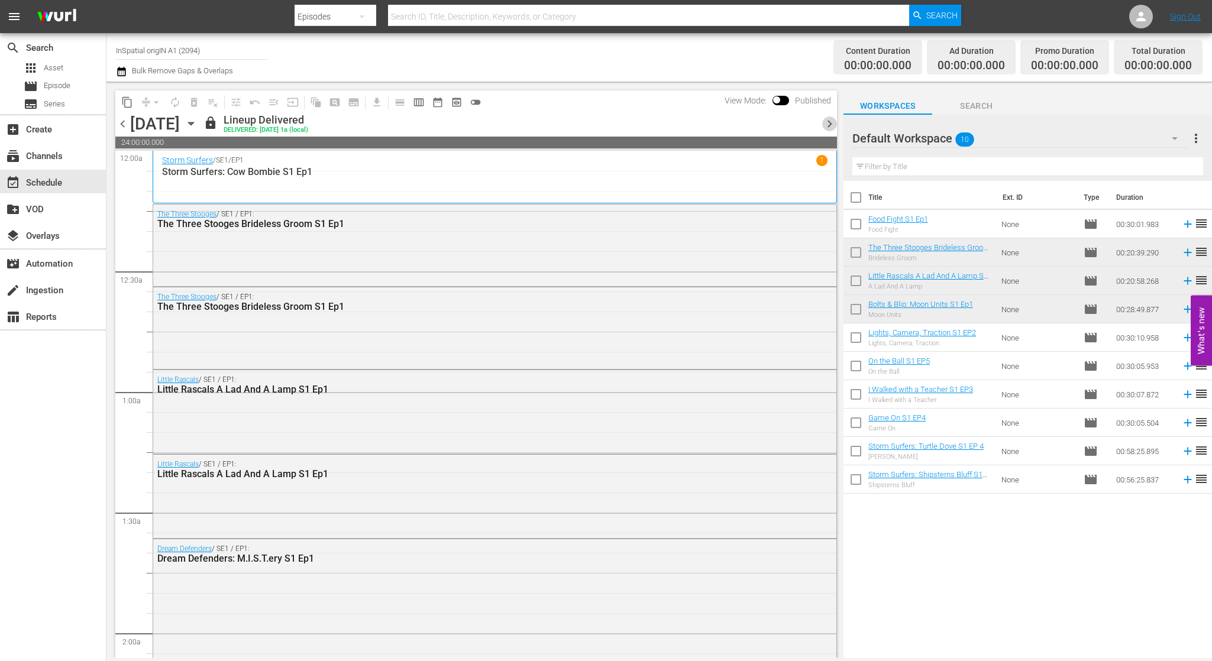
click at [829, 122] on span "chevron_right" at bounding box center [829, 124] width 15 height 15
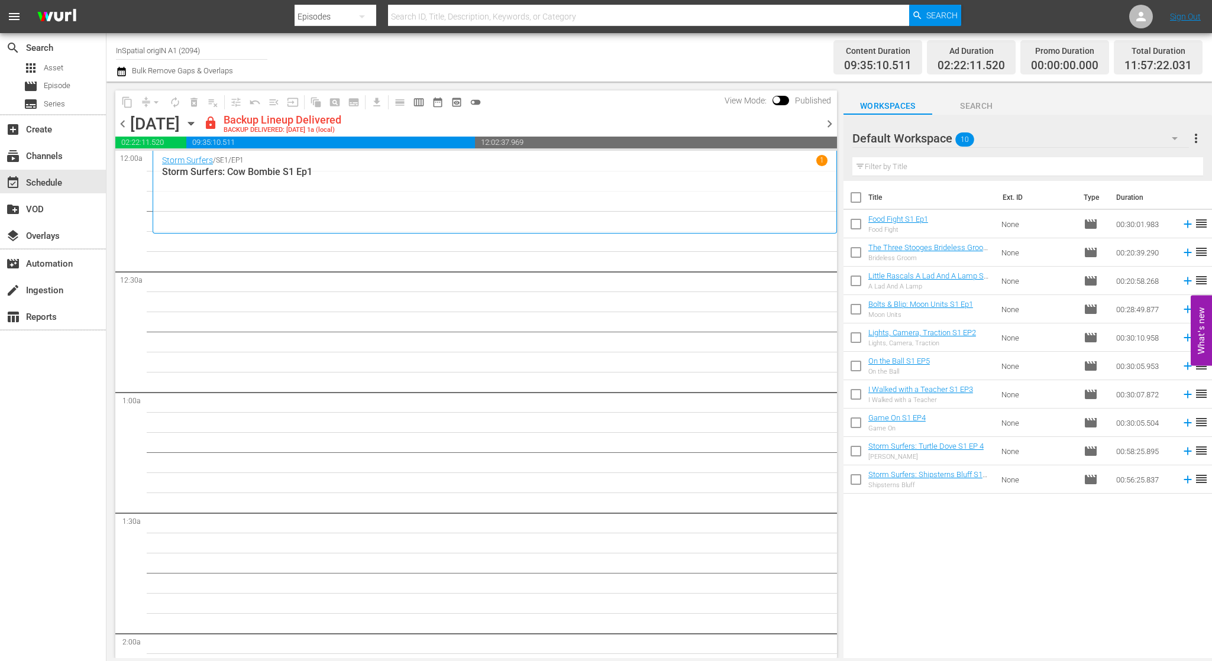
click at [831, 121] on span "chevron_right" at bounding box center [829, 124] width 15 height 15
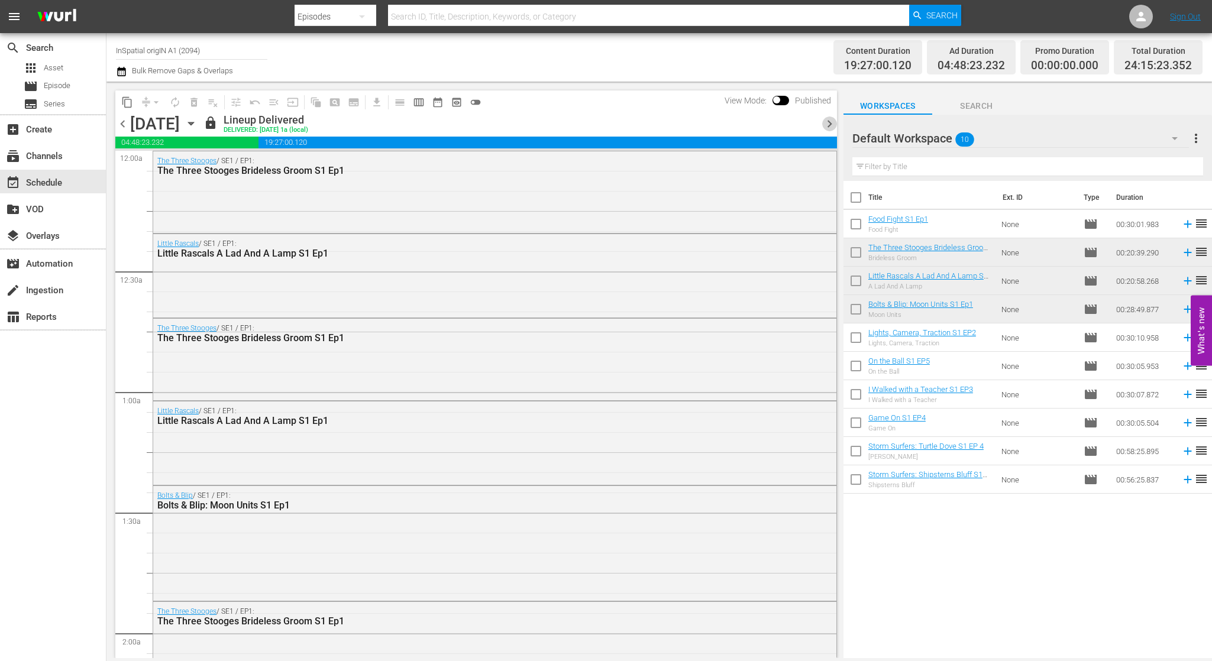
click at [828, 124] on span "chevron_right" at bounding box center [829, 124] width 15 height 15
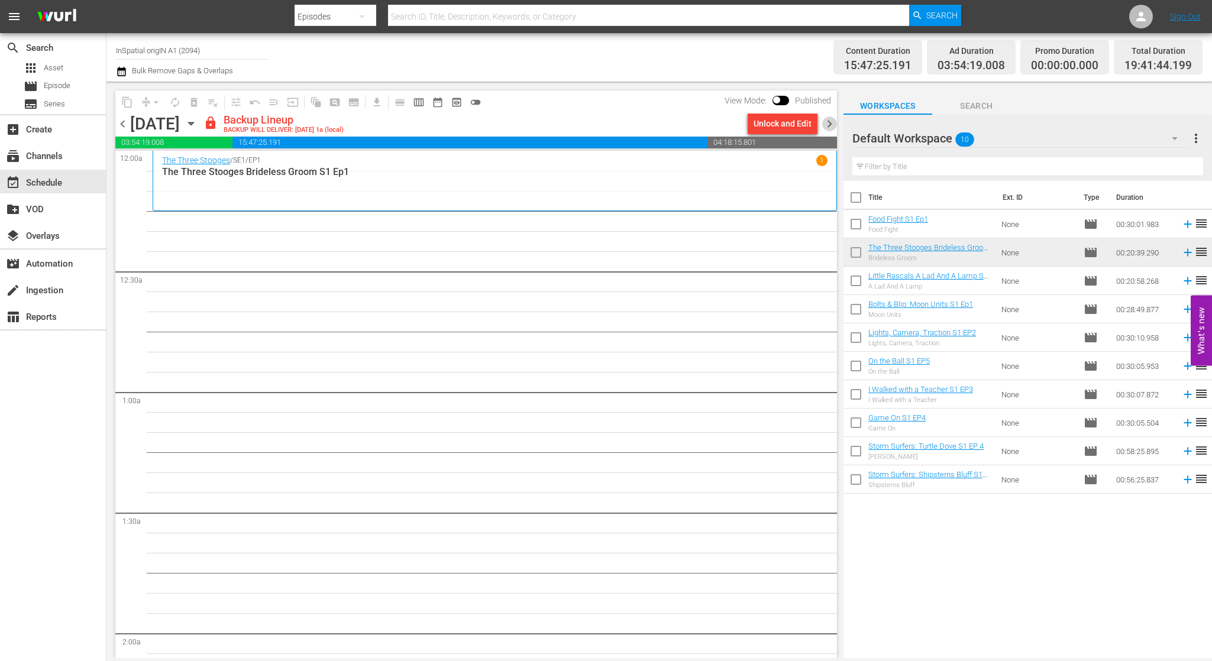
click at [828, 124] on span "chevron_right" at bounding box center [829, 124] width 15 height 15
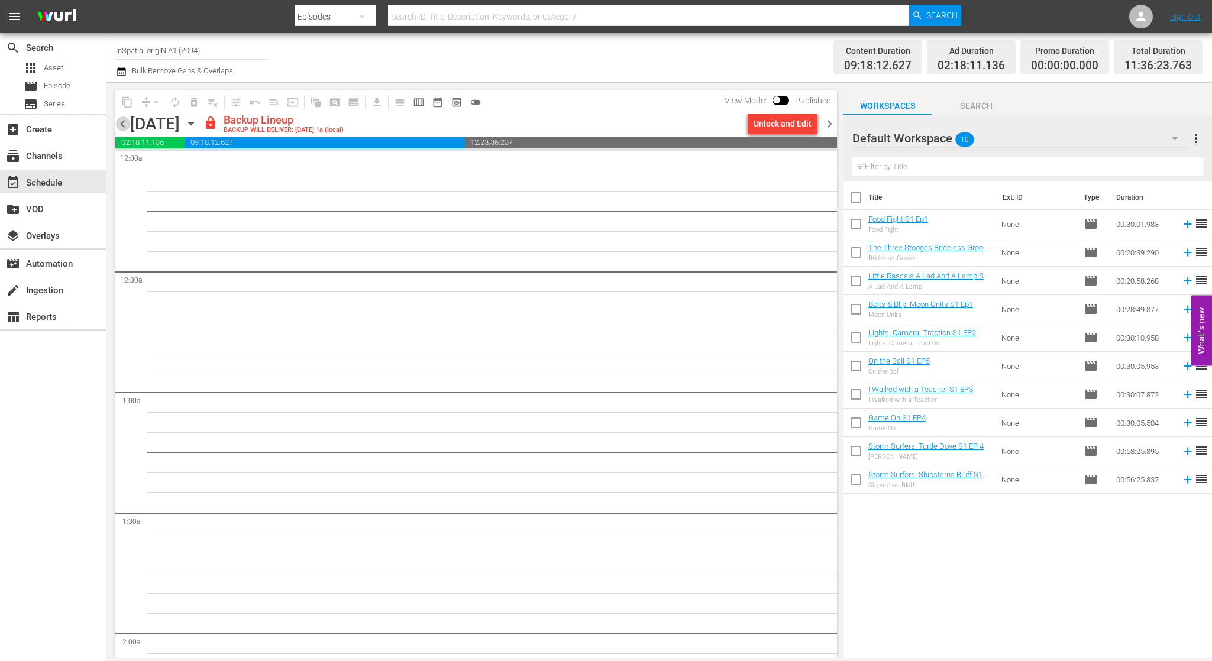
click at [125, 119] on span "chevron_left" at bounding box center [122, 124] width 15 height 15
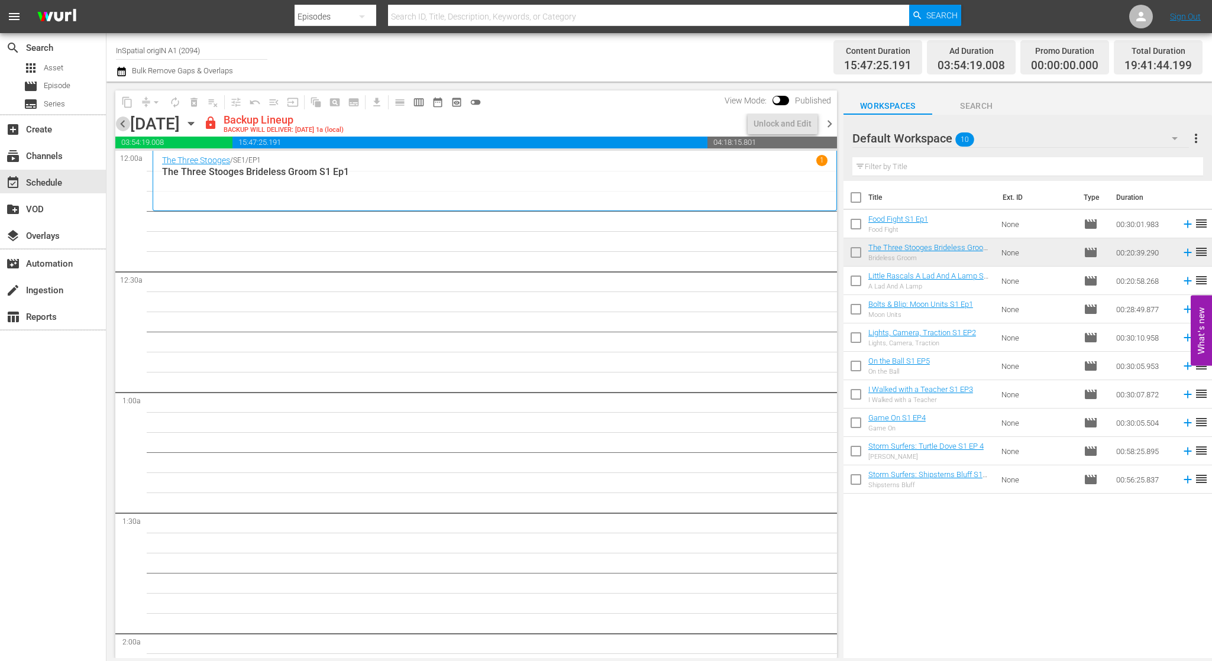
click at [125, 119] on span "chevron_left" at bounding box center [122, 124] width 15 height 15
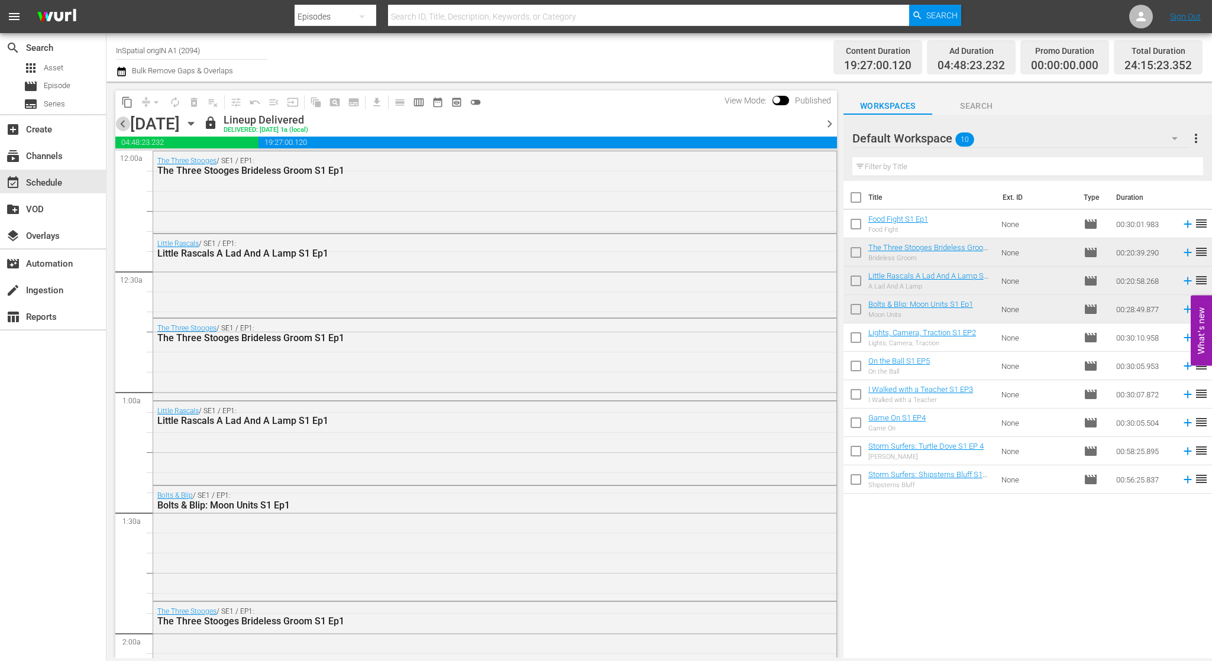
click at [123, 125] on span "chevron_left" at bounding box center [122, 124] width 15 height 15
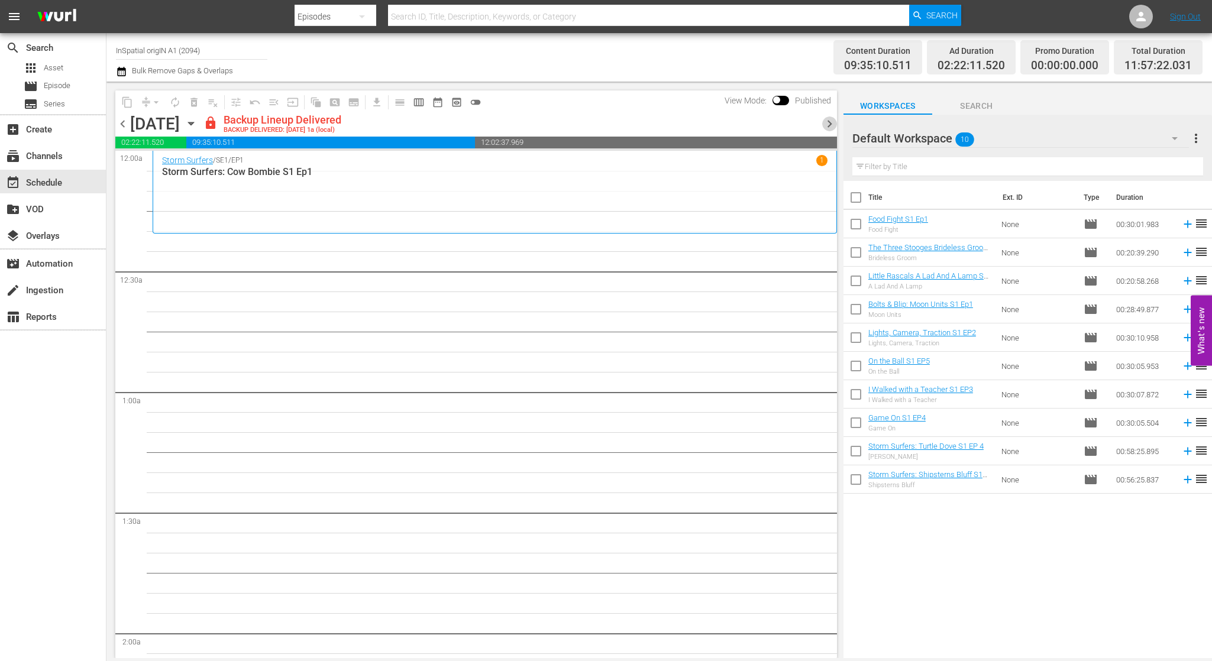
click at [827, 124] on span "chevron_right" at bounding box center [829, 124] width 15 height 15
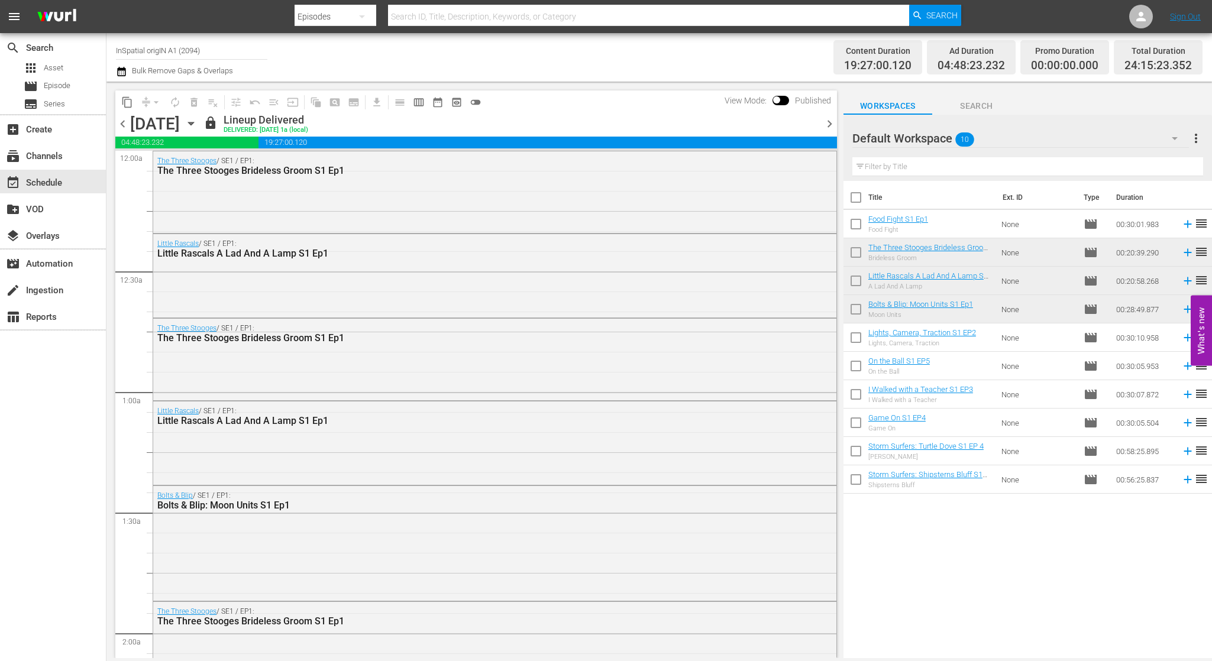
click at [829, 122] on span "chevron_right" at bounding box center [829, 124] width 15 height 15
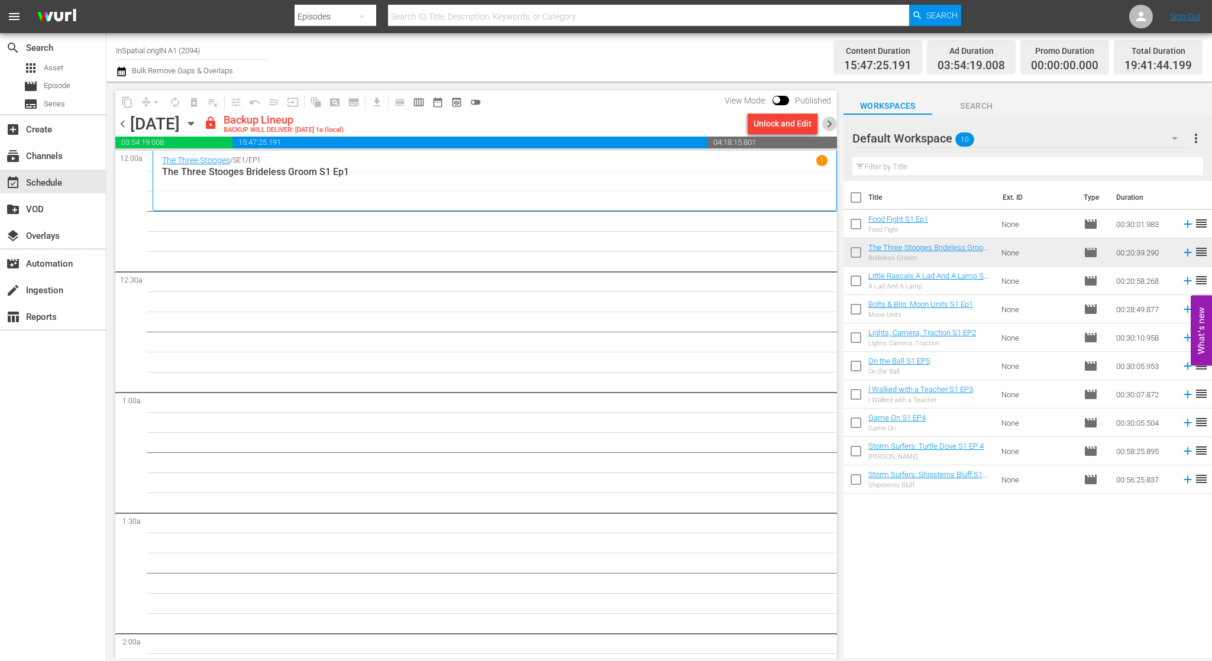
click at [829, 122] on span "chevron_right" at bounding box center [829, 124] width 15 height 15
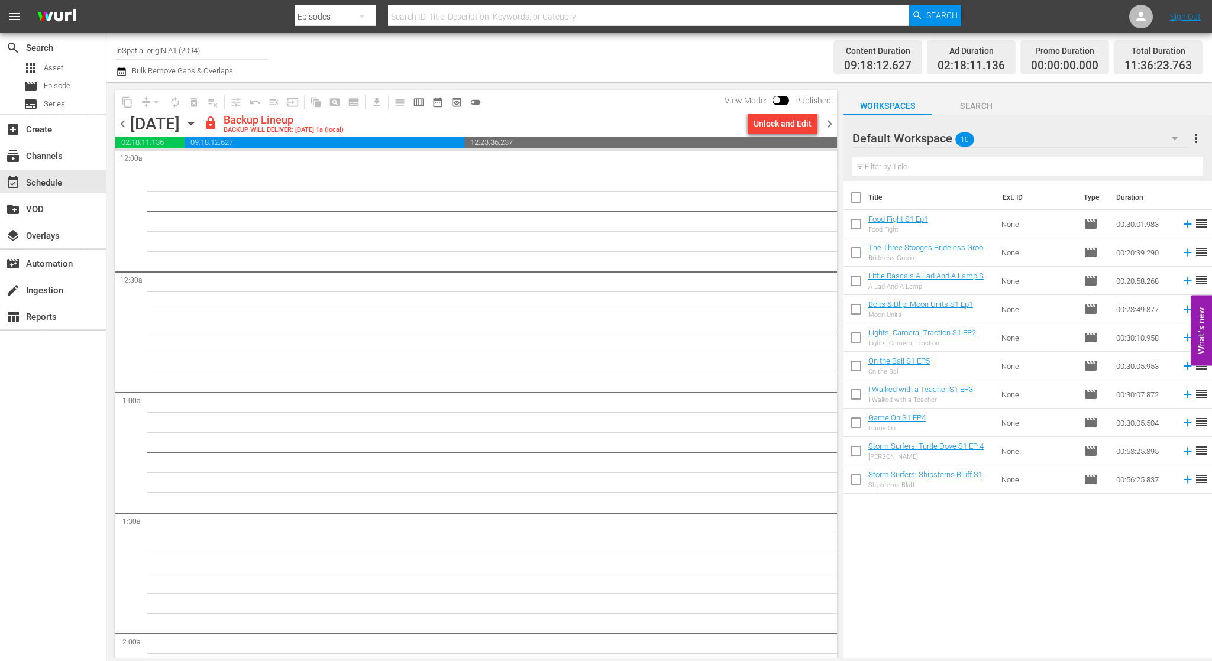
click at [829, 122] on span "chevron_right" at bounding box center [829, 124] width 15 height 15
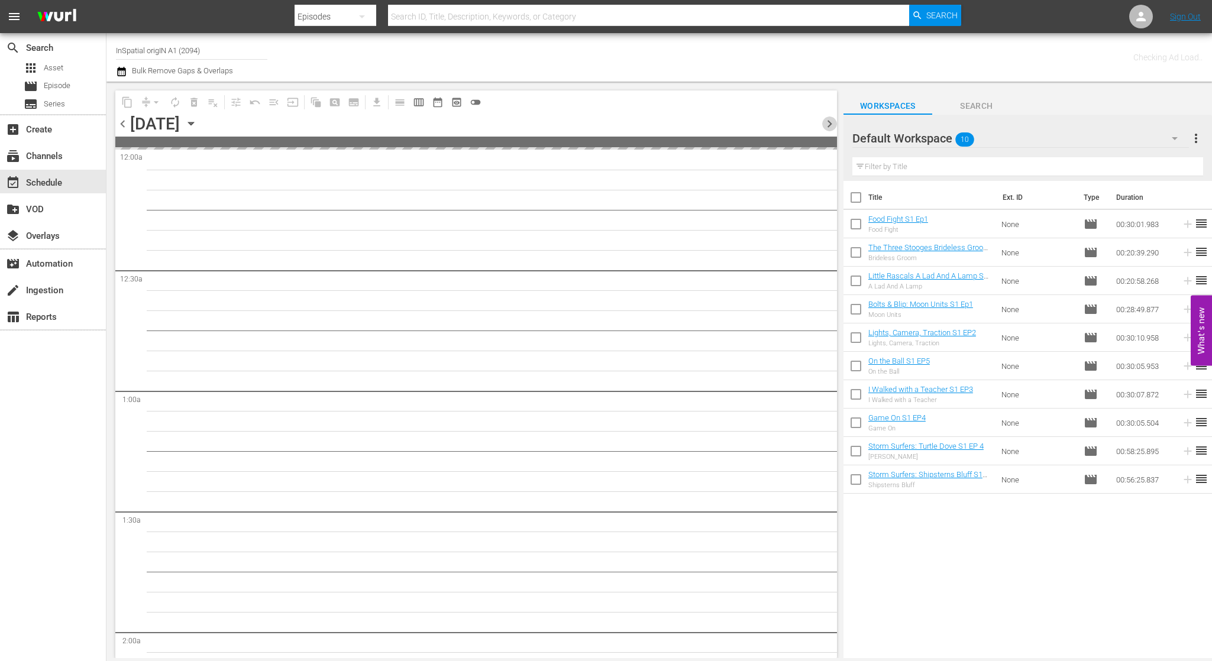
click at [829, 122] on span "chevron_right" at bounding box center [829, 124] width 15 height 15
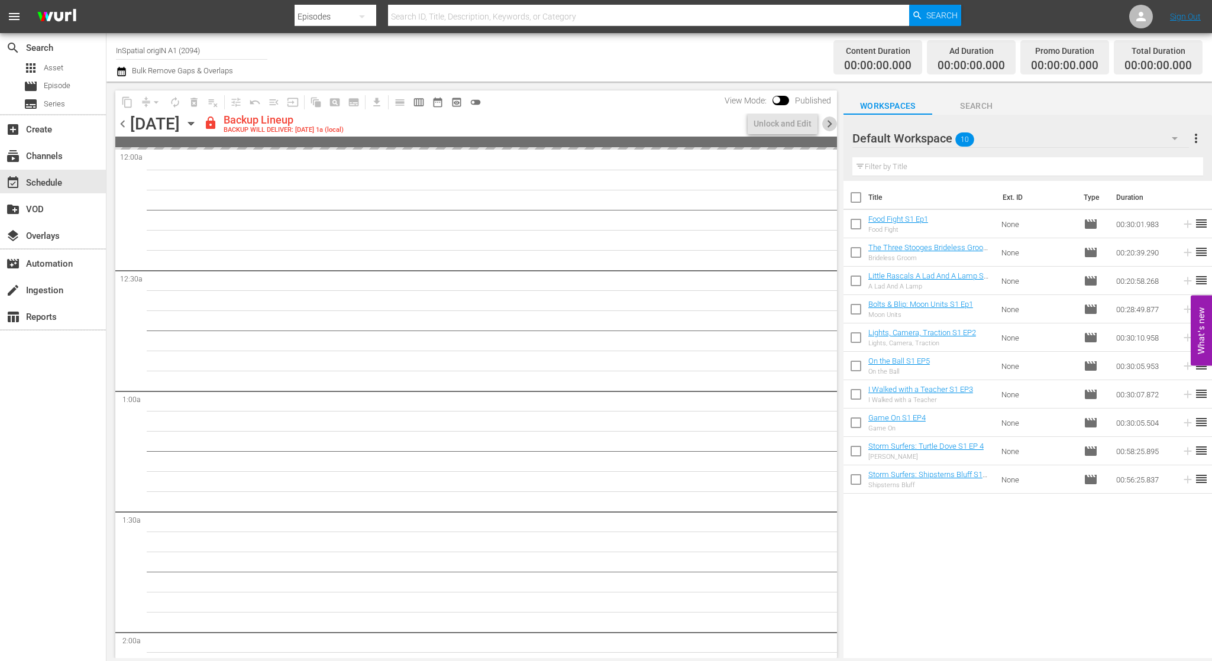
click at [829, 122] on span "chevron_right" at bounding box center [829, 124] width 15 height 15
click at [124, 121] on span "chevron_left" at bounding box center [122, 124] width 15 height 15
click at [121, 124] on span "chevron_left" at bounding box center [122, 124] width 15 height 15
